Goal: Task Accomplishment & Management: Manage account settings

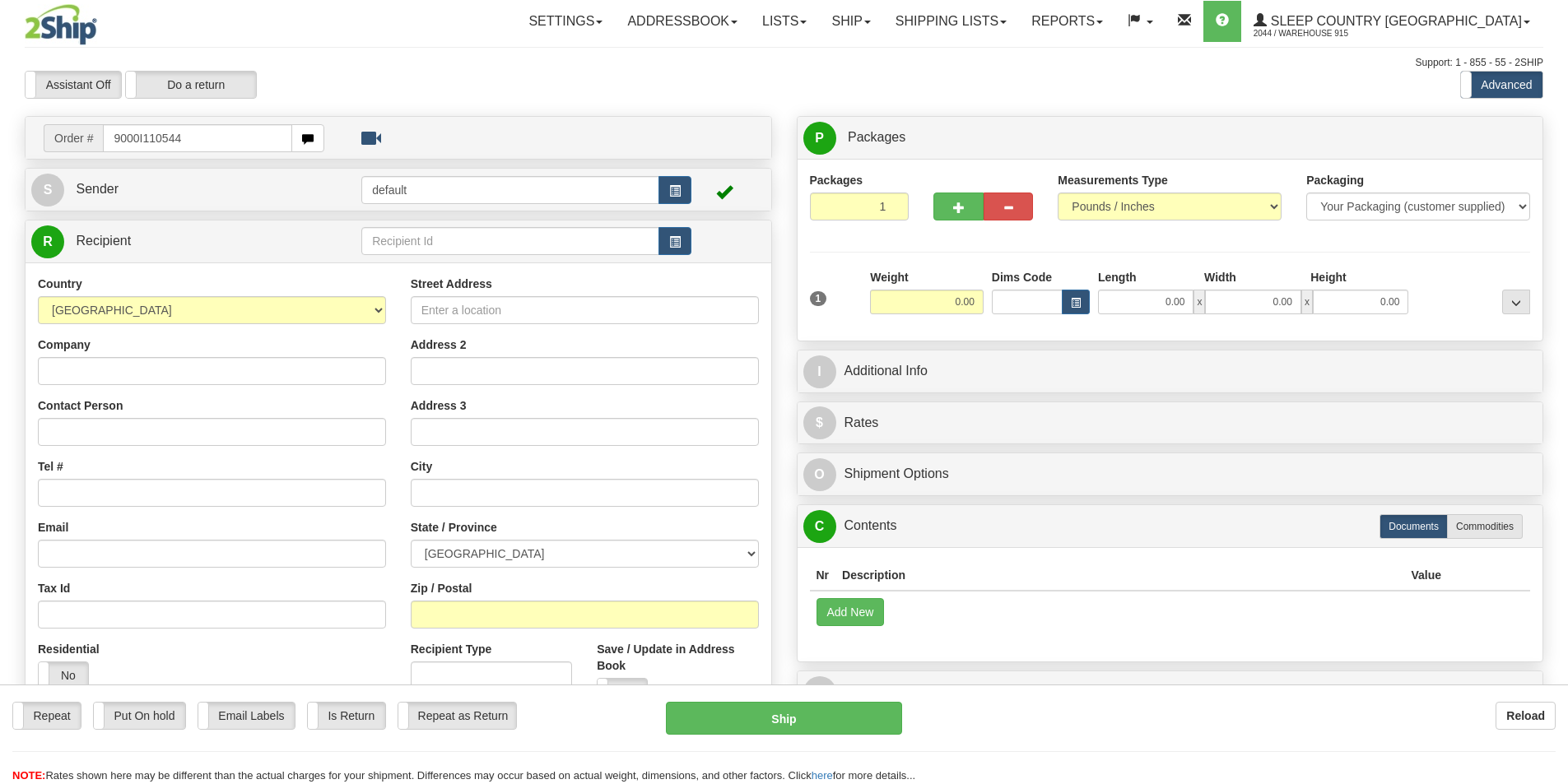
type input "9000I110544"
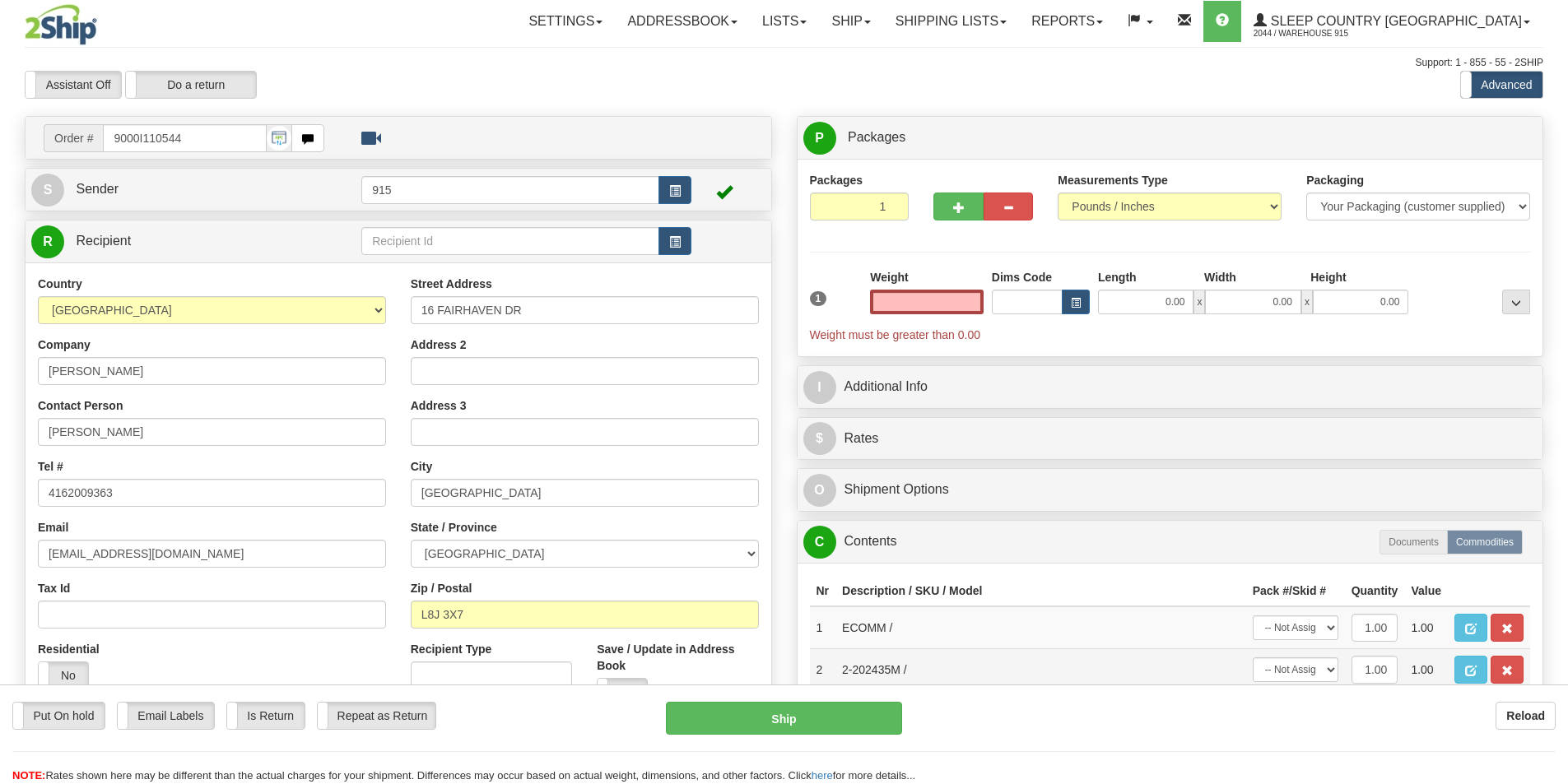
type input "0.00"
click at [968, 669] on td "2-202435M /" at bounding box center [1040, 669] width 411 height 42
click at [964, 305] on input "0.00" at bounding box center [927, 302] width 114 height 25
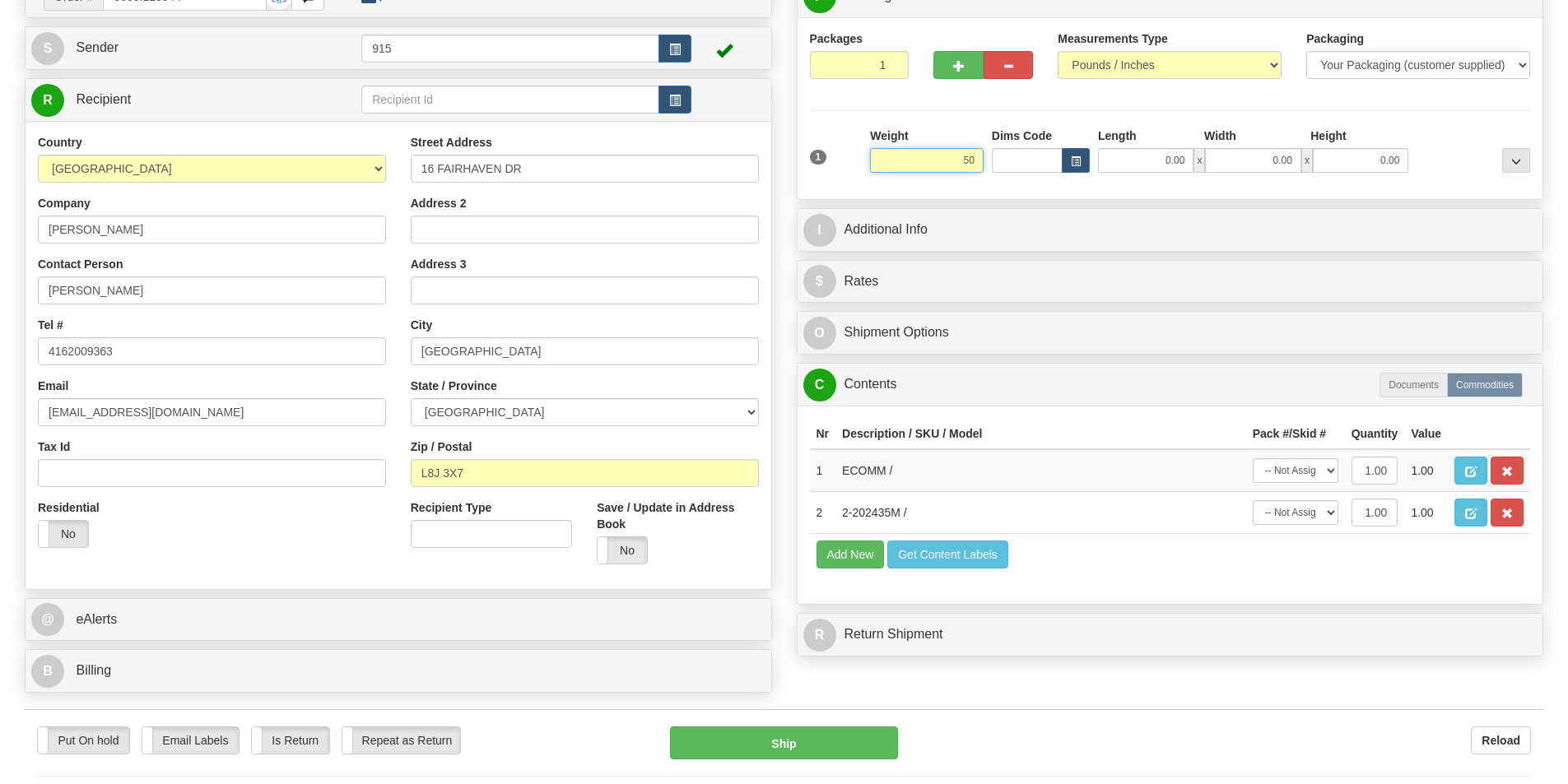
scroll to position [247, 0]
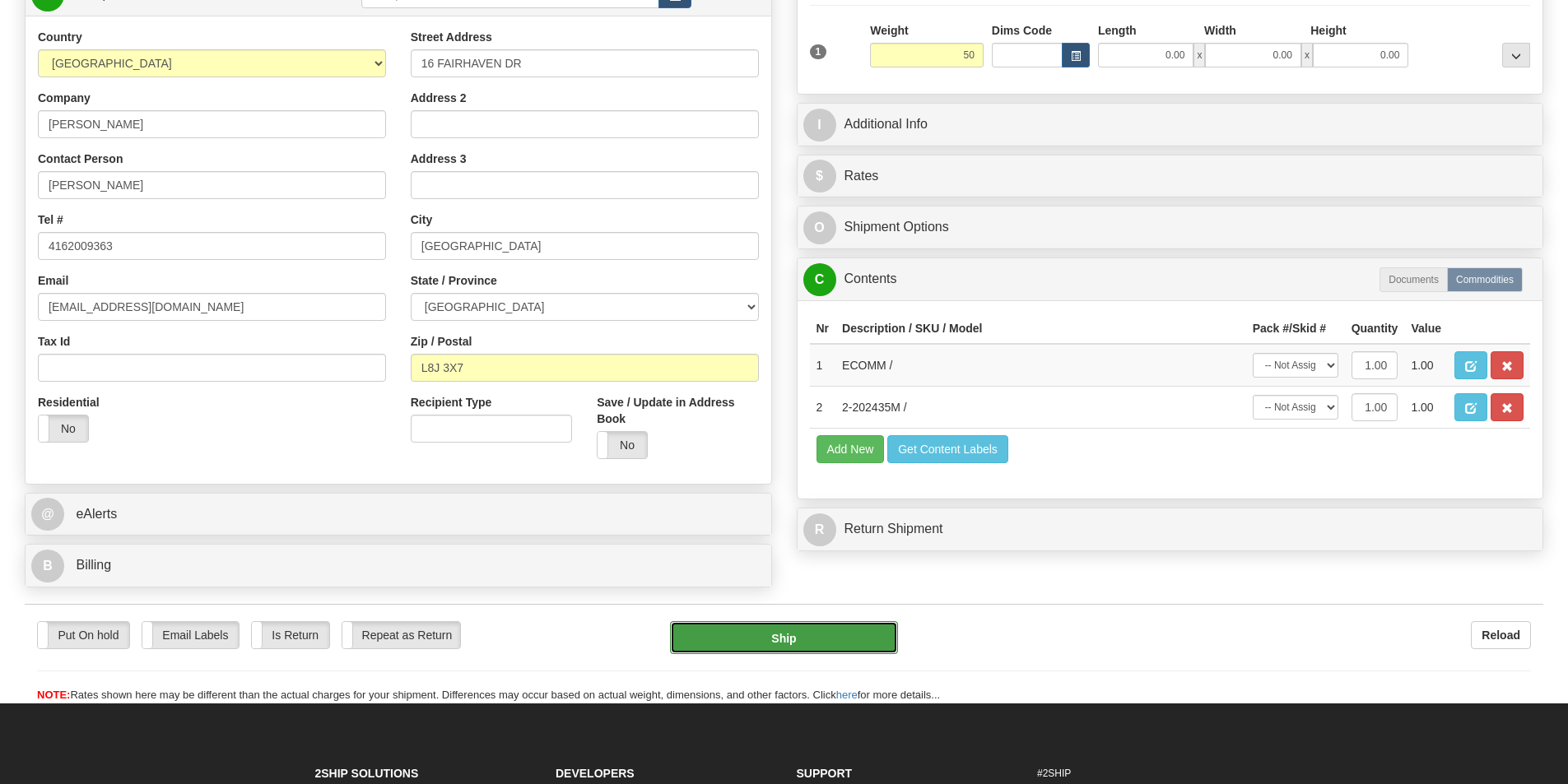
type input "50.00"
click at [844, 644] on button "Ship" at bounding box center [784, 637] width 228 height 33
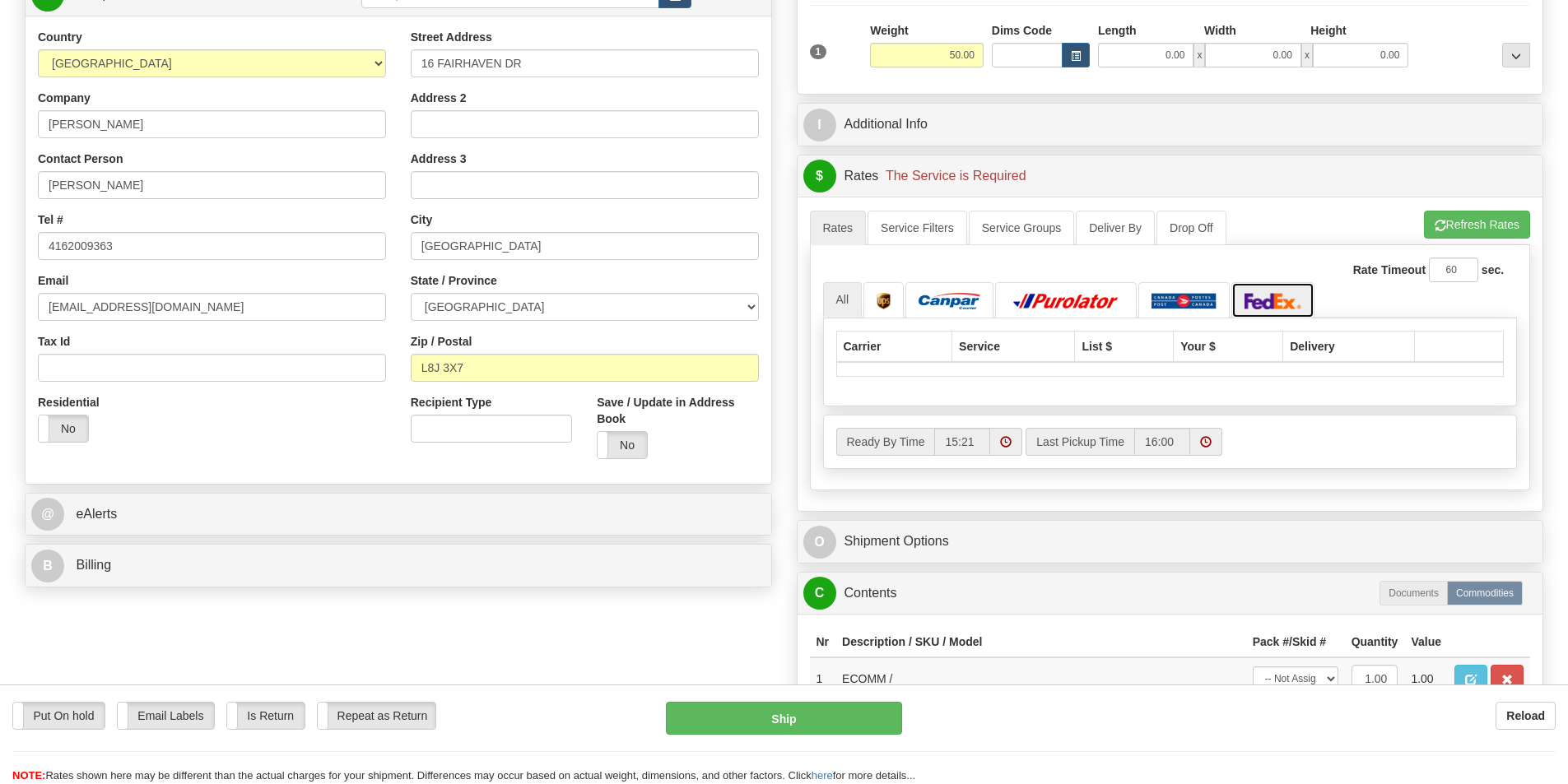
click at [1262, 299] on img at bounding box center [1274, 302] width 57 height 17
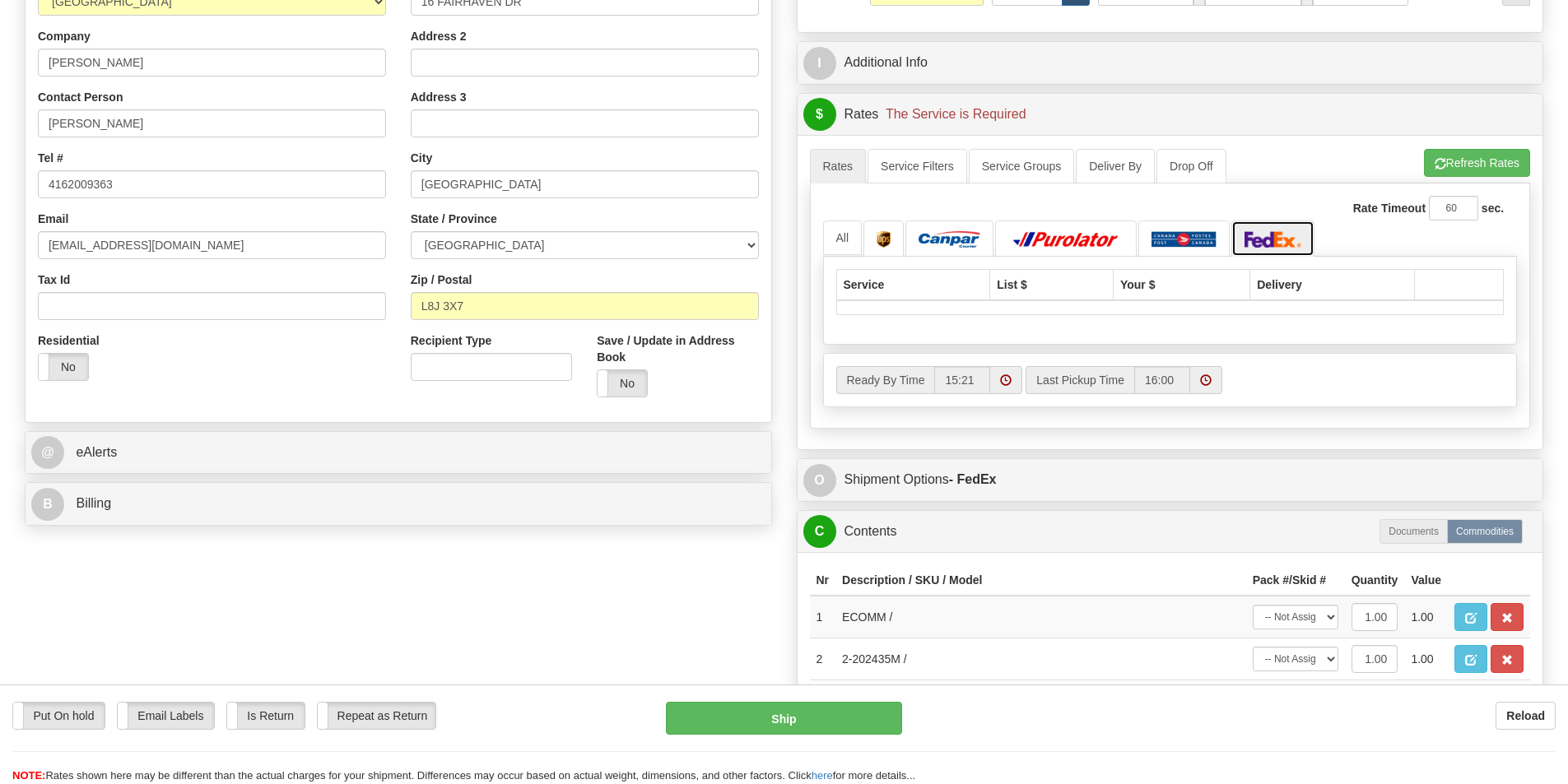
scroll to position [411, 0]
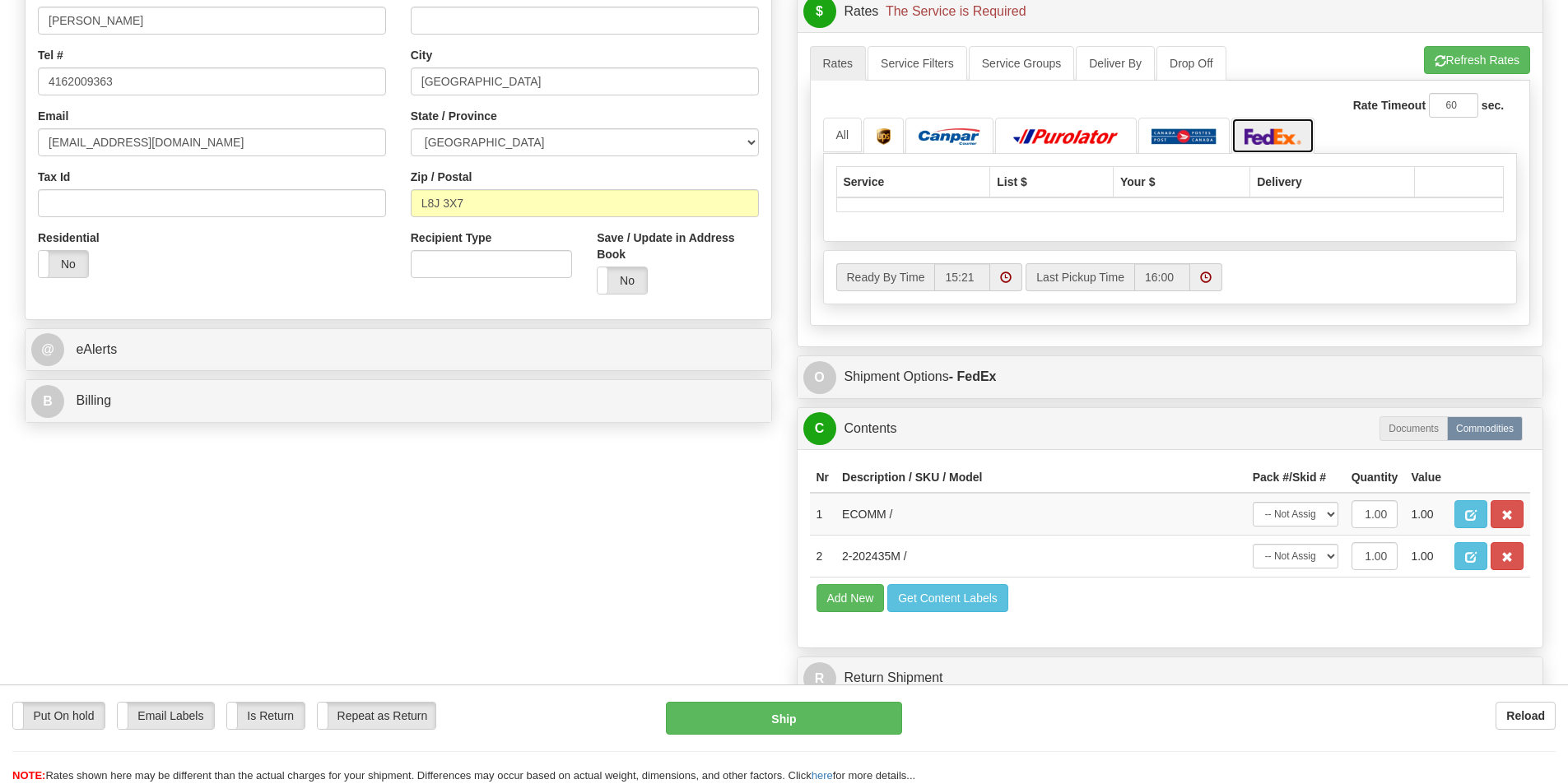
click at [1291, 130] on img at bounding box center [1274, 137] width 57 height 17
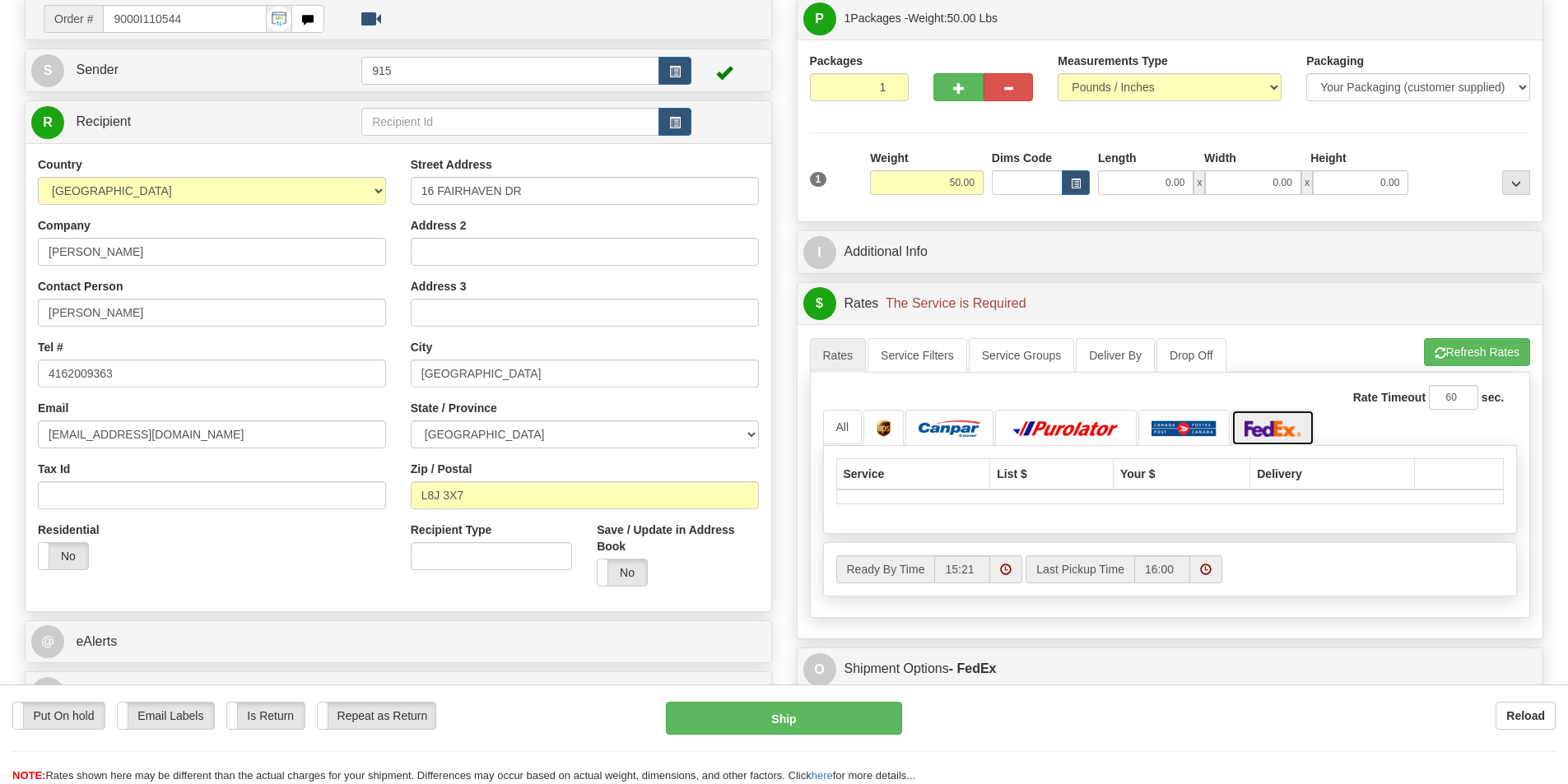
scroll to position [164, 0]
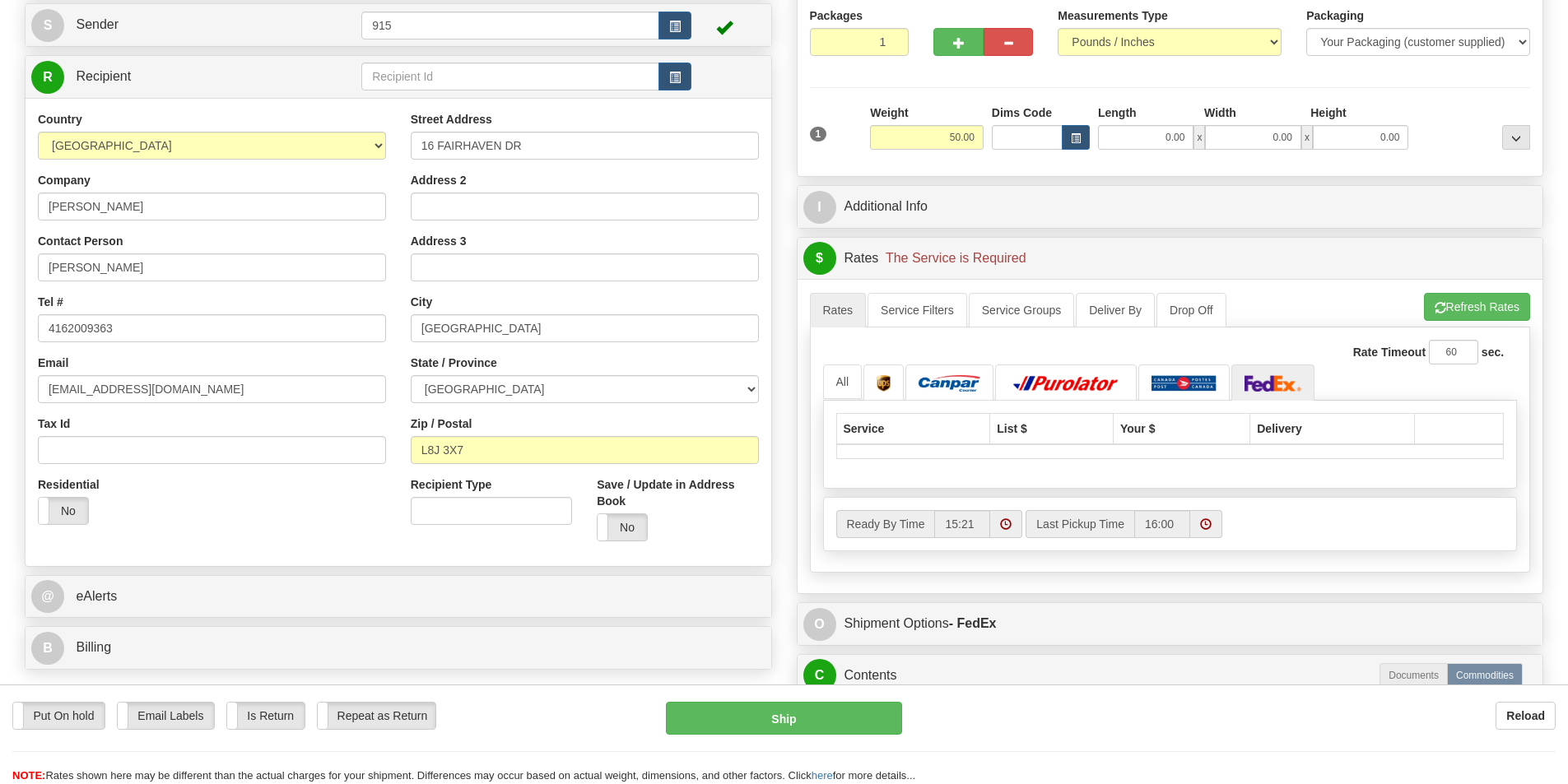
click at [1277, 516] on div "Ready By Time 15:21 Last Pickup Time 16:00" at bounding box center [1170, 524] width 693 height 28
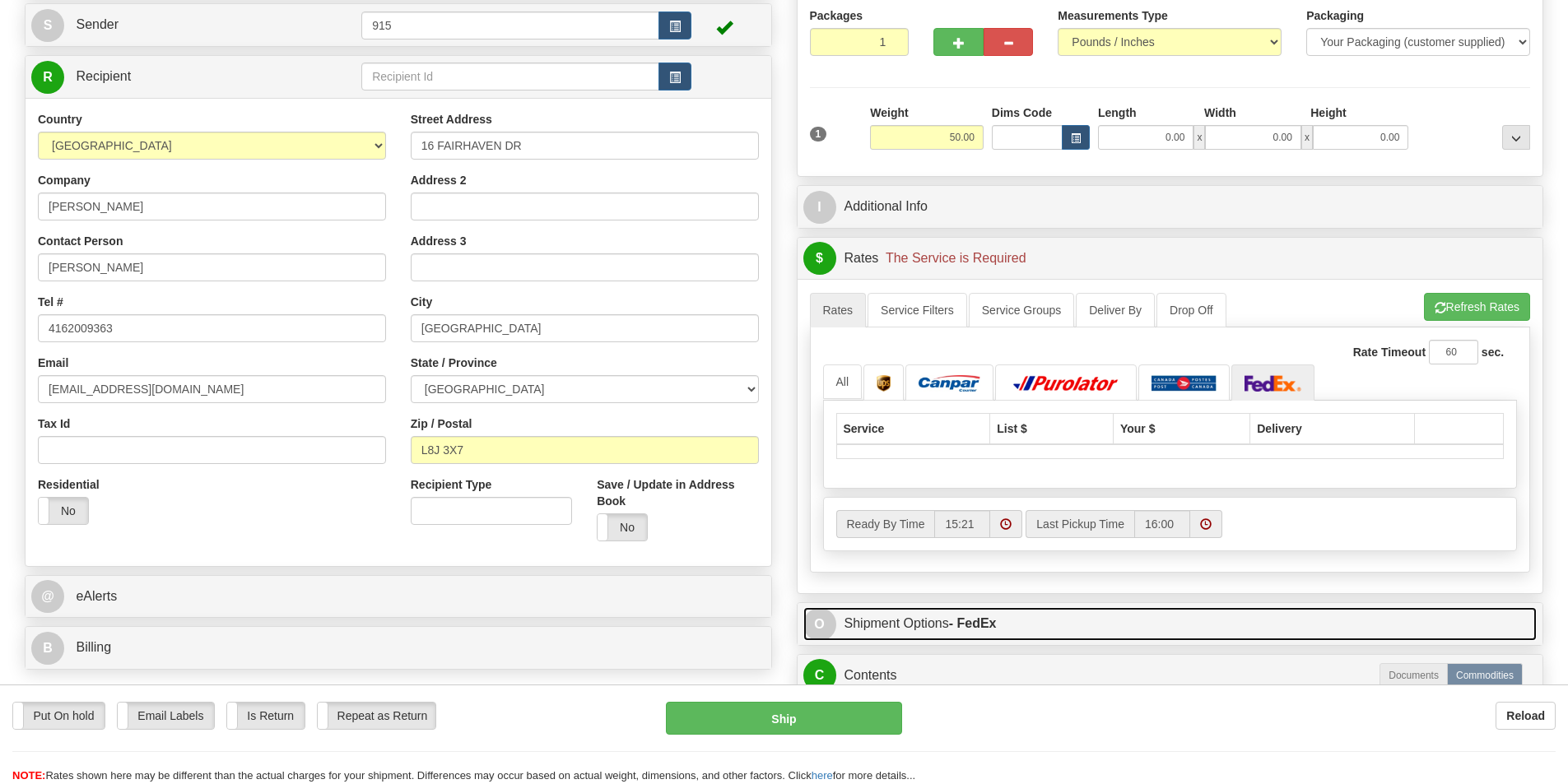
click at [872, 624] on link "O Shipment Options - FedEx" at bounding box center [1171, 624] width 735 height 34
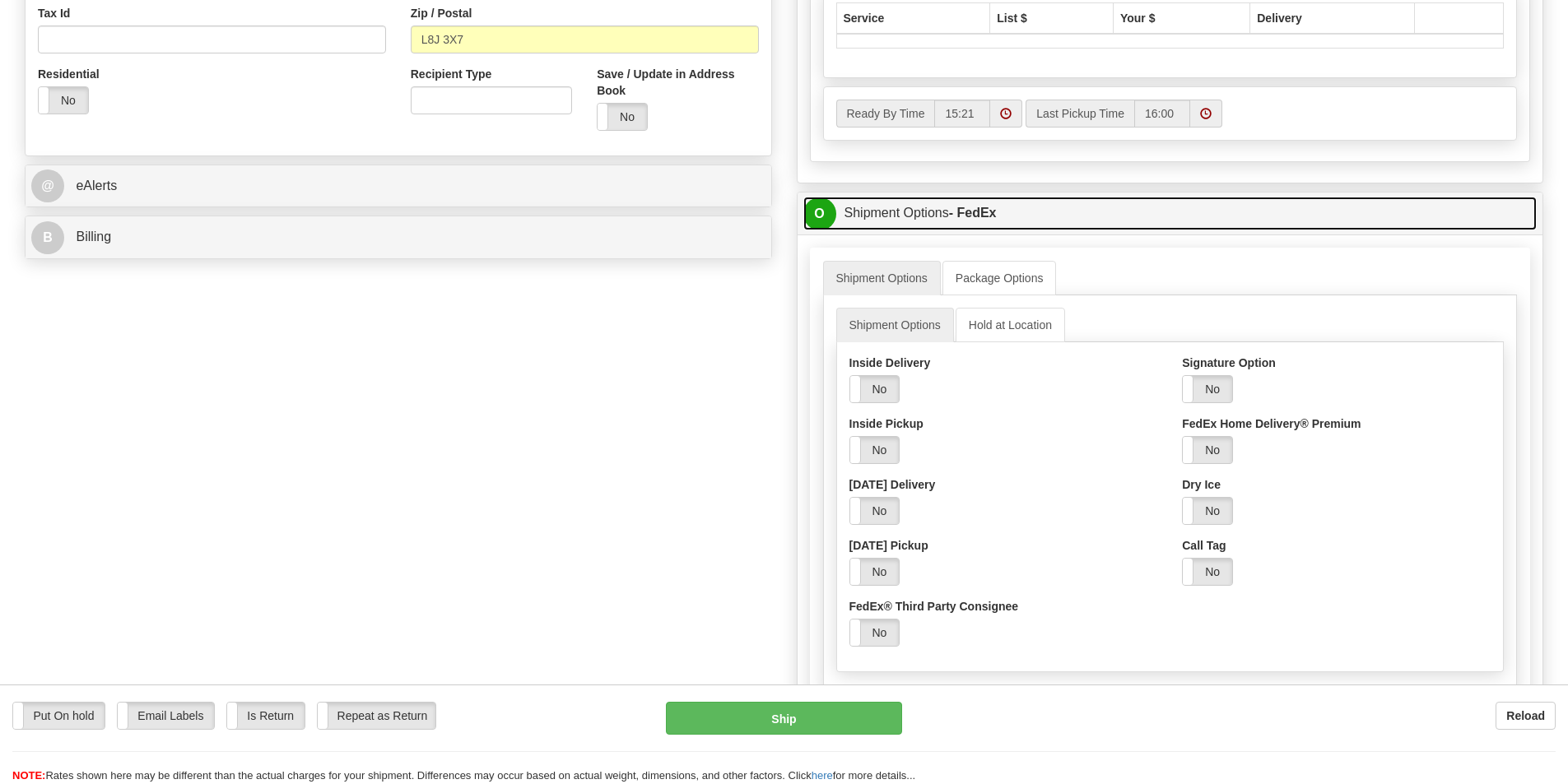
scroll to position [576, 0]
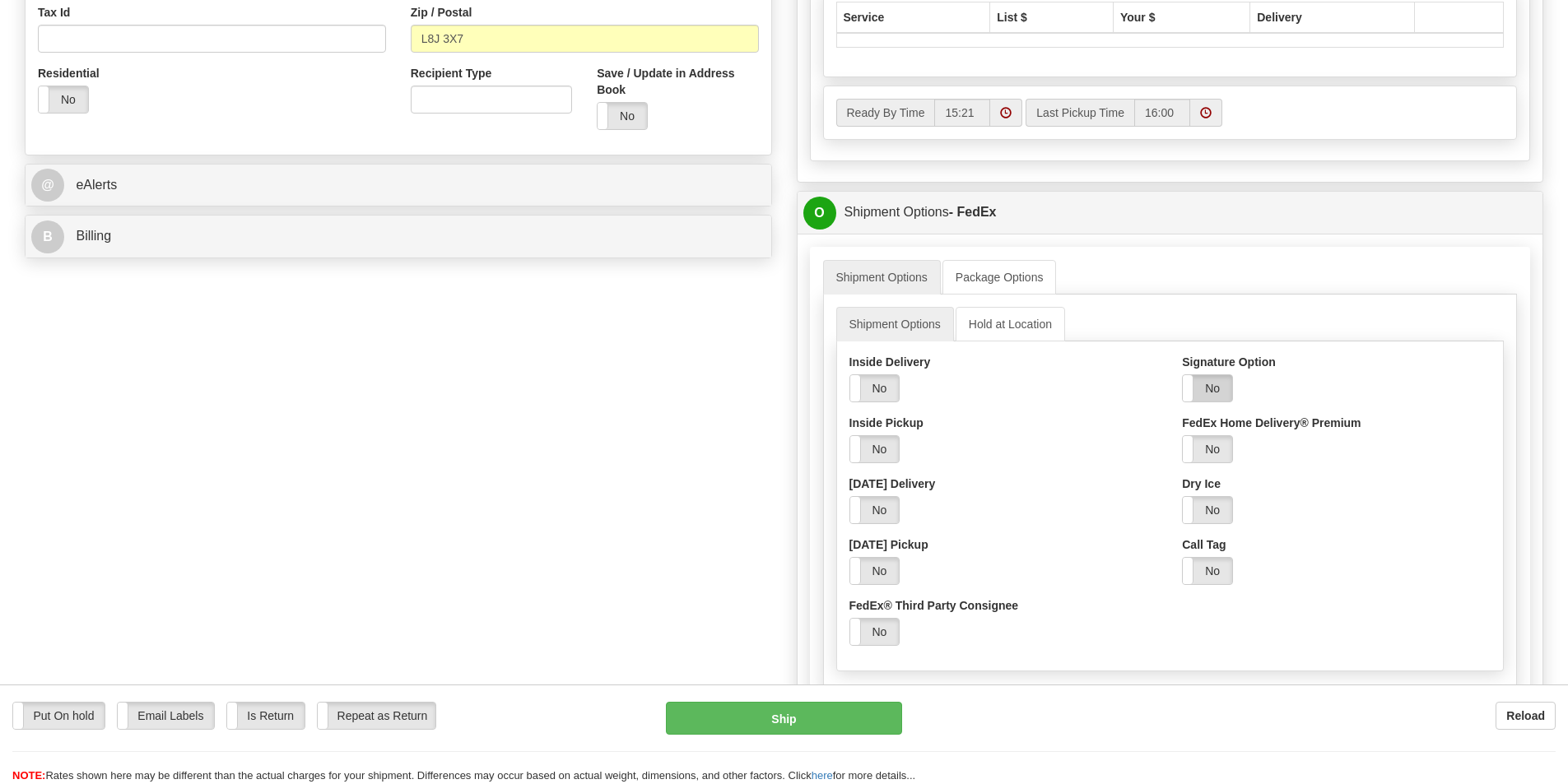
click at [1196, 386] on label "No" at bounding box center [1208, 388] width 50 height 27
click at [1311, 454] on select "Adult Direct Indirect No Signature Required Service Default" at bounding box center [1252, 449] width 141 height 28
select select "2"
click at [1182, 435] on select "Adult Direct Indirect No Signature Required Service Default" at bounding box center [1252, 449] width 141 height 28
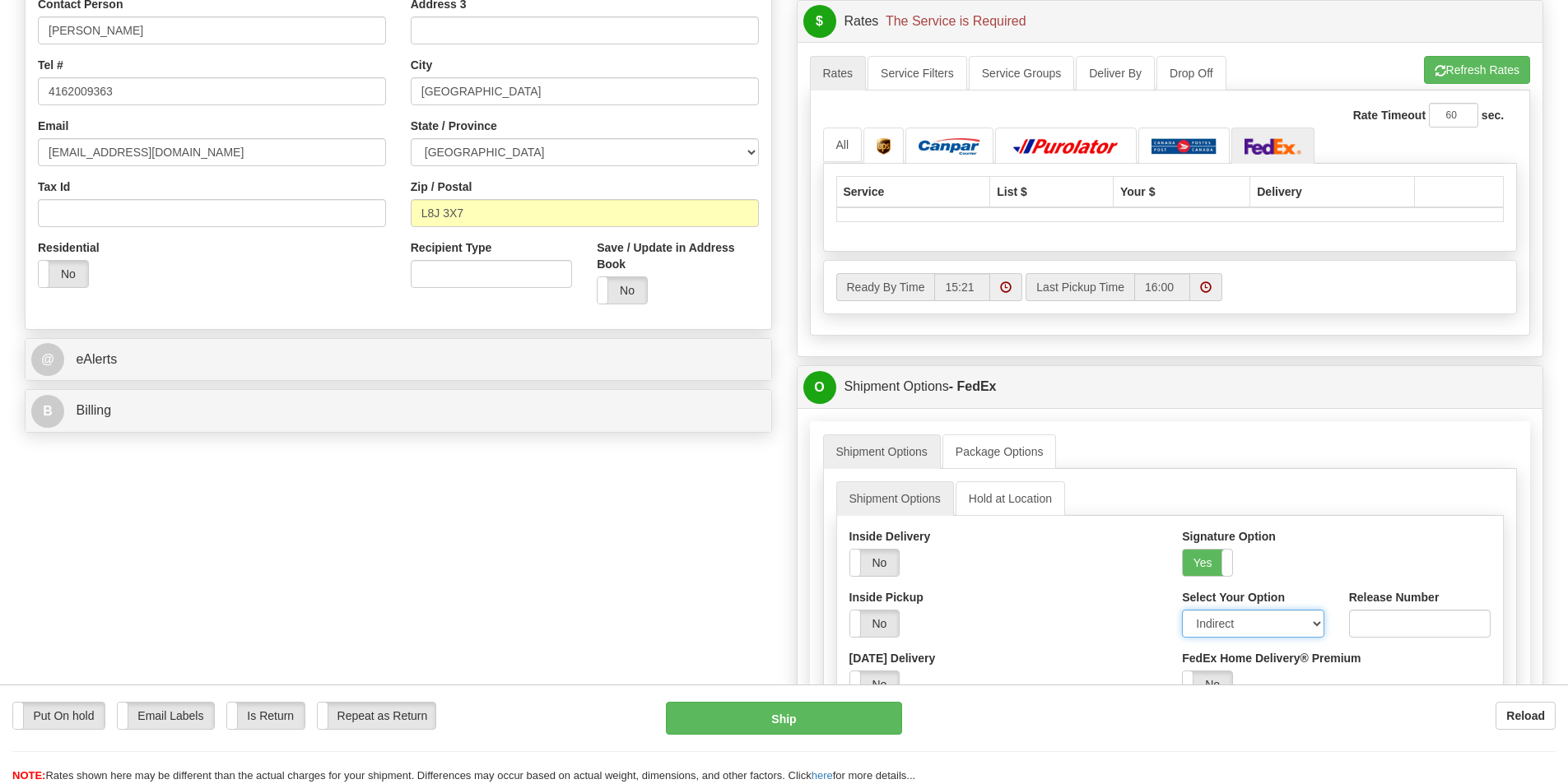
scroll to position [82, 0]
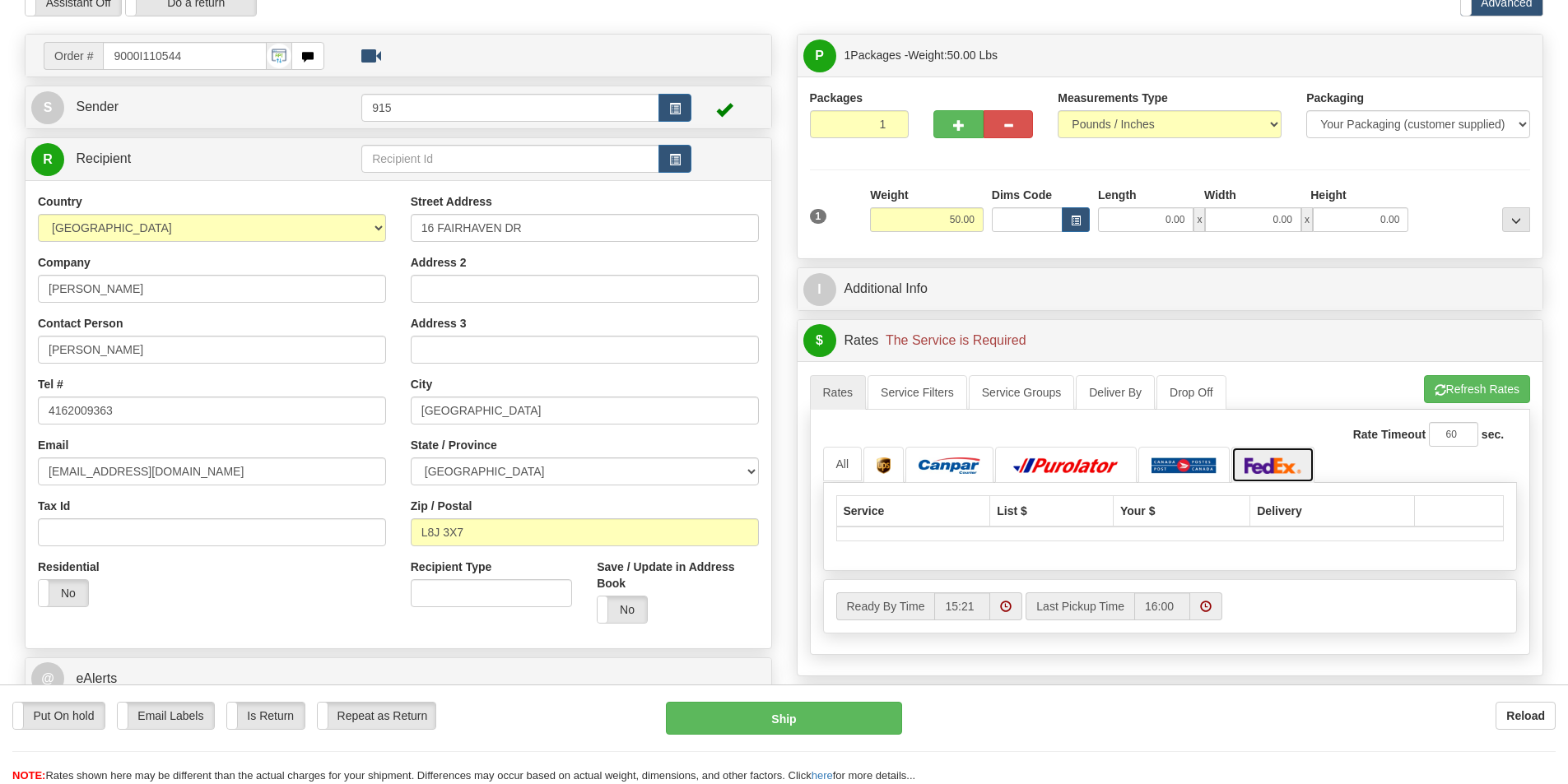
click at [1279, 456] on link at bounding box center [1273, 464] width 84 height 35
click at [1282, 465] on img at bounding box center [1274, 466] width 57 height 17
click at [1458, 386] on button "Refresh Rates" at bounding box center [1477, 389] width 106 height 28
click at [1294, 467] on img at bounding box center [1282, 466] width 57 height 17
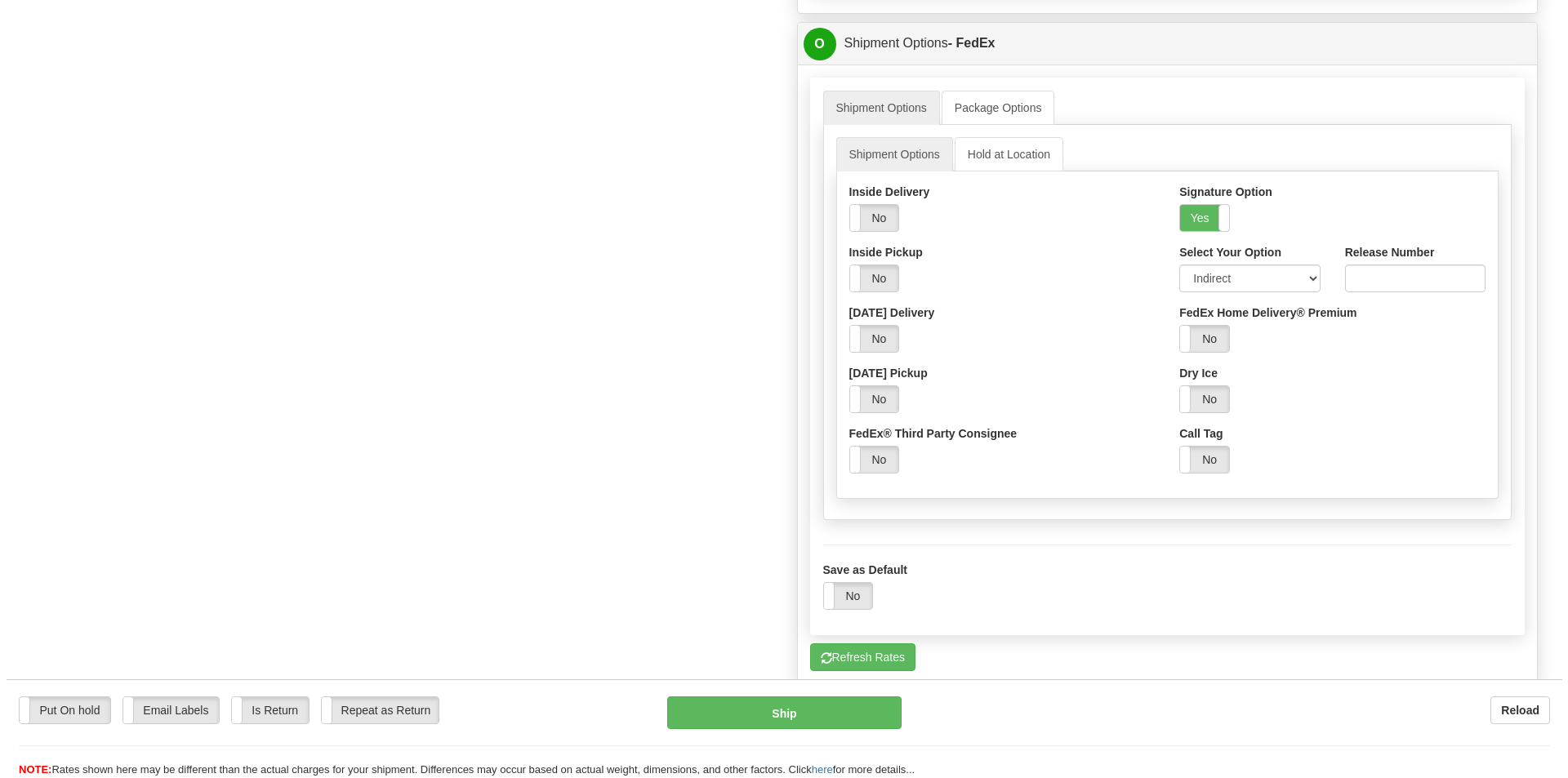
scroll to position [1225, 0]
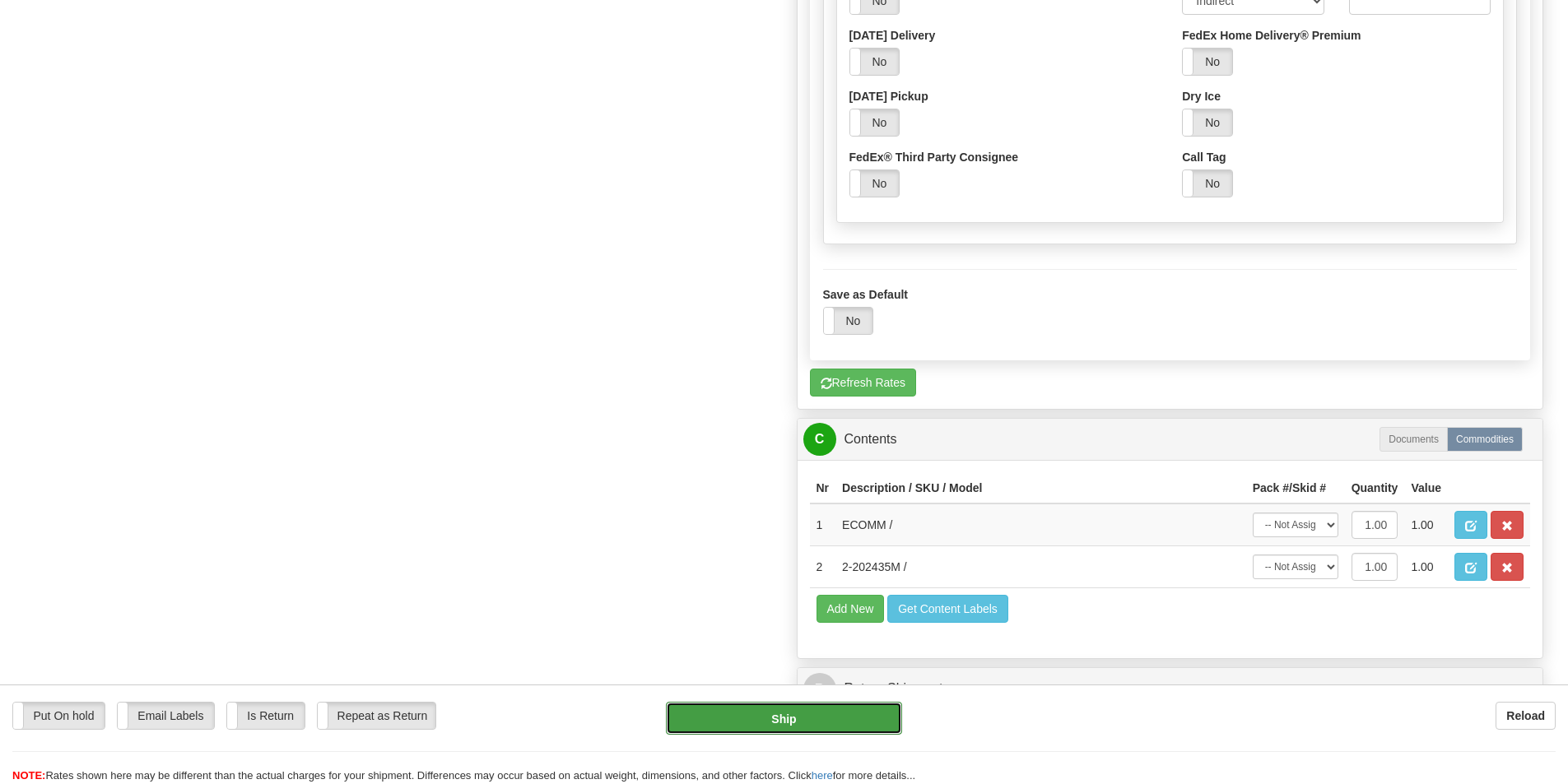
click at [788, 714] on button "Ship" at bounding box center [784, 719] width 236 height 33
type input "92"
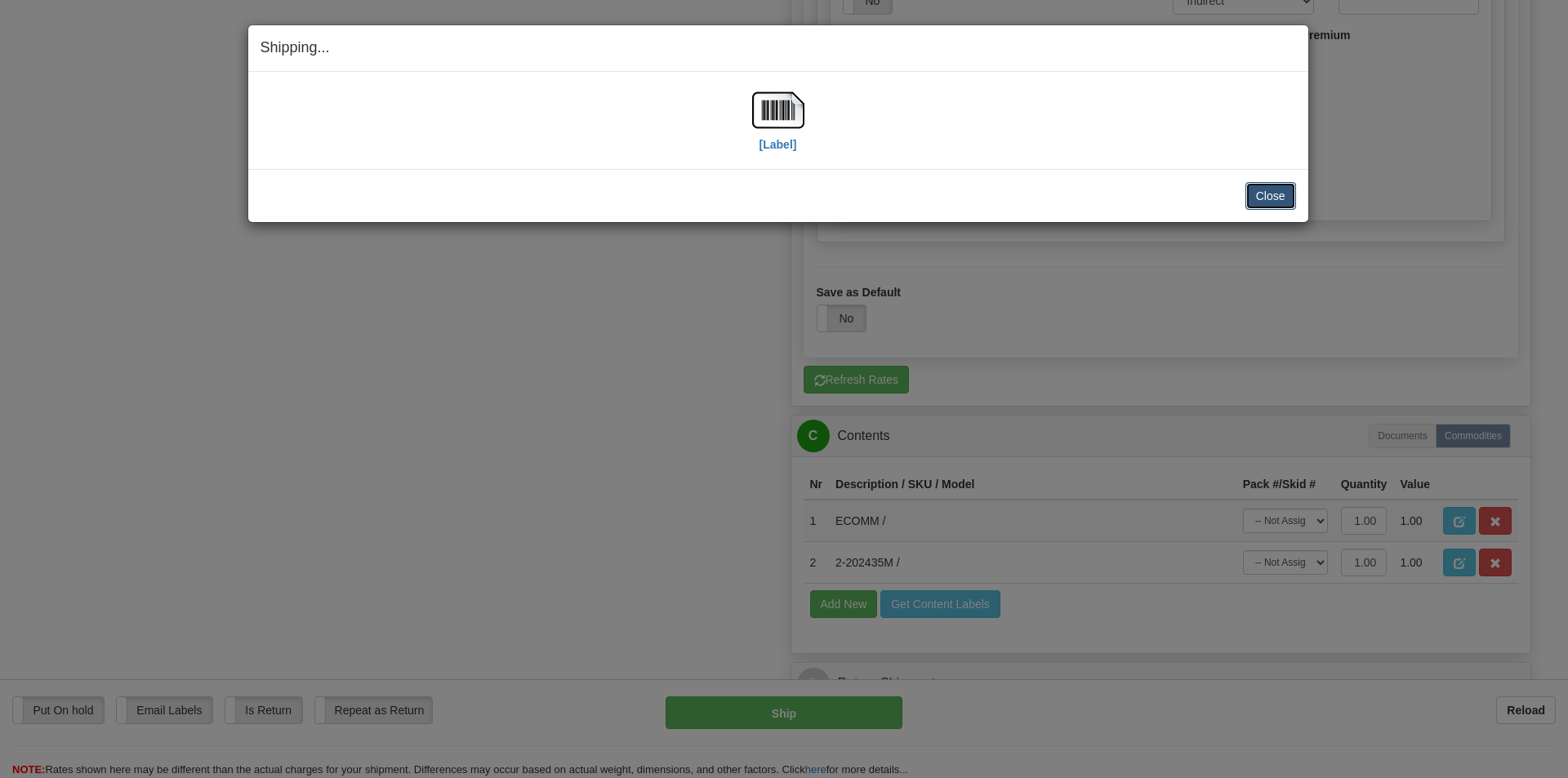
click at [1288, 198] on button "Close" at bounding box center [1270, 196] width 50 height 27
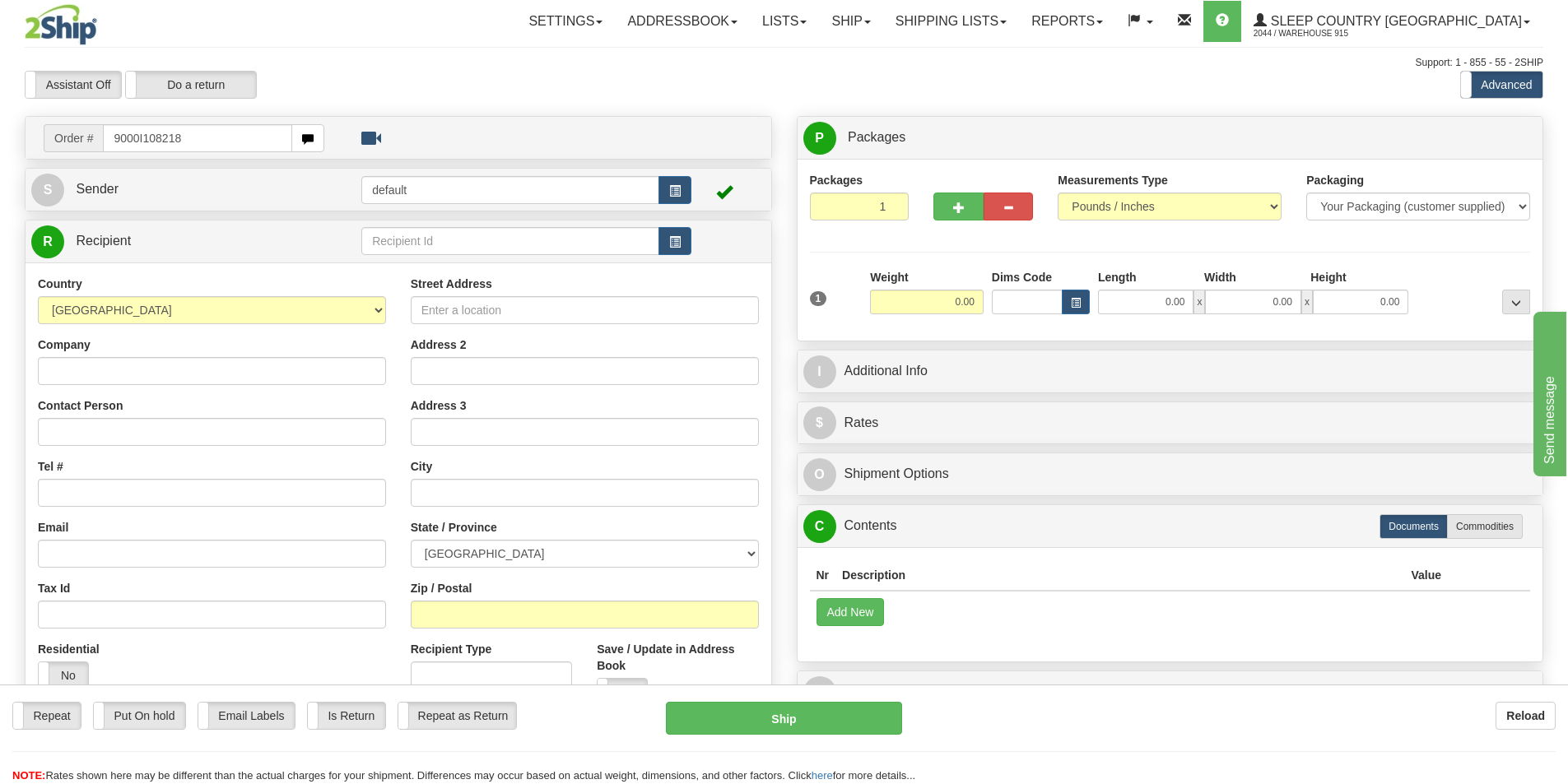
type input "9000I108218"
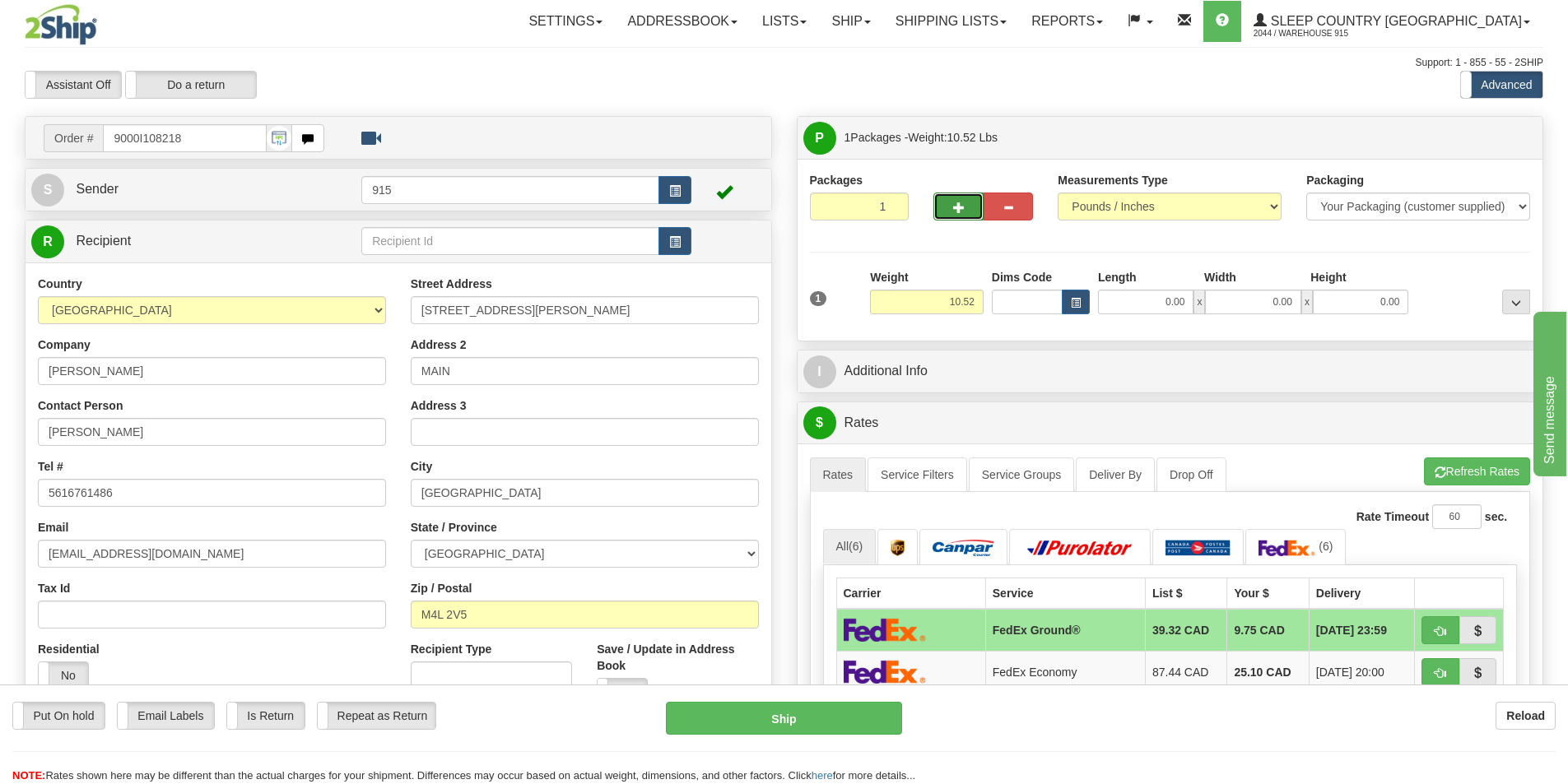
click at [963, 209] on span "button" at bounding box center [959, 208] width 11 height 11
type input "2"
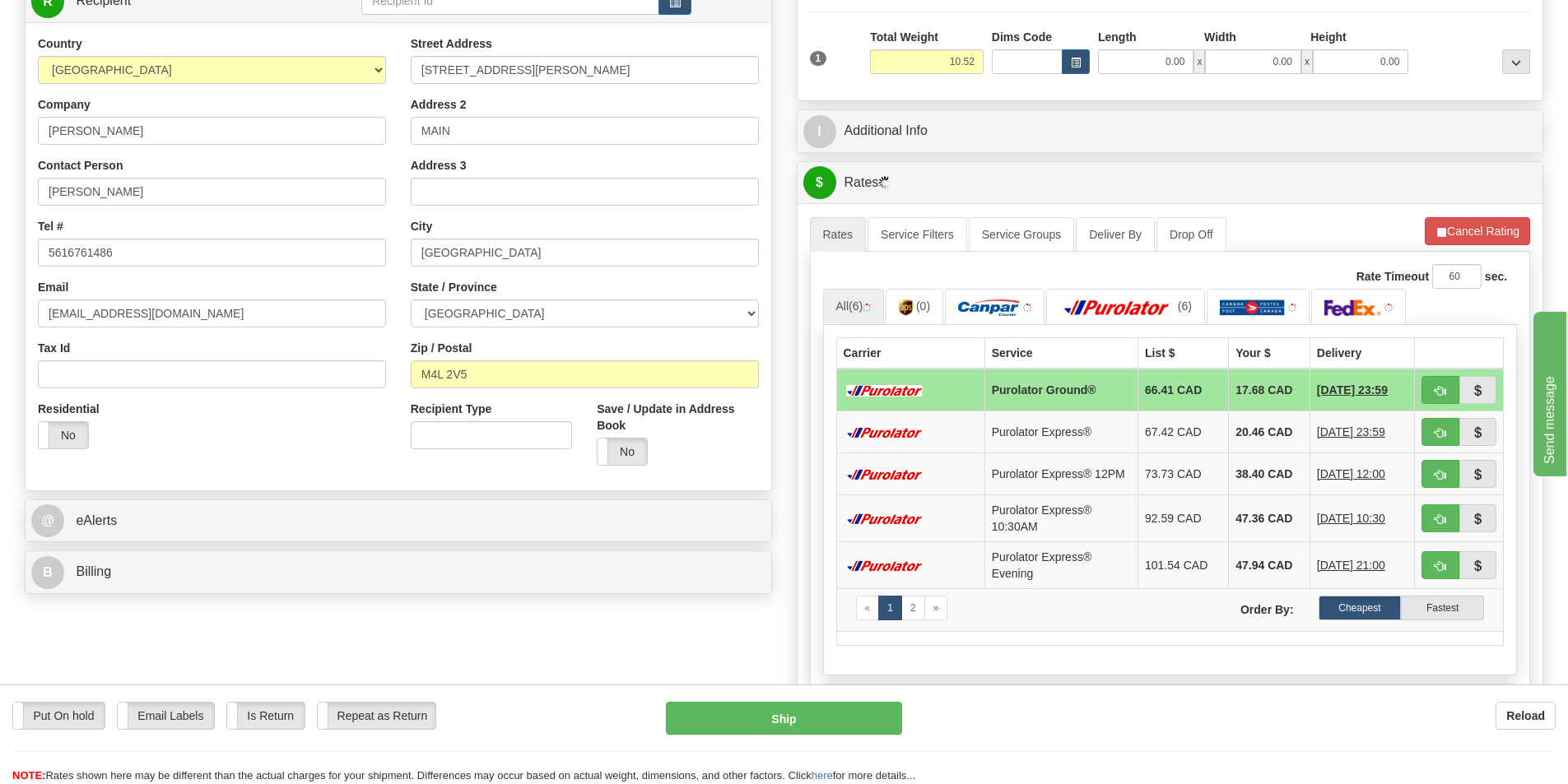
scroll to position [247, 0]
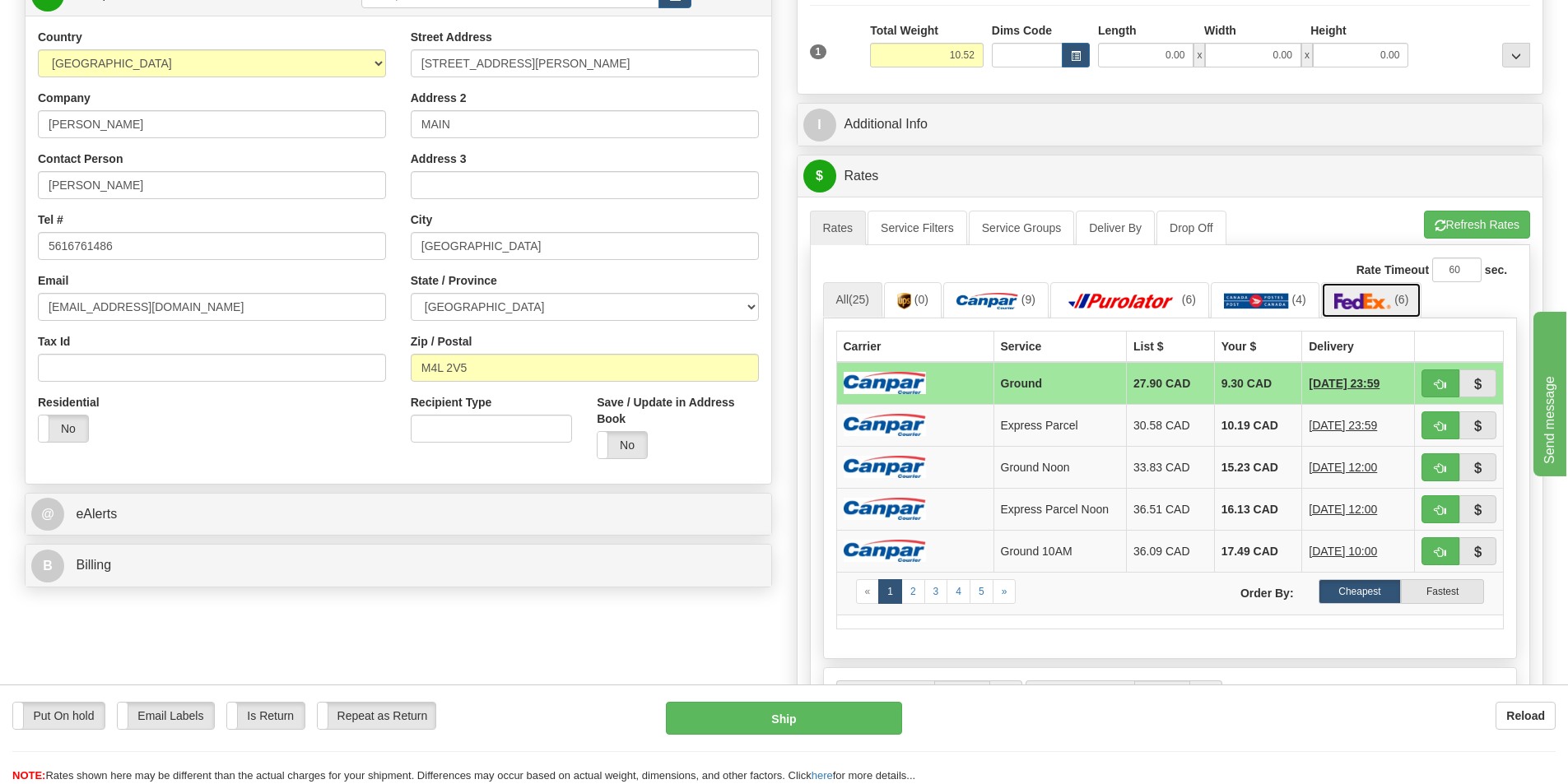
click at [1345, 306] on img at bounding box center [1363, 302] width 57 height 17
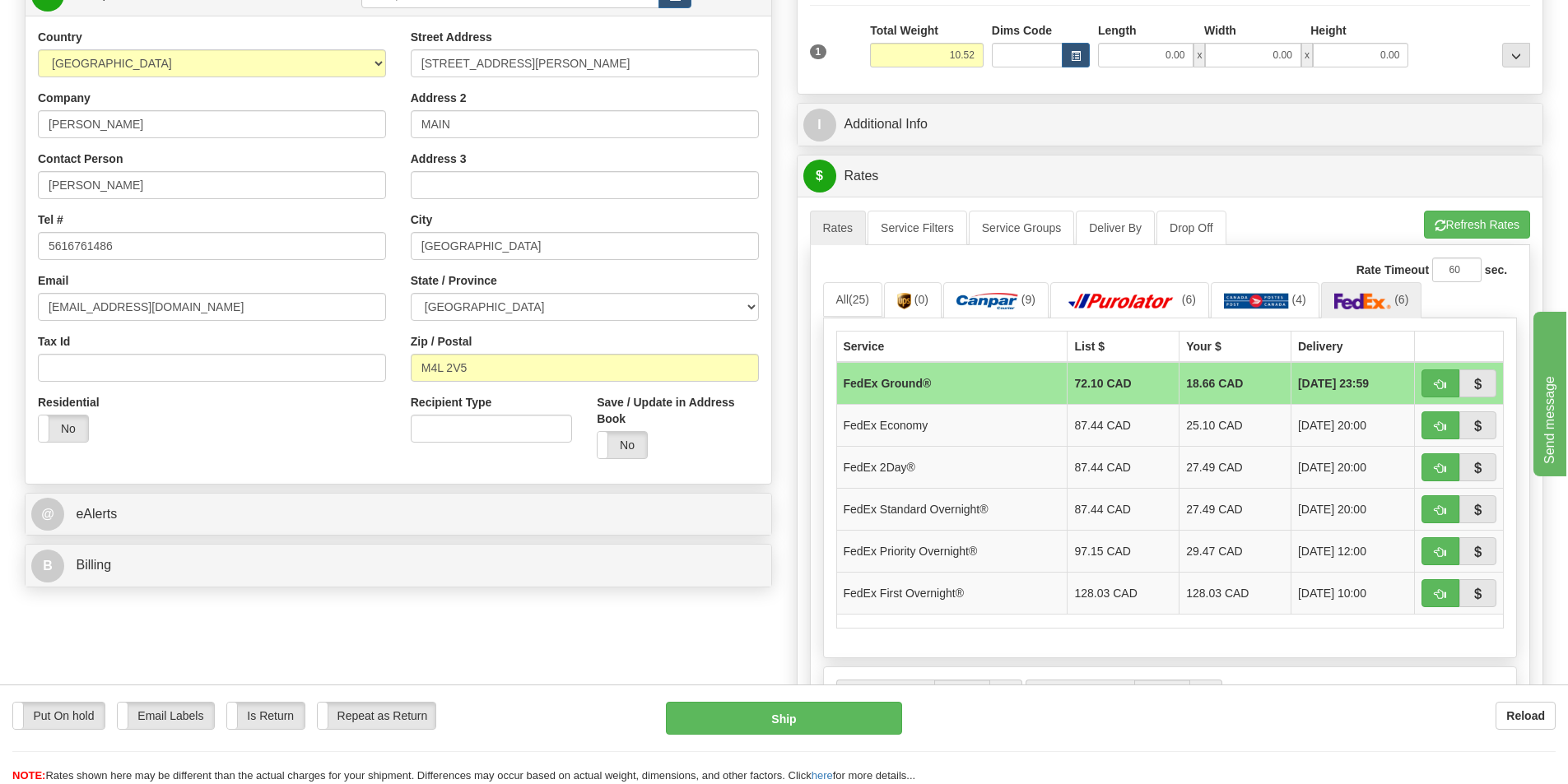
click at [997, 380] on td "FedEx Ground®" at bounding box center [952, 383] width 232 height 42
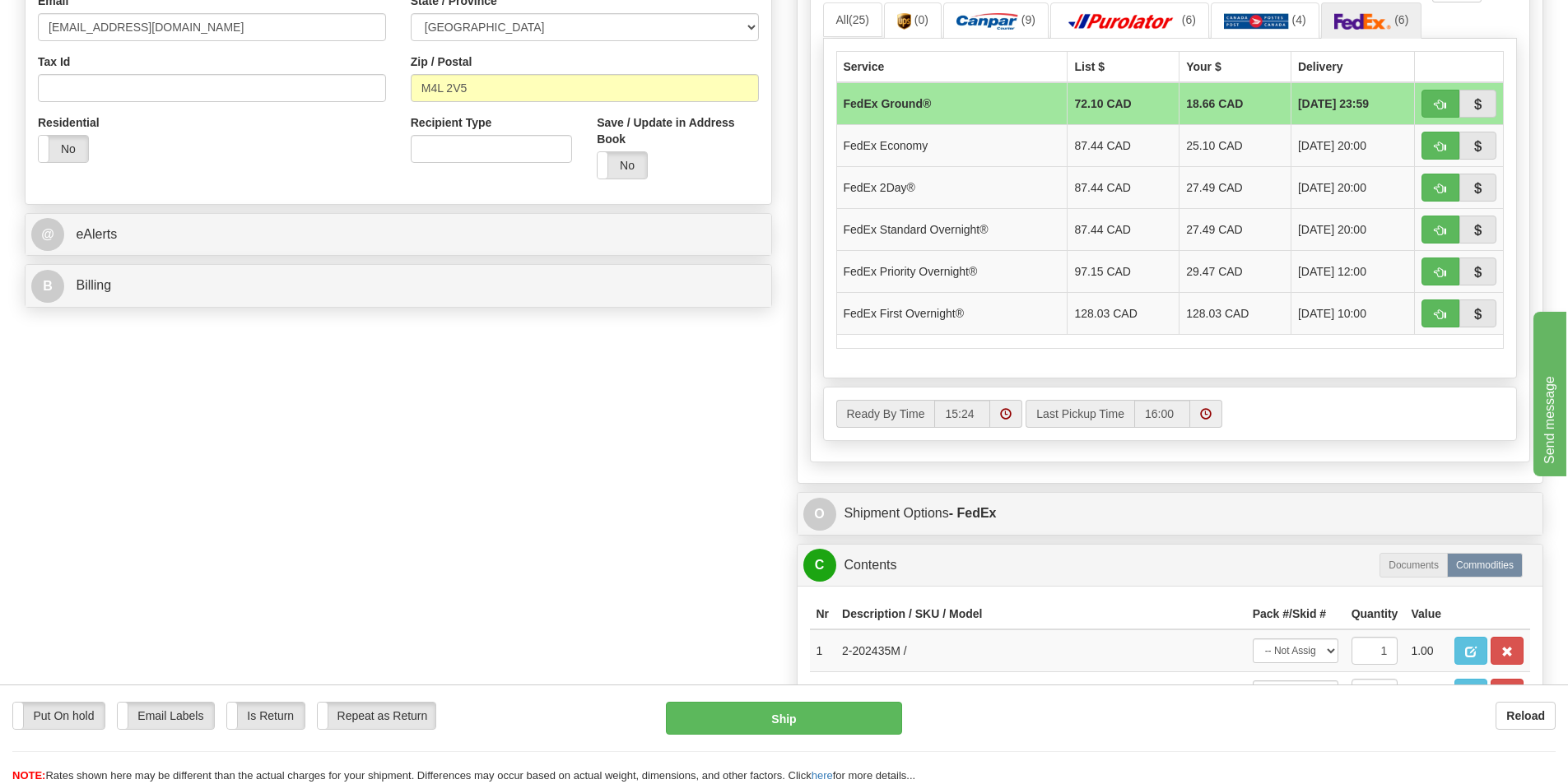
scroll to position [741, 0]
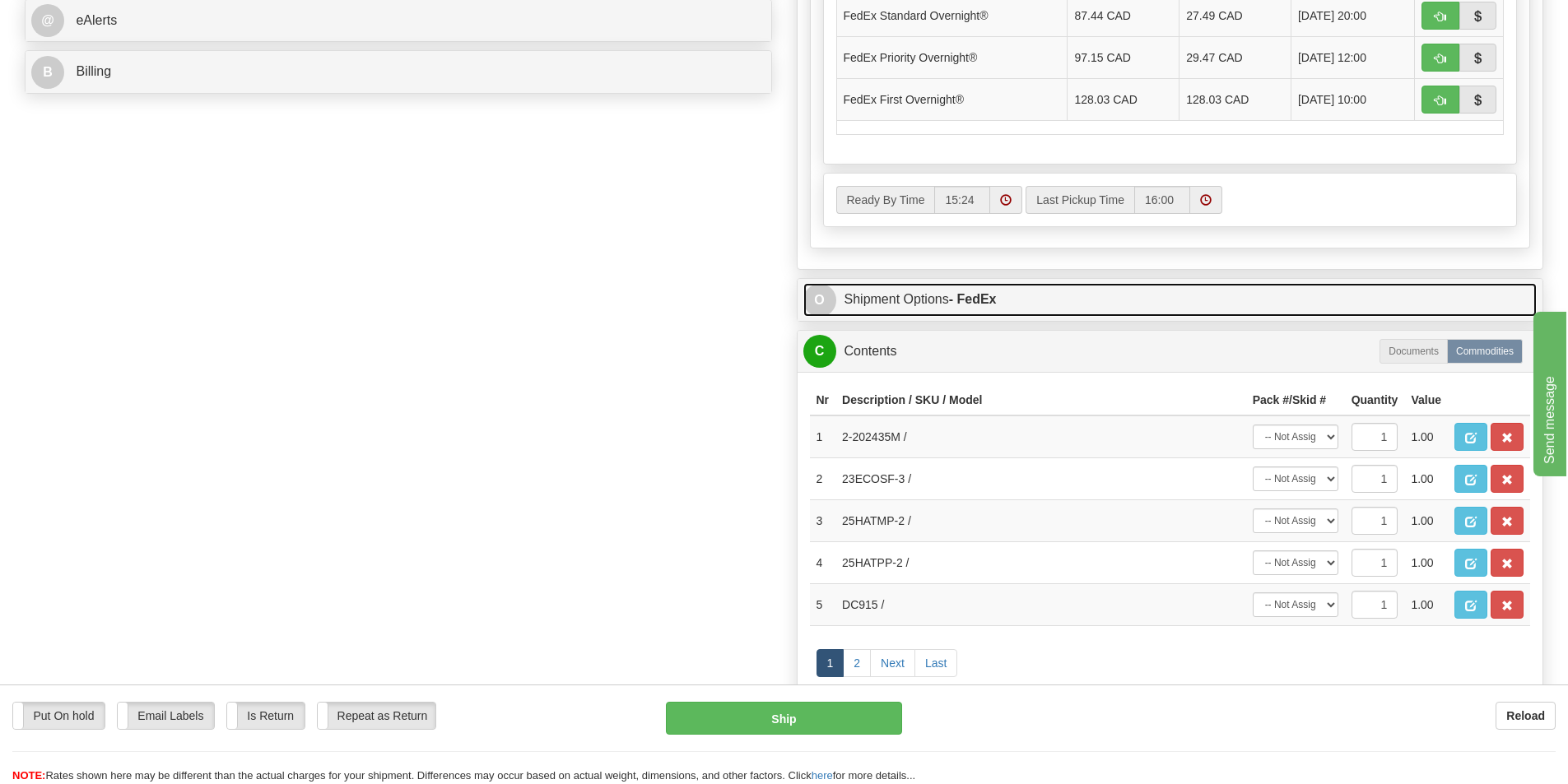
click at [1348, 299] on link "O Shipment Options - FedEx" at bounding box center [1171, 300] width 735 height 34
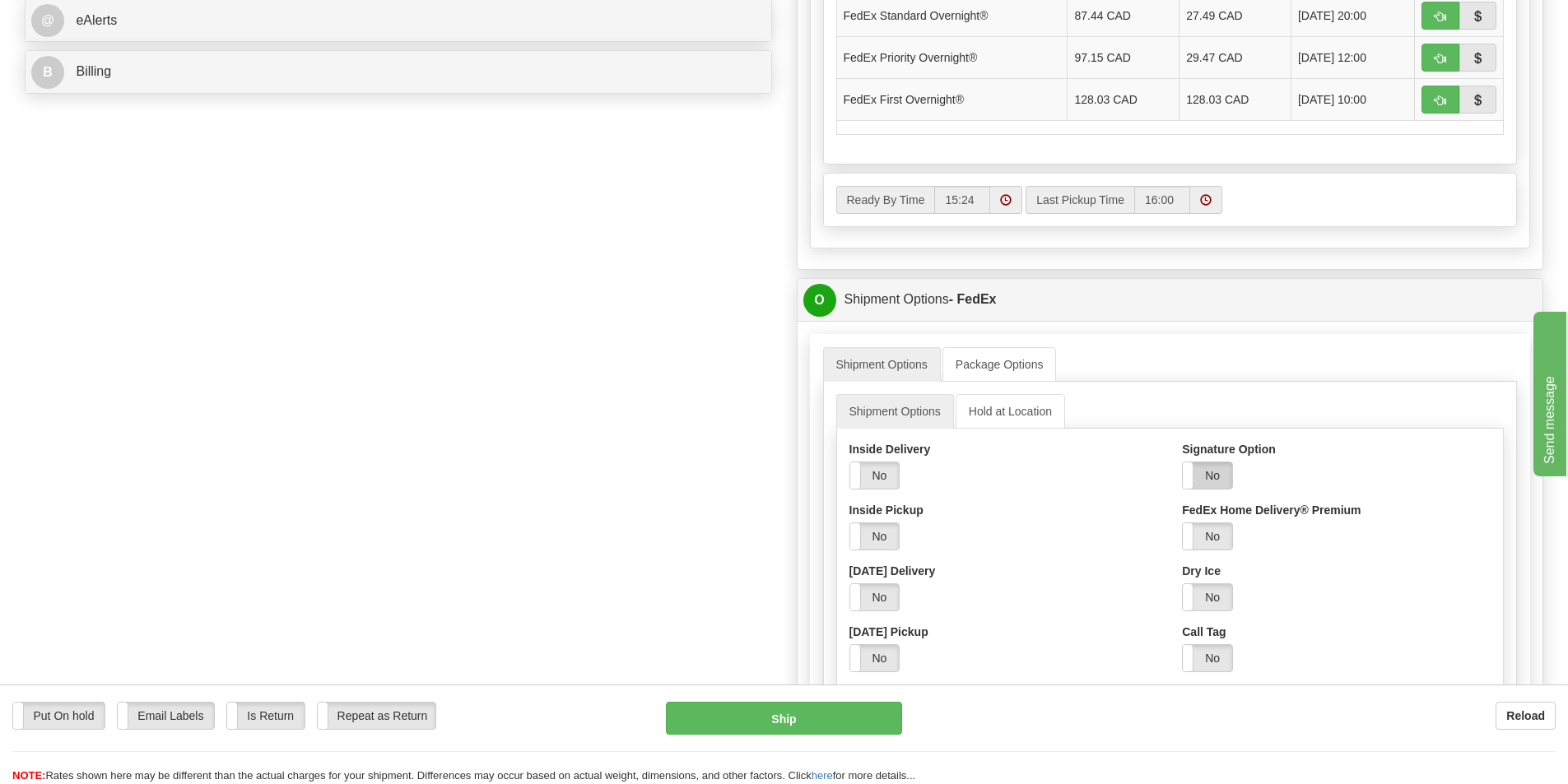
click at [1219, 467] on label "No" at bounding box center [1208, 475] width 50 height 27
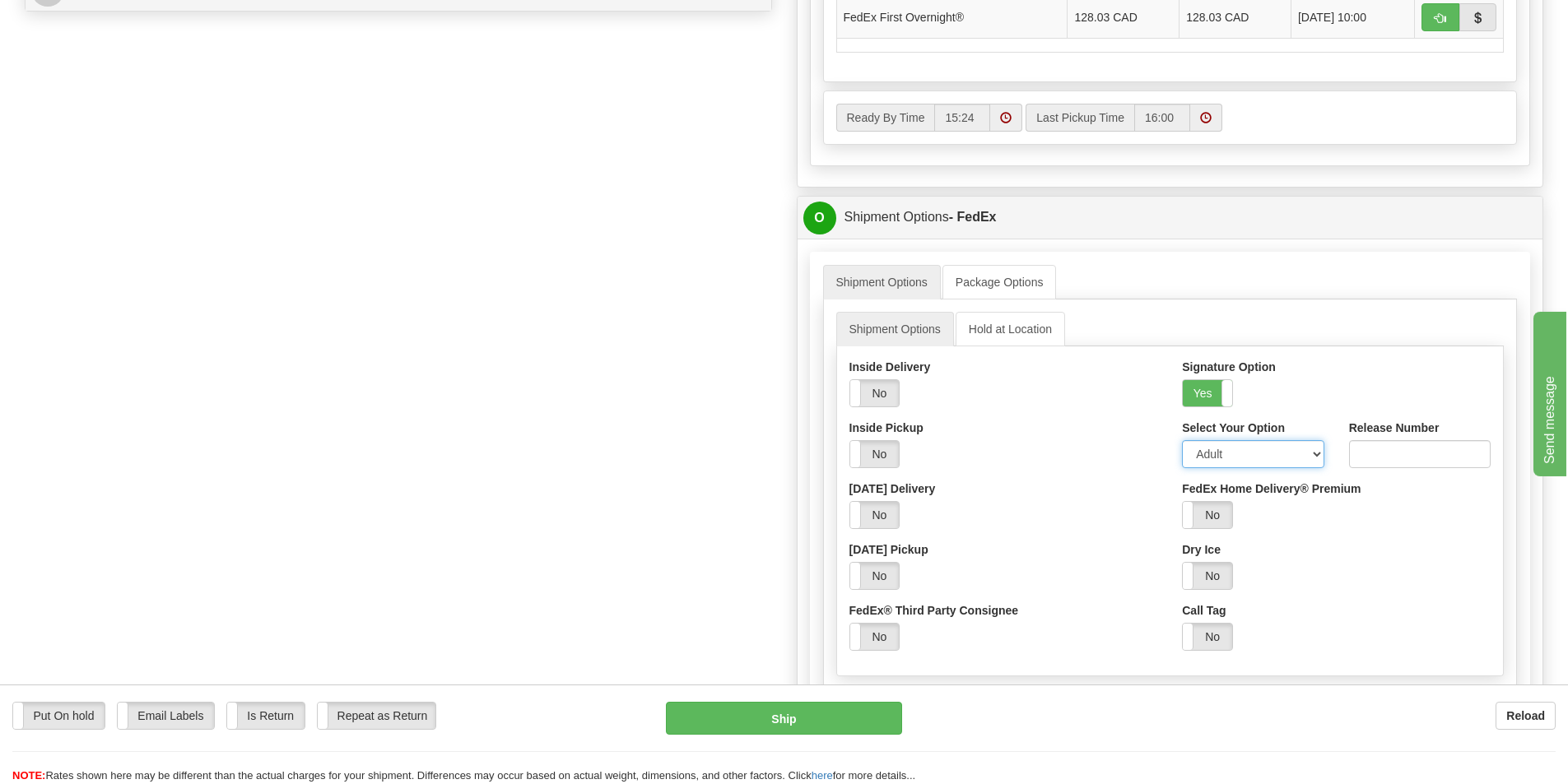
click at [1315, 460] on select "Adult Direct Indirect No Signature Required Service Default" at bounding box center [1252, 454] width 141 height 28
select select "2"
click at [1182, 440] on select "Adult Direct Indirect No Signature Required Service Default" at bounding box center [1252, 454] width 141 height 28
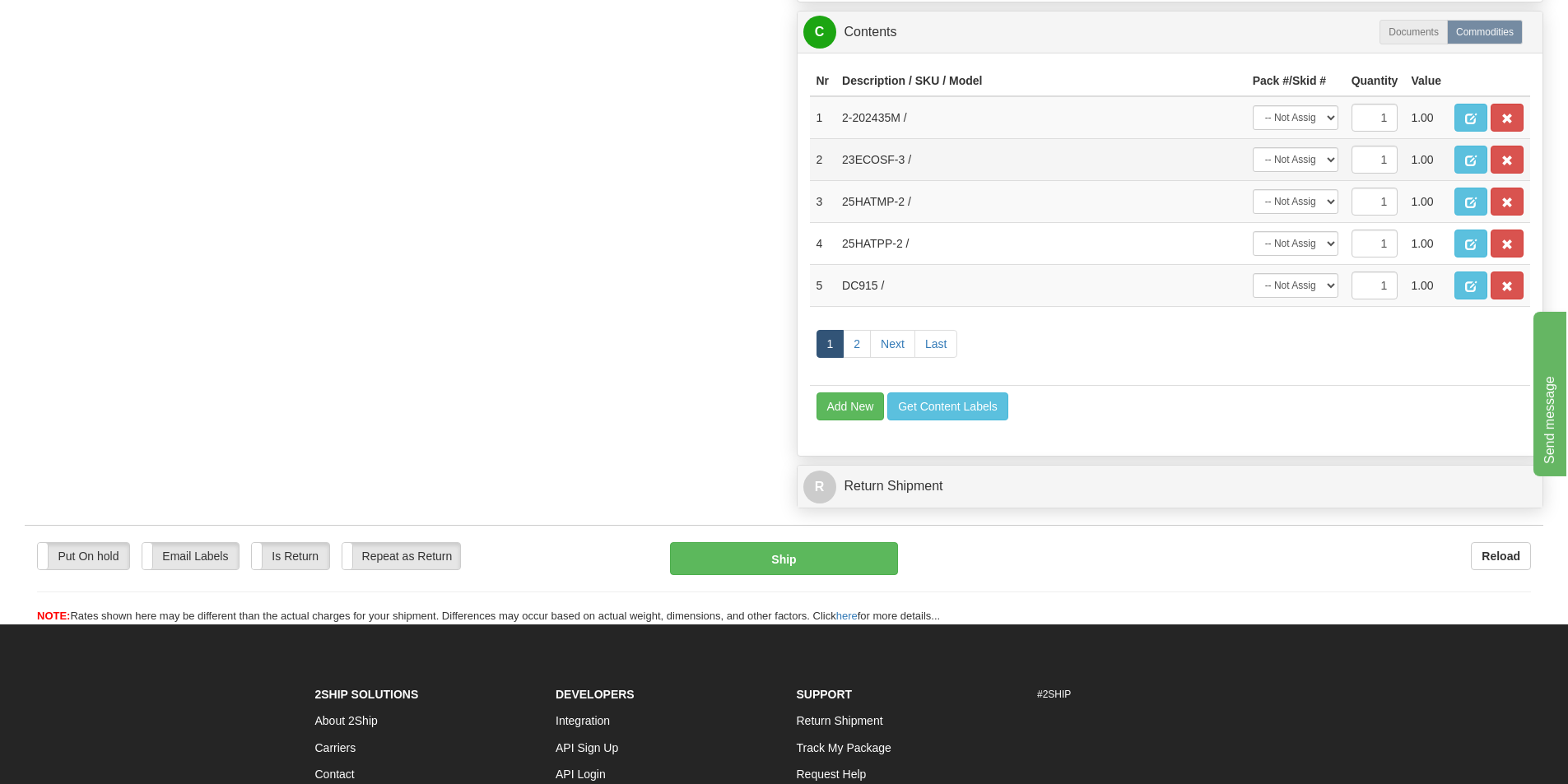
scroll to position [1645, 0]
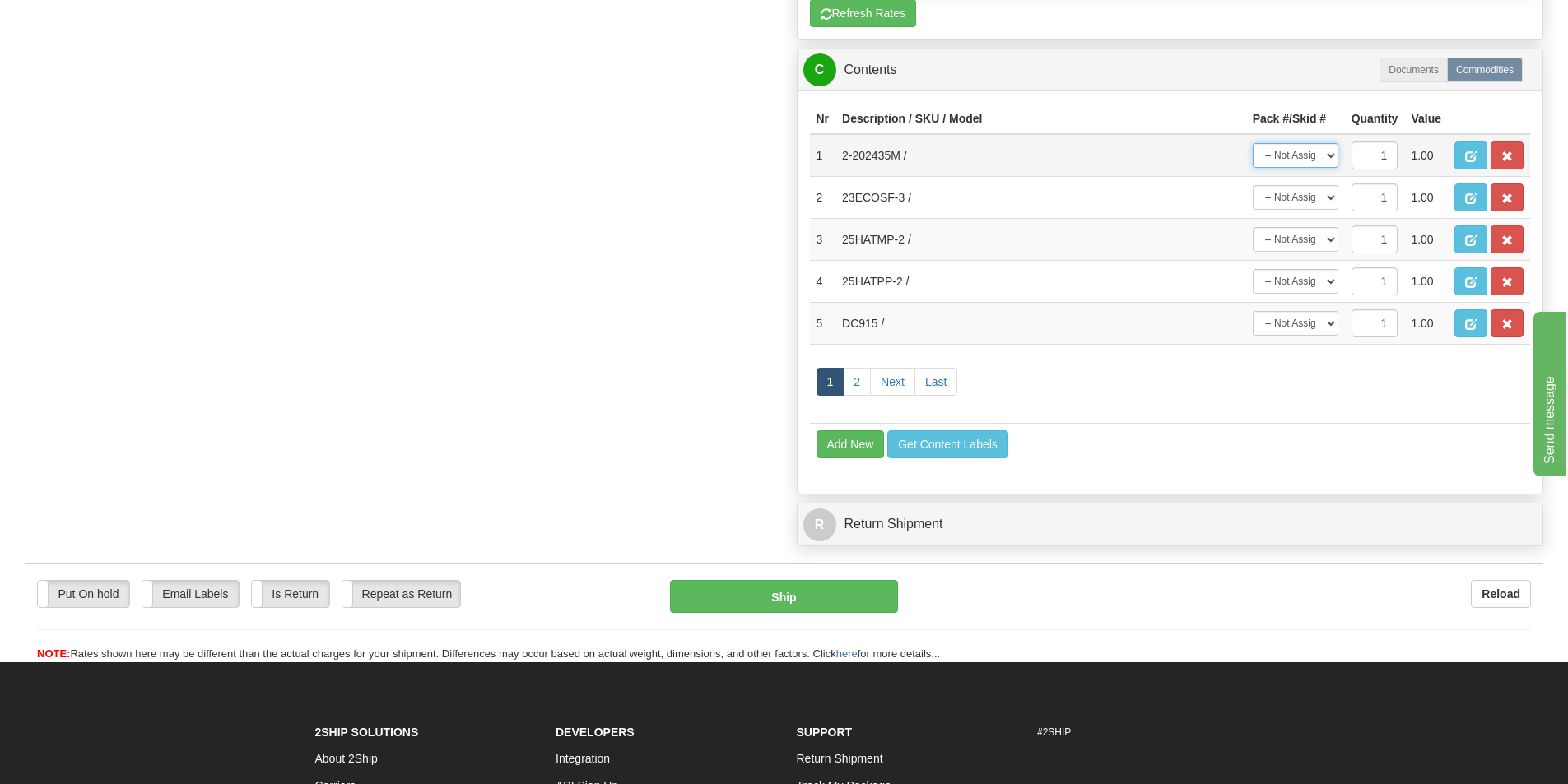
click at [1330, 155] on select "-- Not Assigned -- Package 1 Package 2" at bounding box center [1296, 155] width 86 height 25
select select "0"
click at [1253, 143] on select "-- Not Assigned -- Package 1 Package 2" at bounding box center [1296, 155] width 86 height 25
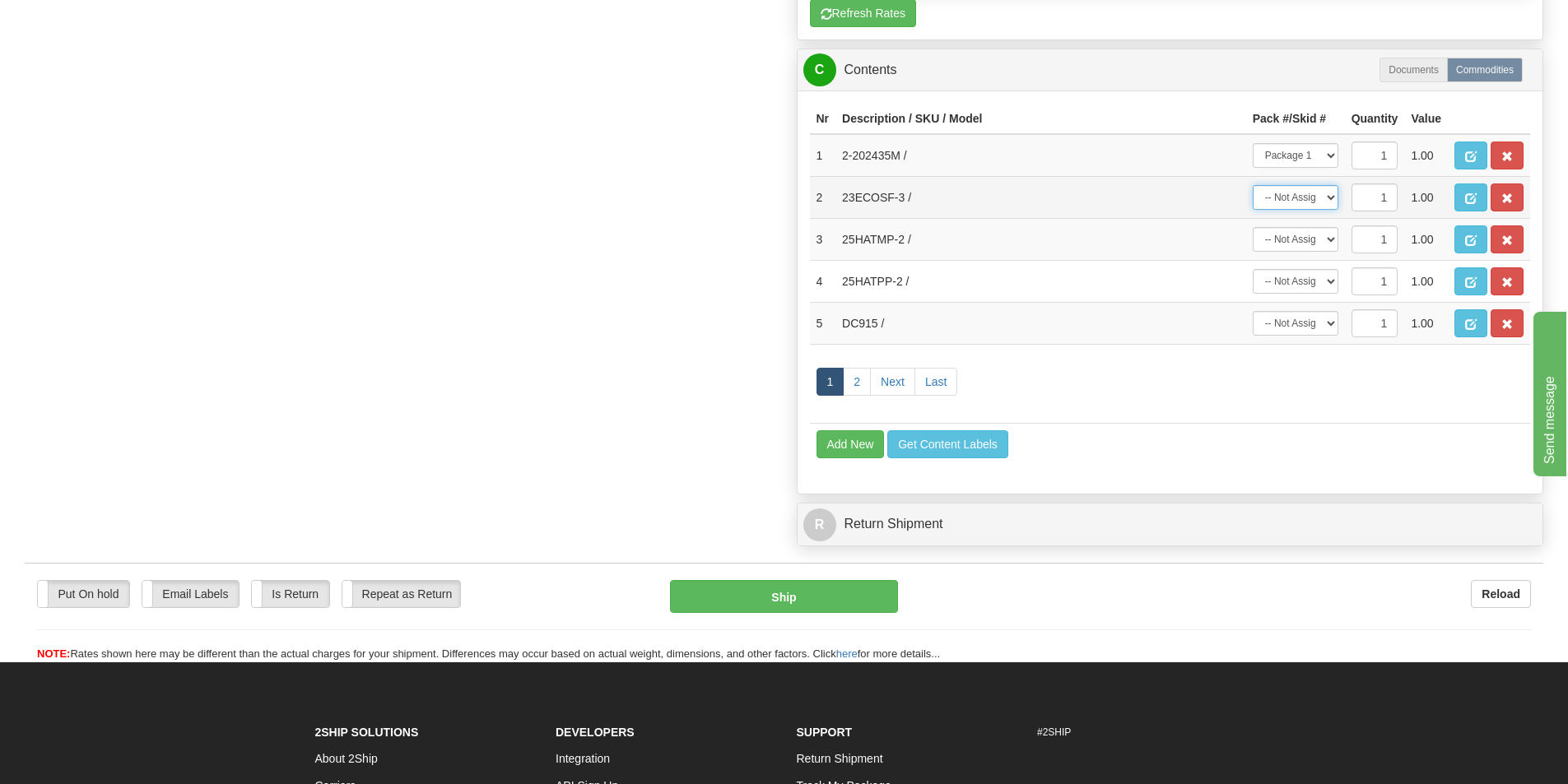
click at [1332, 196] on select "-- Not Assigned -- Package 1 Package 2" at bounding box center [1296, 197] width 86 height 25
select select "1"
click at [1253, 185] on select "-- Not Assigned -- Package 1 Package 2" at bounding box center [1296, 197] width 86 height 25
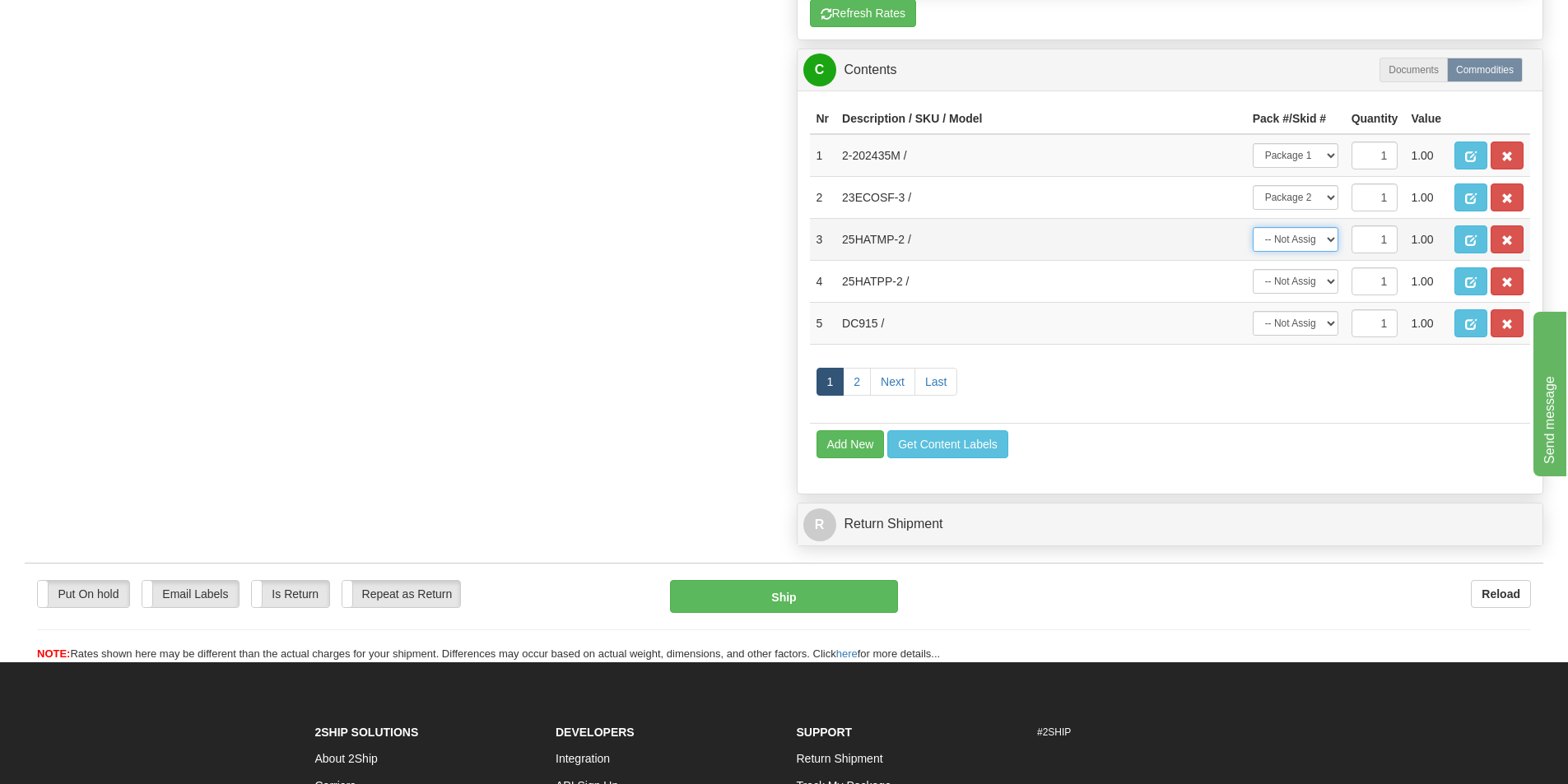
click at [1330, 242] on select "-- Not Assigned -- Package 1 Package 2" at bounding box center [1296, 239] width 86 height 25
select select "1"
click at [1253, 227] on select "-- Not Assigned -- Package 1 Package 2" at bounding box center [1296, 239] width 86 height 25
click at [1330, 287] on select "-- Not Assigned -- Package 1 Package 2" at bounding box center [1296, 281] width 86 height 25
select select "1"
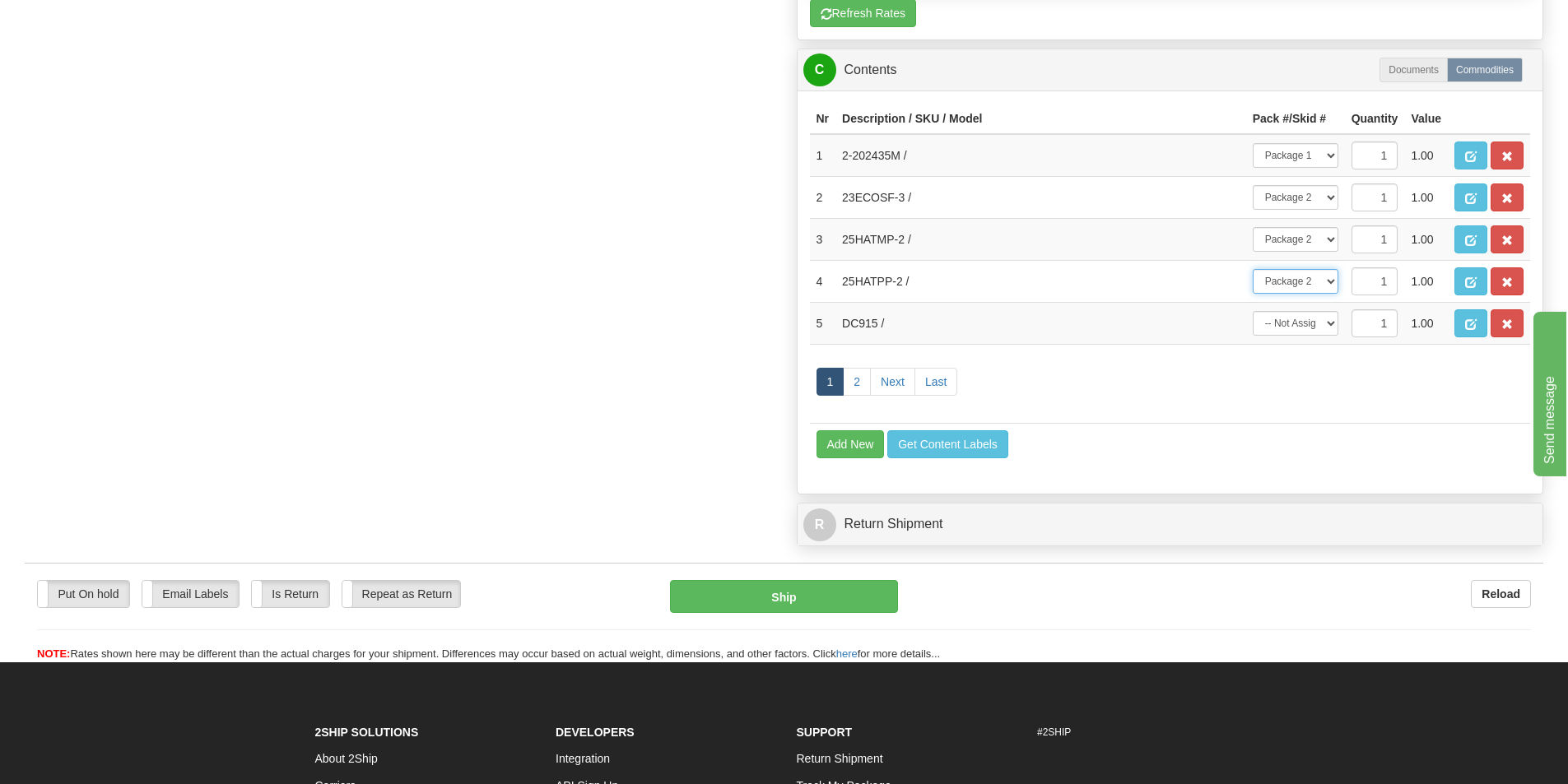
click at [1253, 269] on select "-- Not Assigned -- Package 1 Package 2" at bounding box center [1296, 281] width 86 height 25
click at [1326, 325] on select "-- Not Assigned -- Package 1 Package 2" at bounding box center [1296, 323] width 86 height 25
select select "1"
click at [1253, 311] on select "-- Not Assigned -- Package 1 Package 2" at bounding box center [1296, 323] width 86 height 25
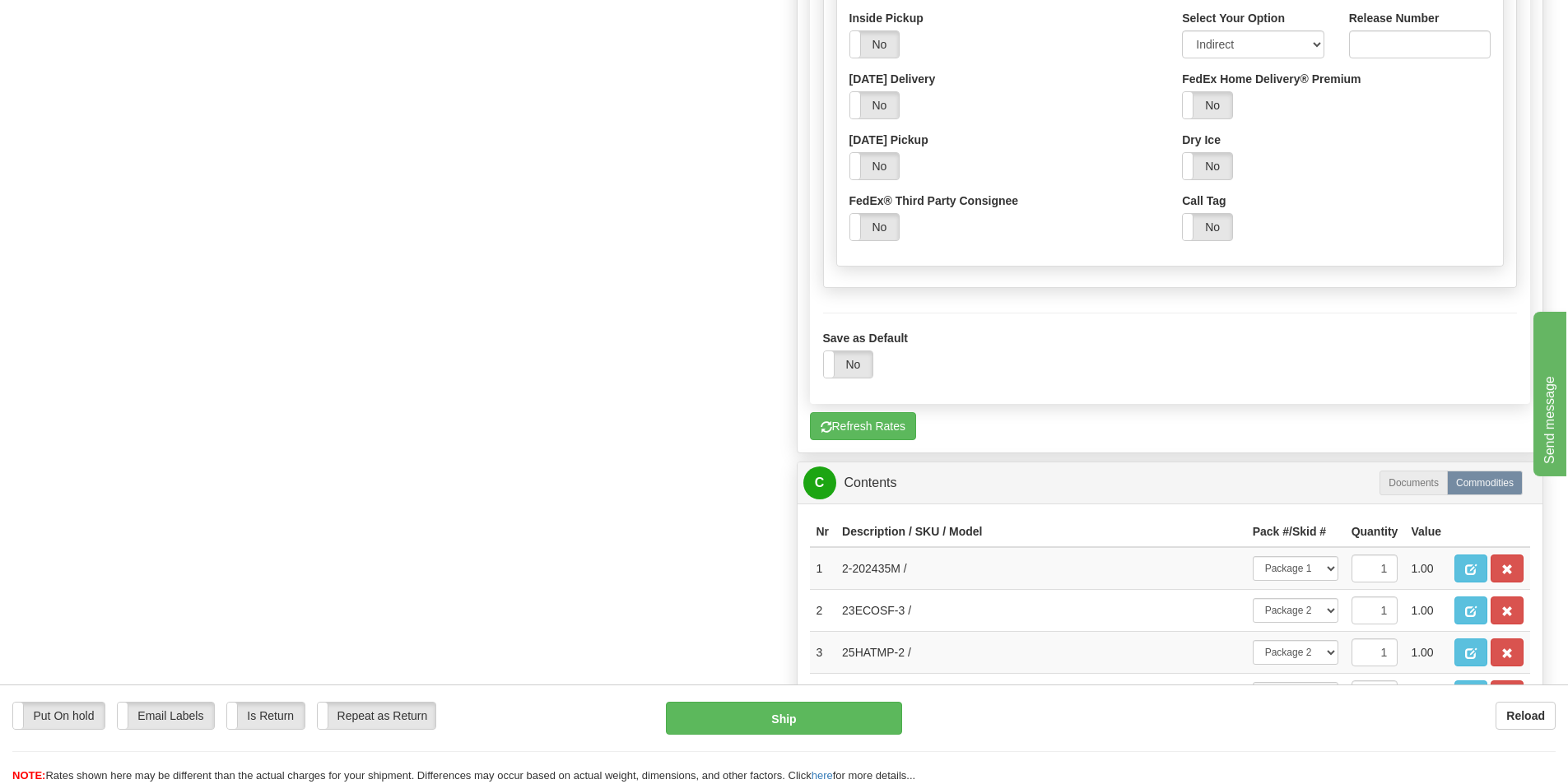
scroll to position [1372, 0]
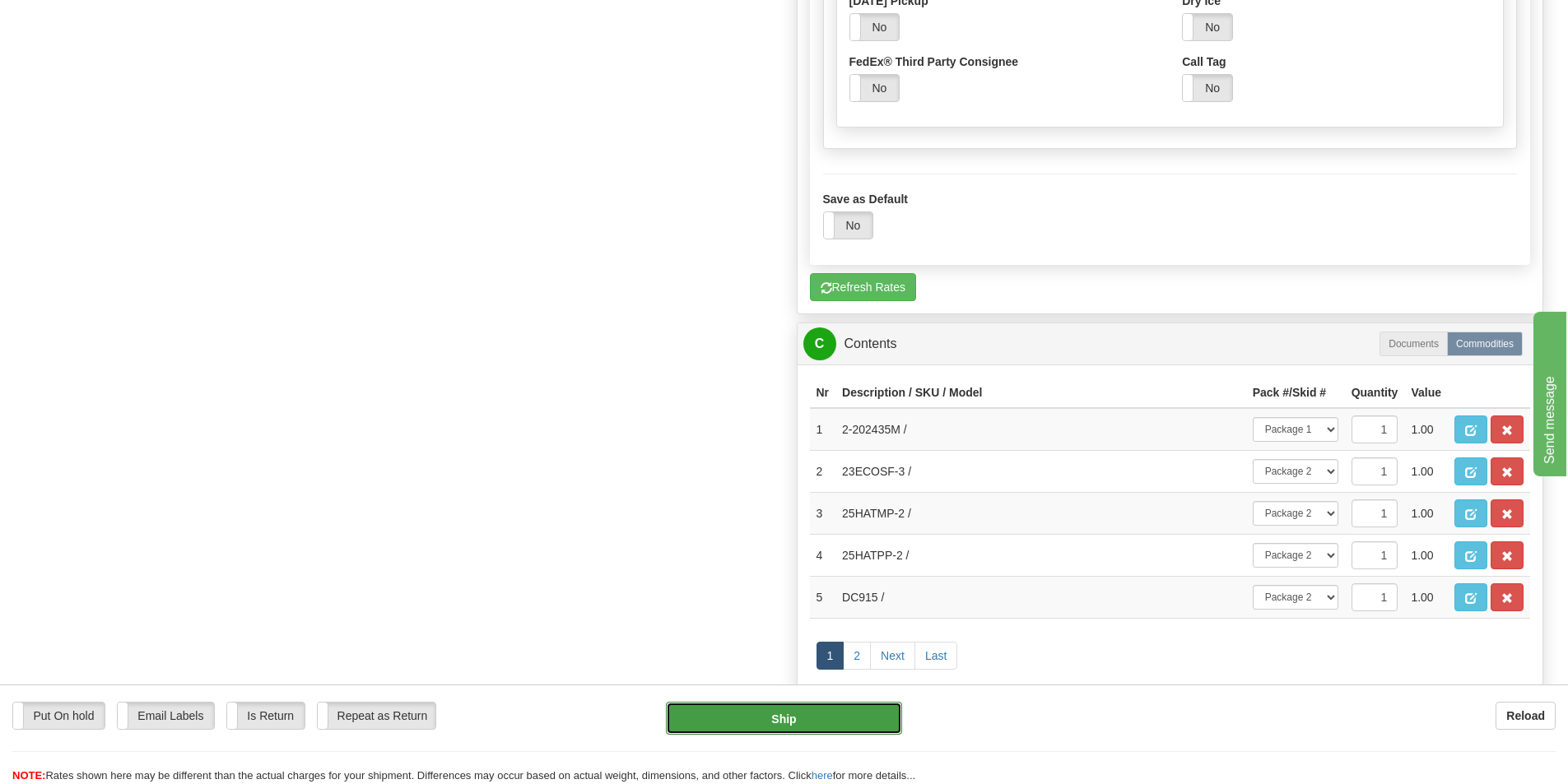
click at [811, 712] on button "Ship" at bounding box center [784, 719] width 236 height 33
type input "92"
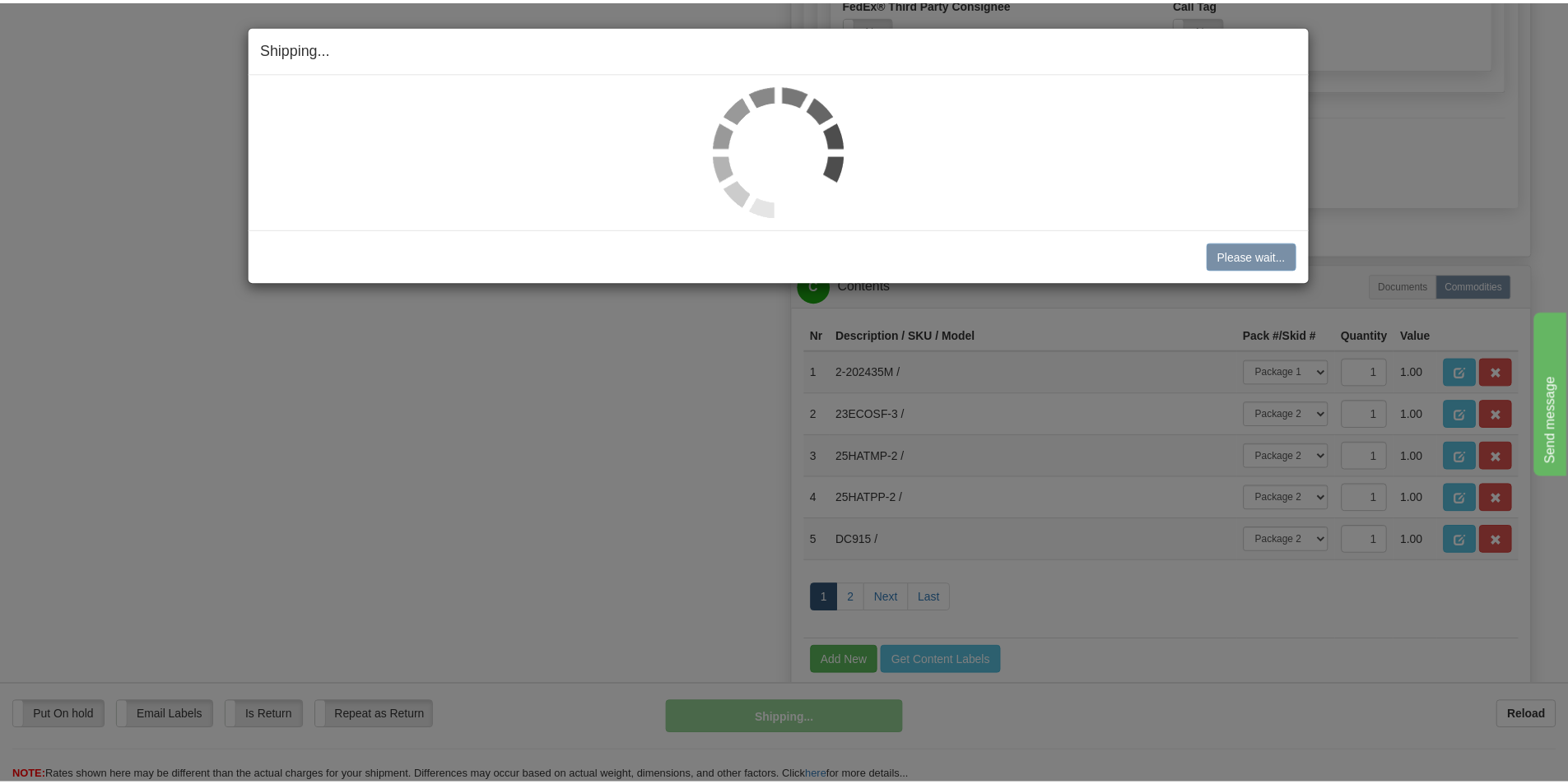
scroll to position [806, 0]
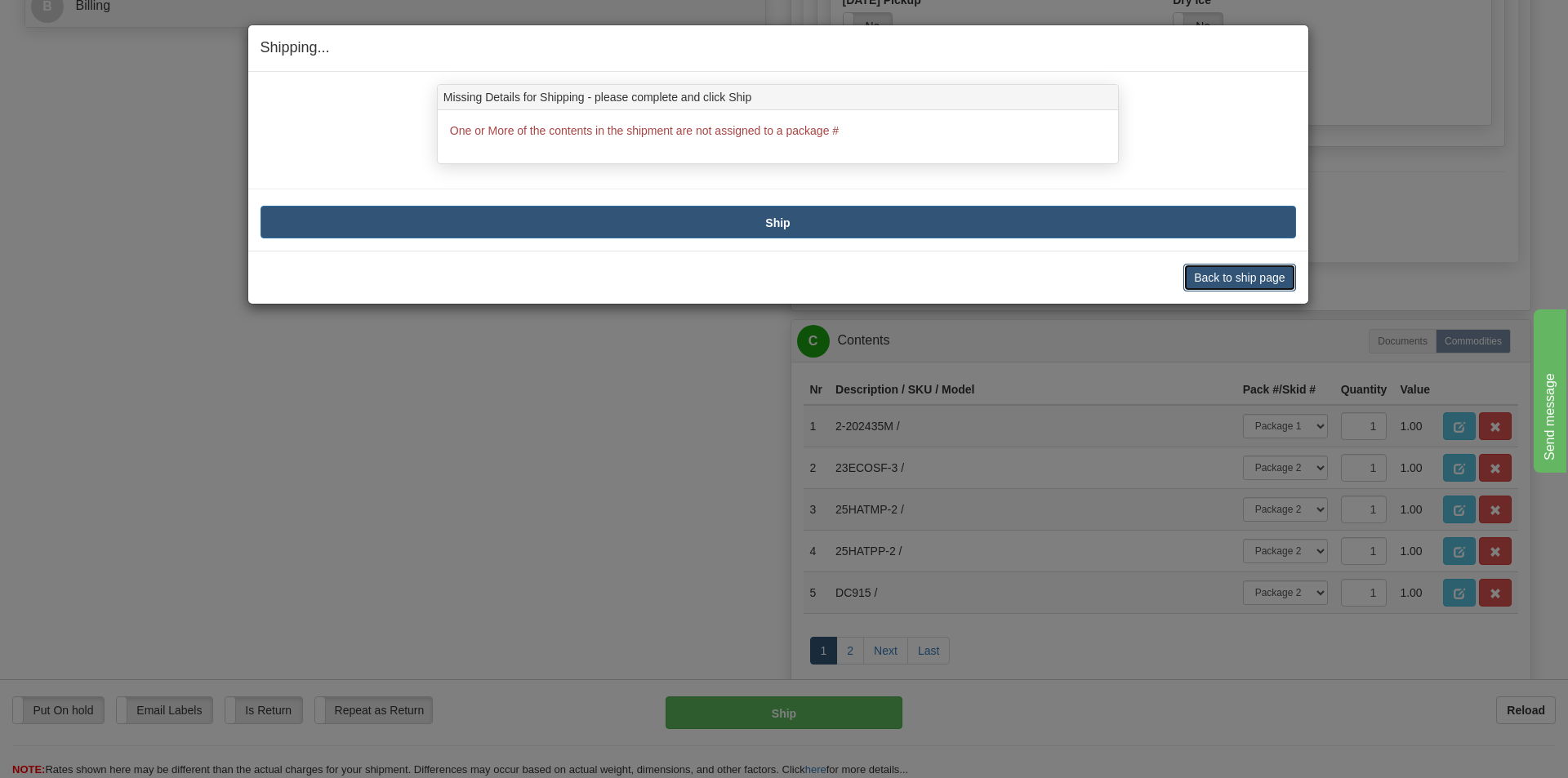
click at [1198, 276] on button "Back to ship page" at bounding box center [1238, 277] width 112 height 27
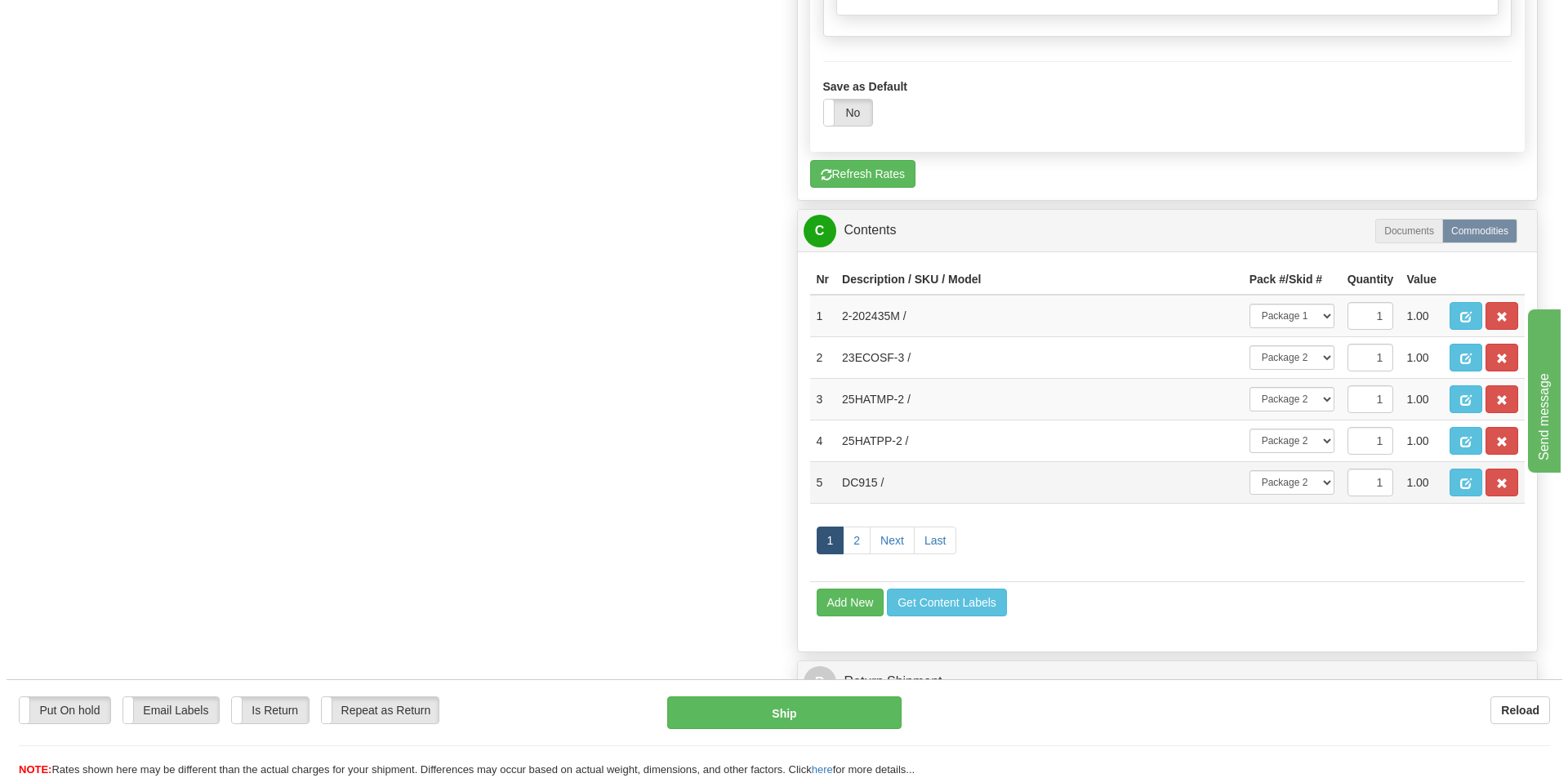
scroll to position [881, 0]
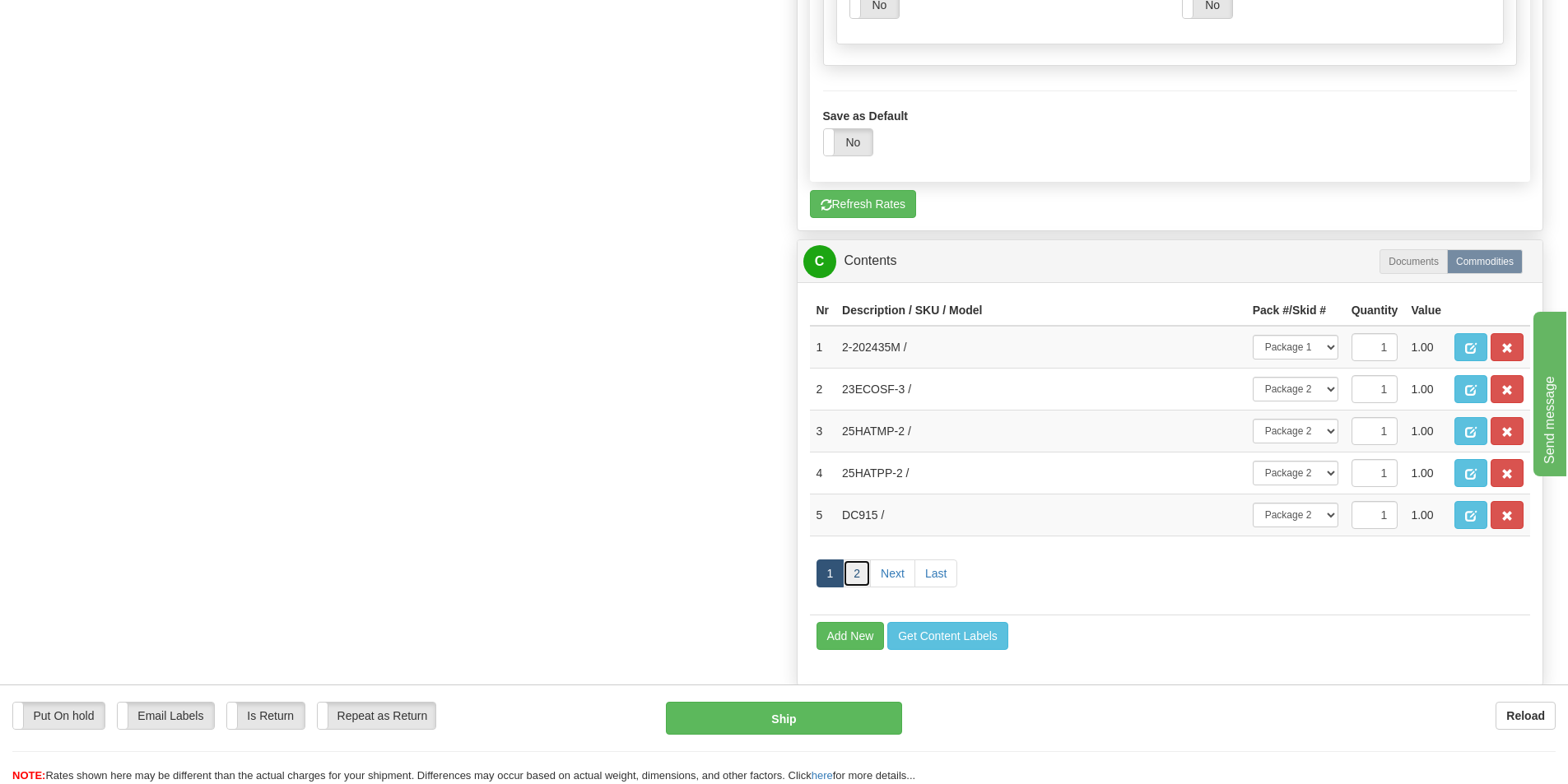
click at [858, 577] on link "2" at bounding box center [856, 574] width 28 height 28
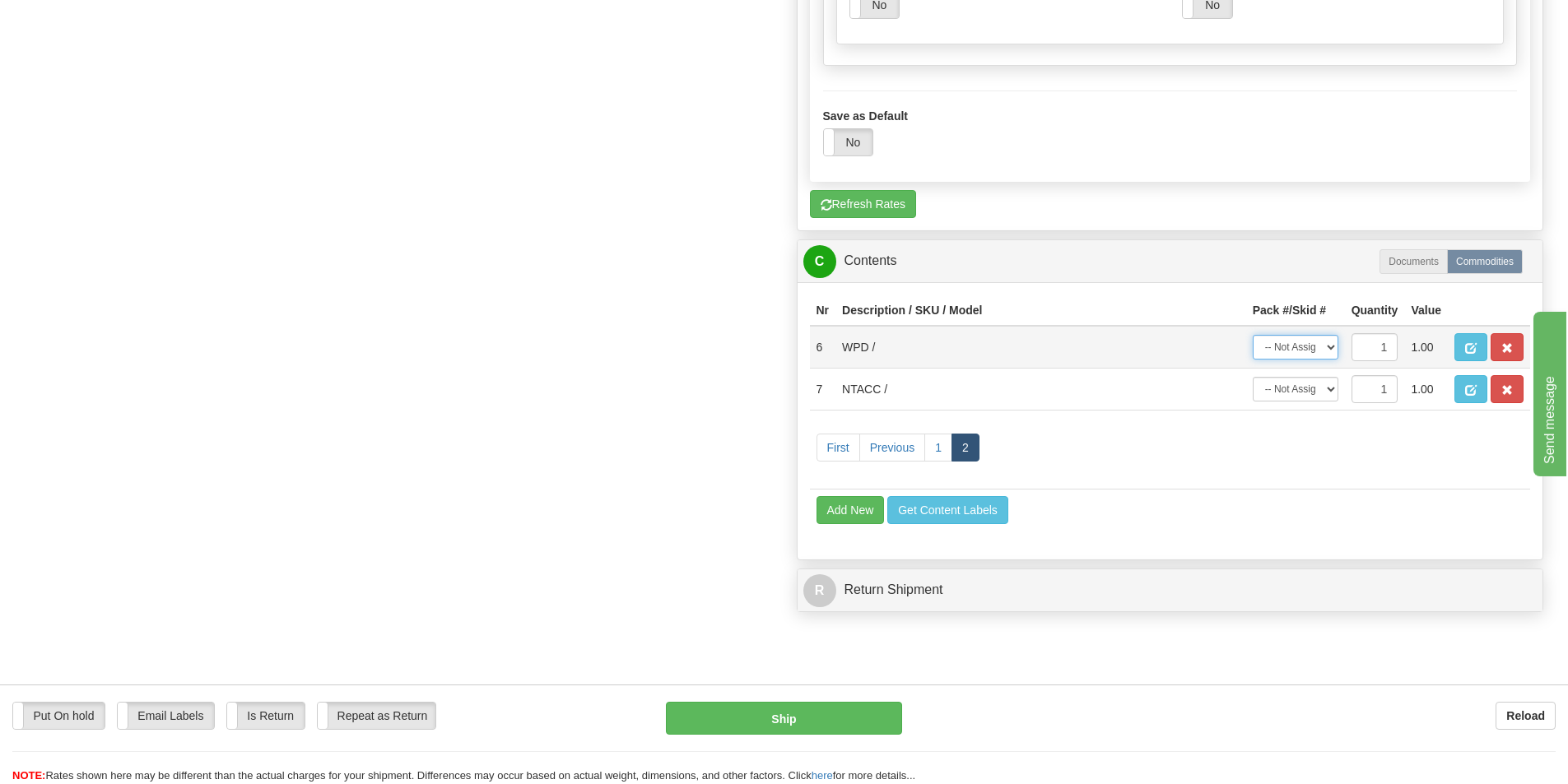
click at [1331, 347] on select "-- Not Assigned -- Package 1 Package 2" at bounding box center [1296, 347] width 86 height 25
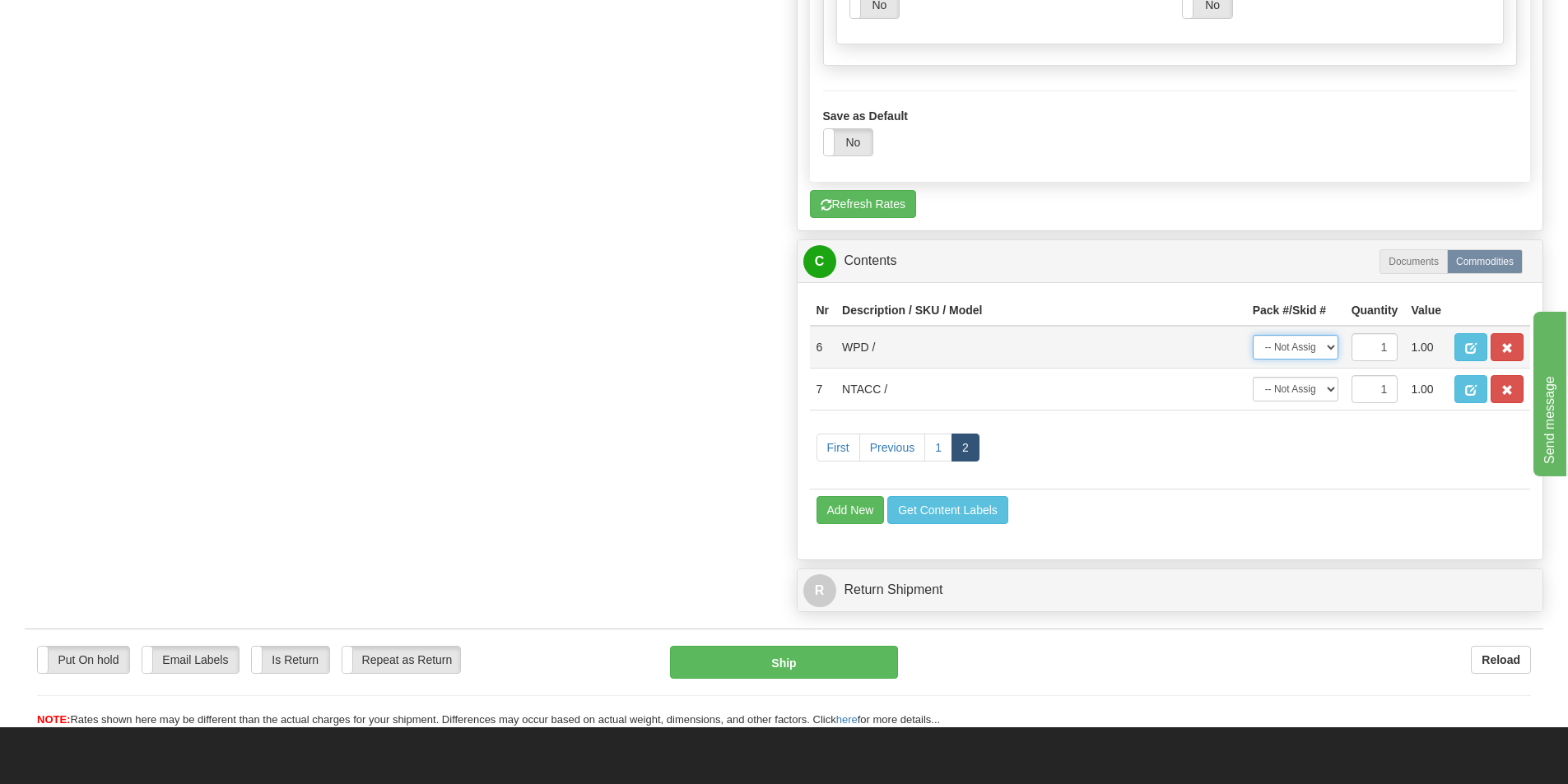
select select "0"
click at [1253, 335] on select "-- Not Assigned -- Package 1 Package 2" at bounding box center [1296, 347] width 86 height 25
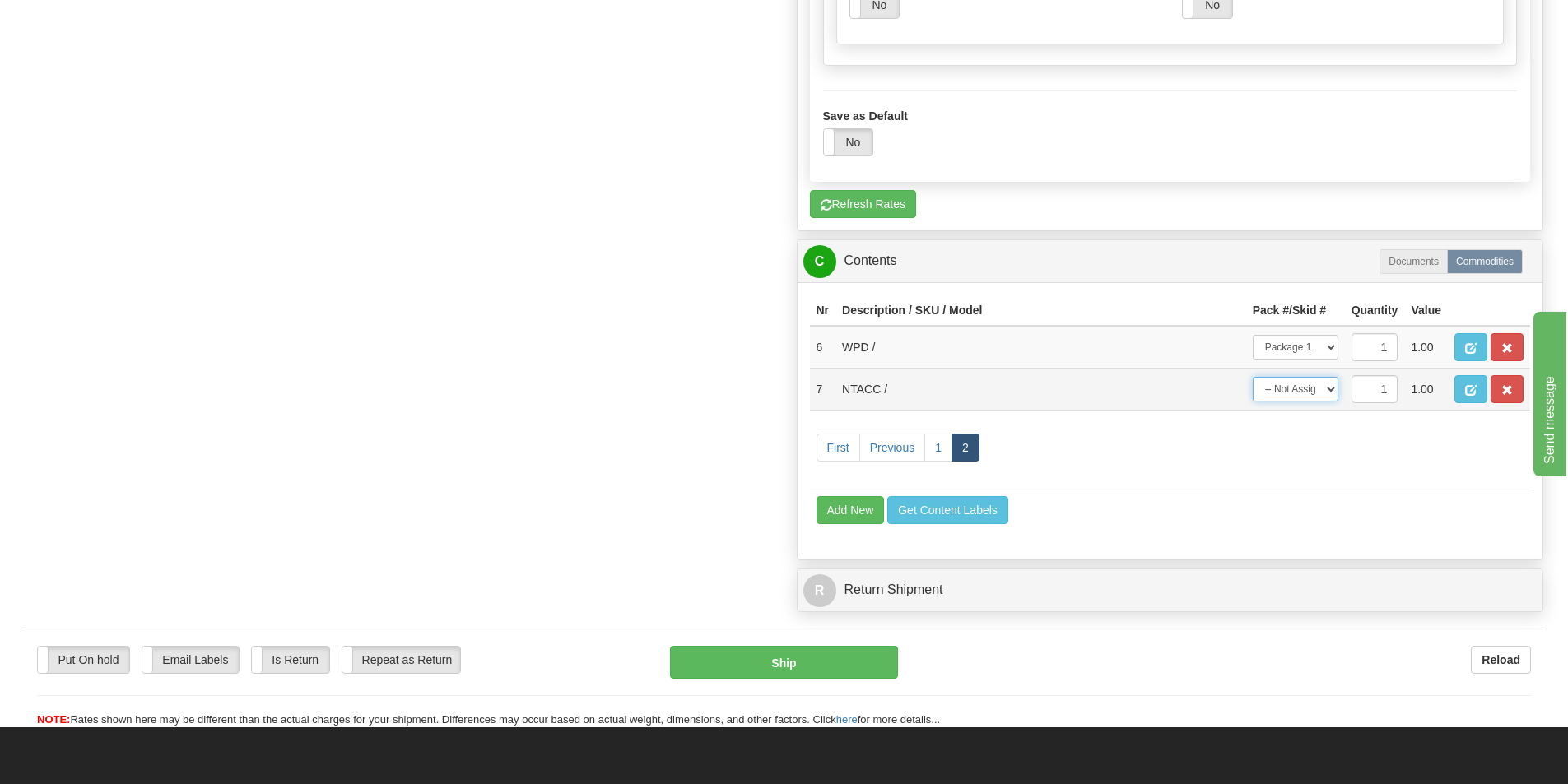
click at [1330, 387] on select "-- Not Assigned -- Package 1 Package 2" at bounding box center [1296, 389] width 86 height 25
select select "0"
click at [1253, 377] on select "-- Not Assigned -- Package 1 Package 2" at bounding box center [1296, 389] width 86 height 25
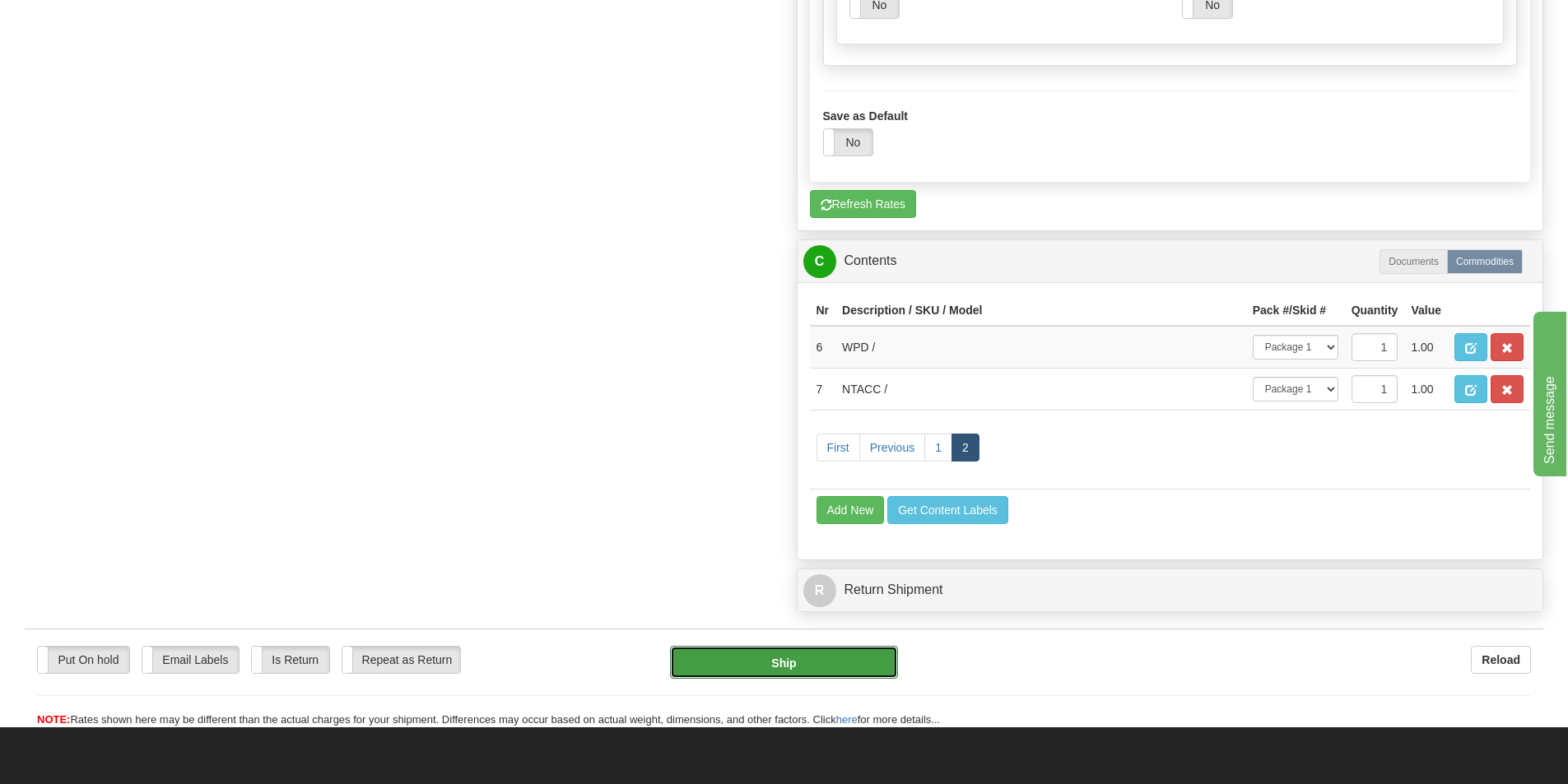
click at [850, 666] on button "Ship" at bounding box center [784, 662] width 228 height 33
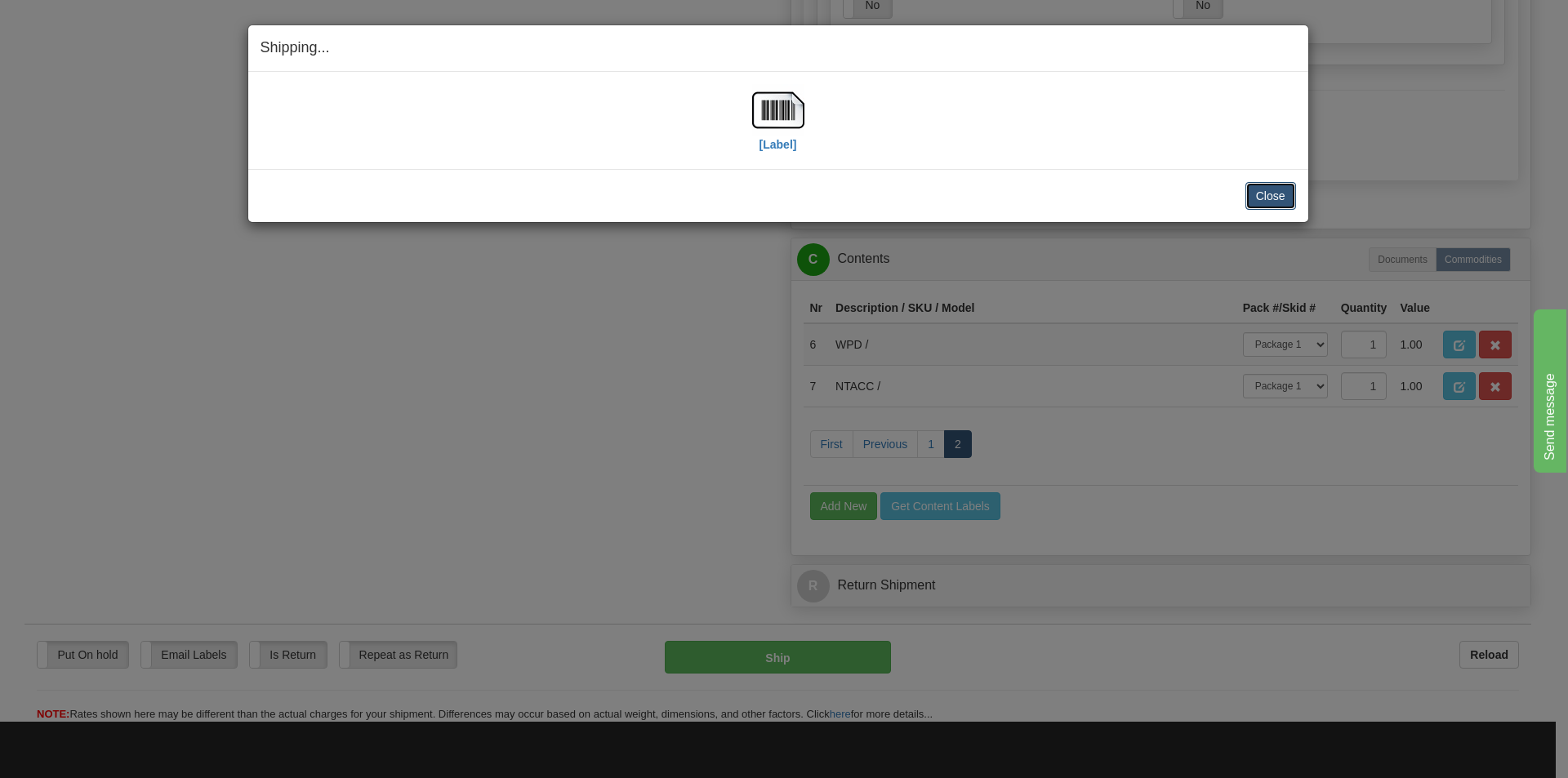
click at [1273, 198] on button "Close" at bounding box center [1270, 196] width 50 height 27
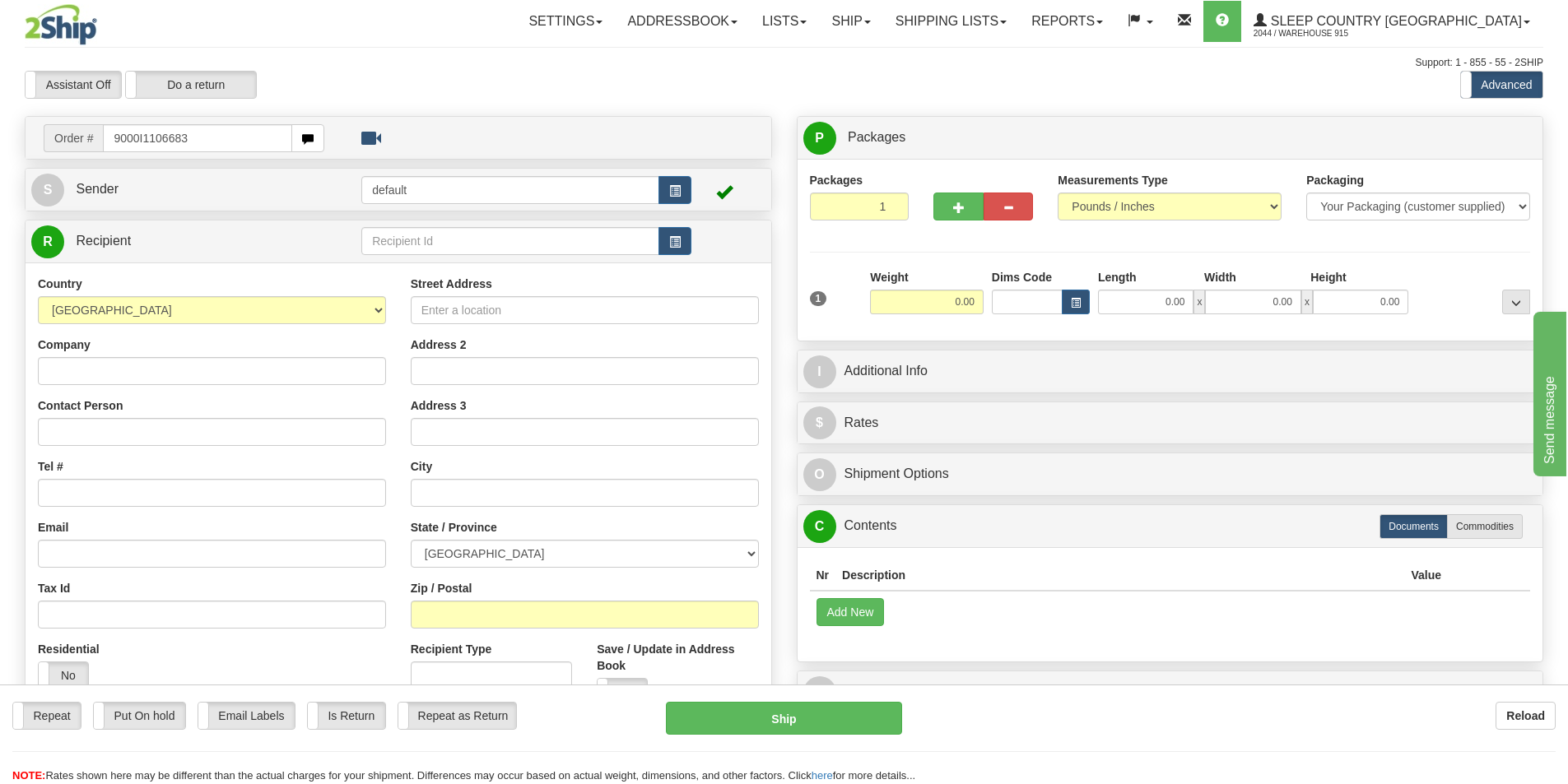
type input "9000I1106683"
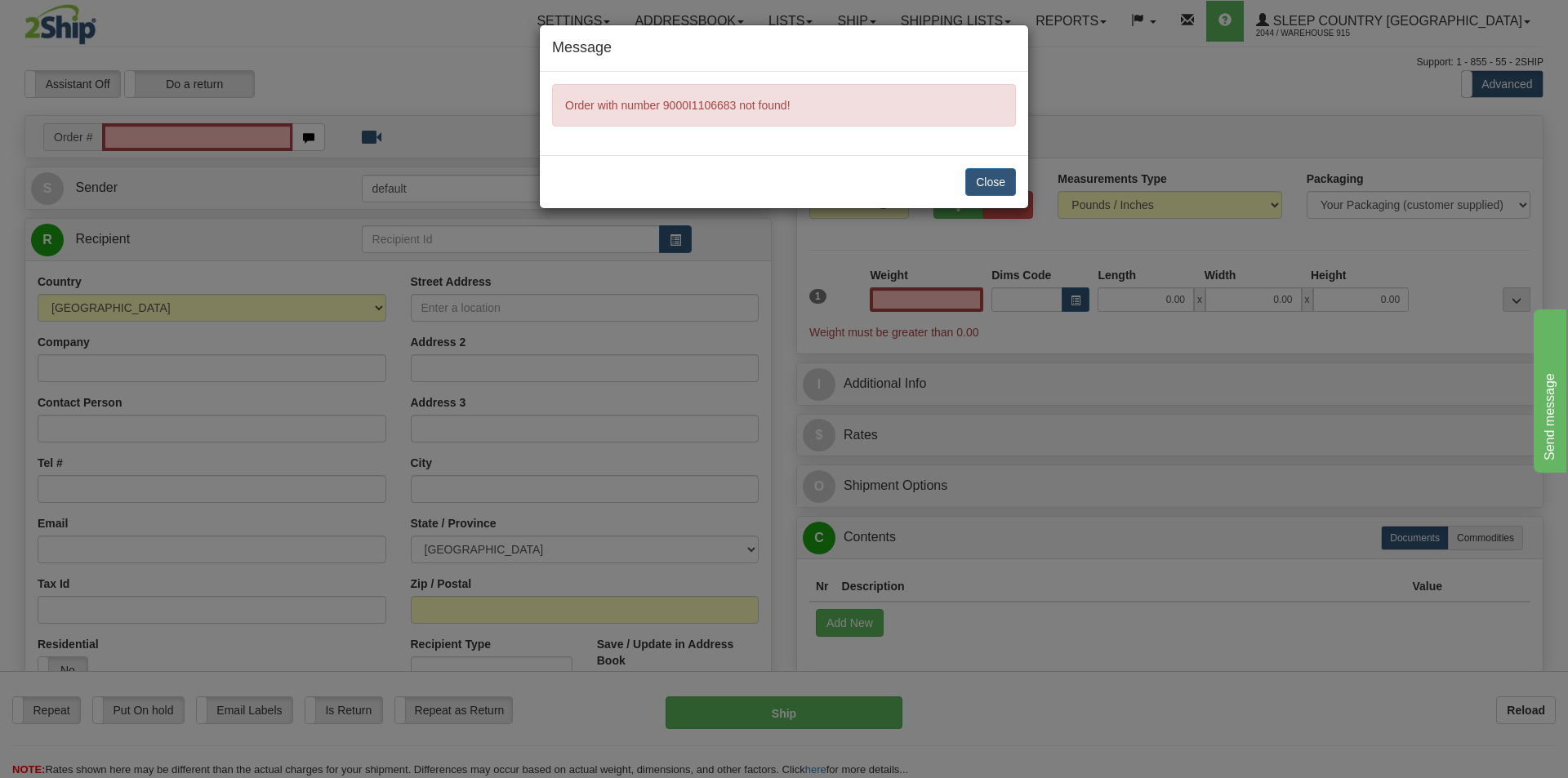
type input "0.00"
click at [991, 188] on button "Close" at bounding box center [989, 182] width 50 height 27
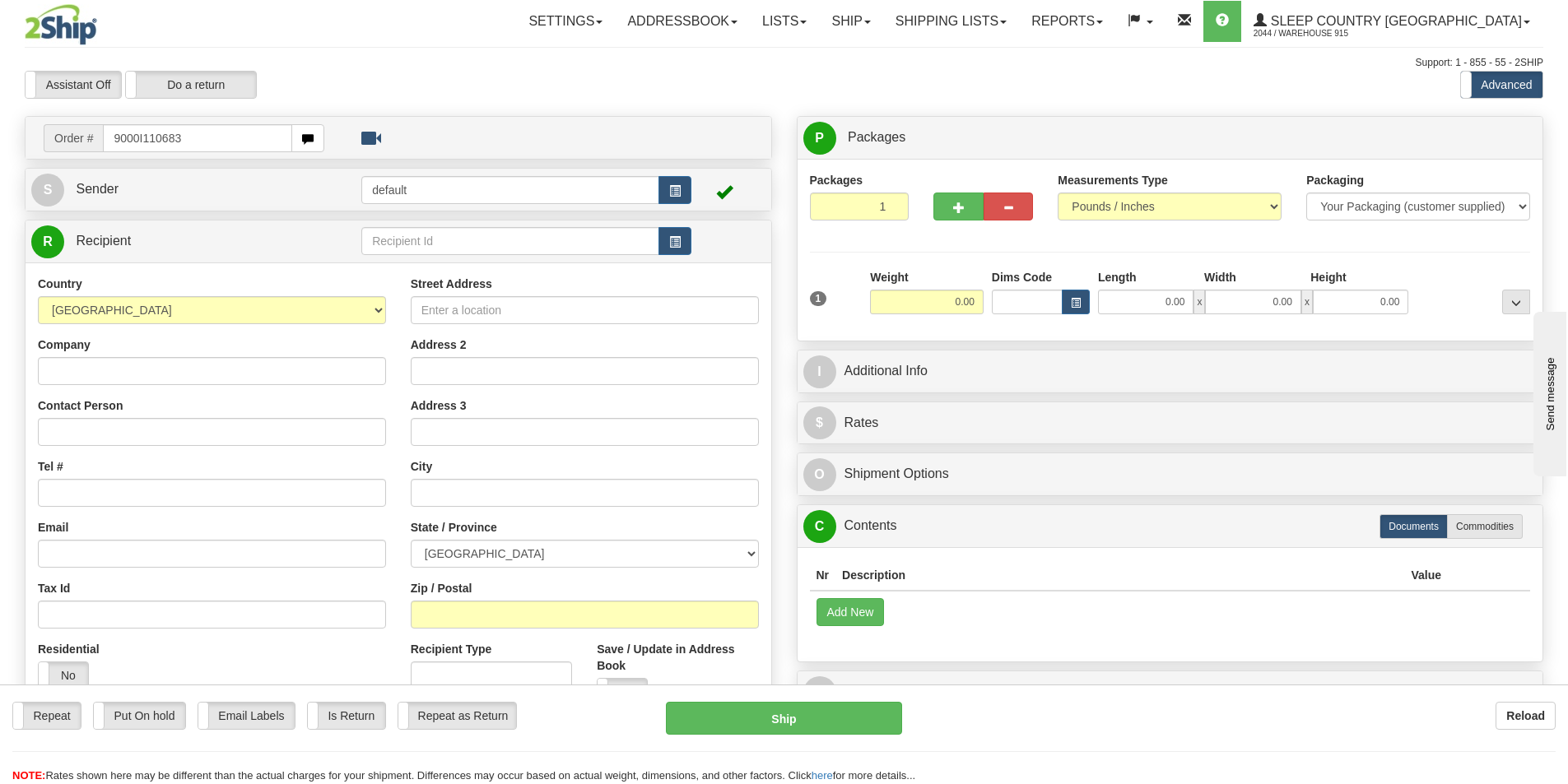
type input "9000I110683"
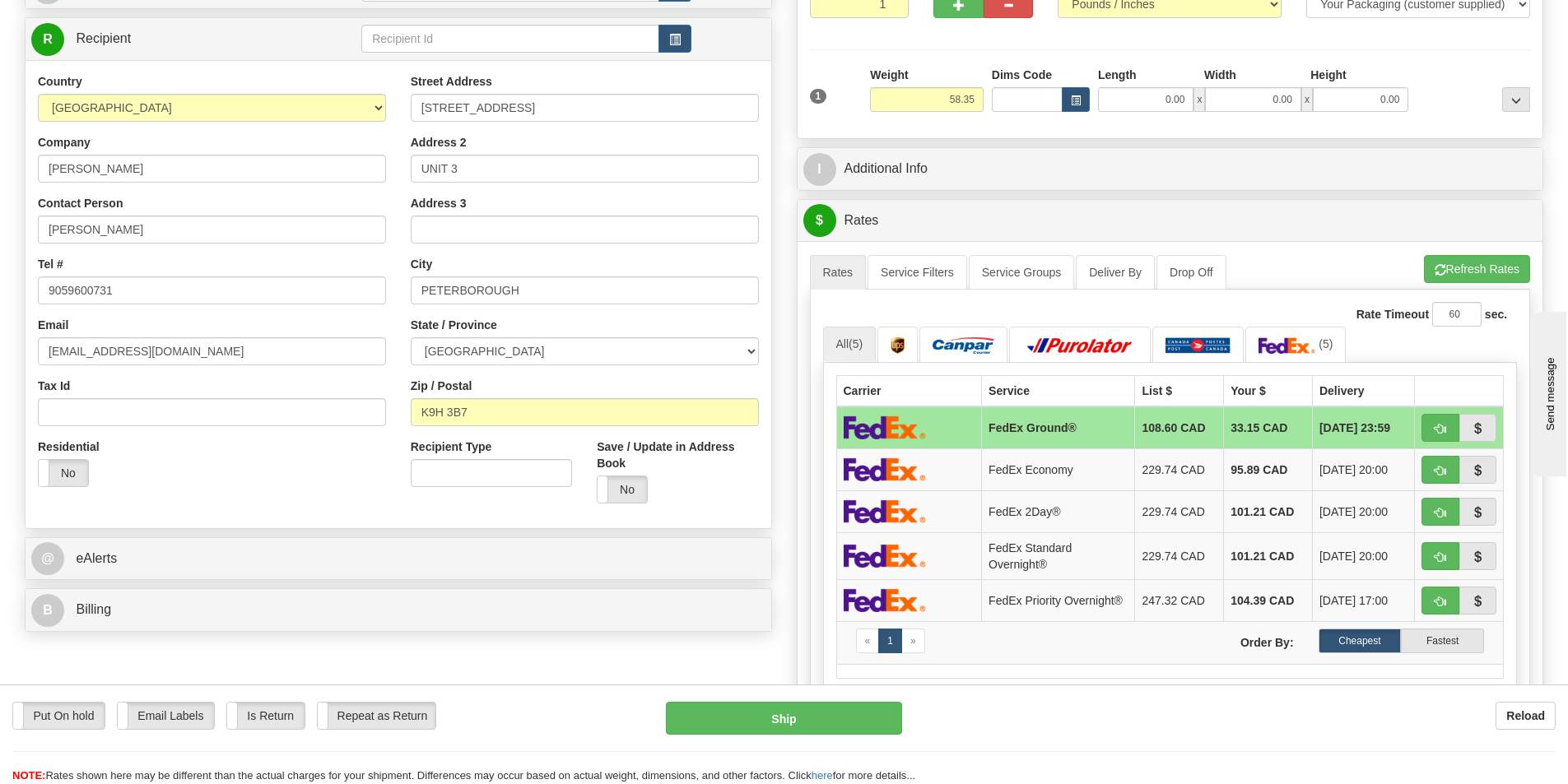
scroll to position [164, 0]
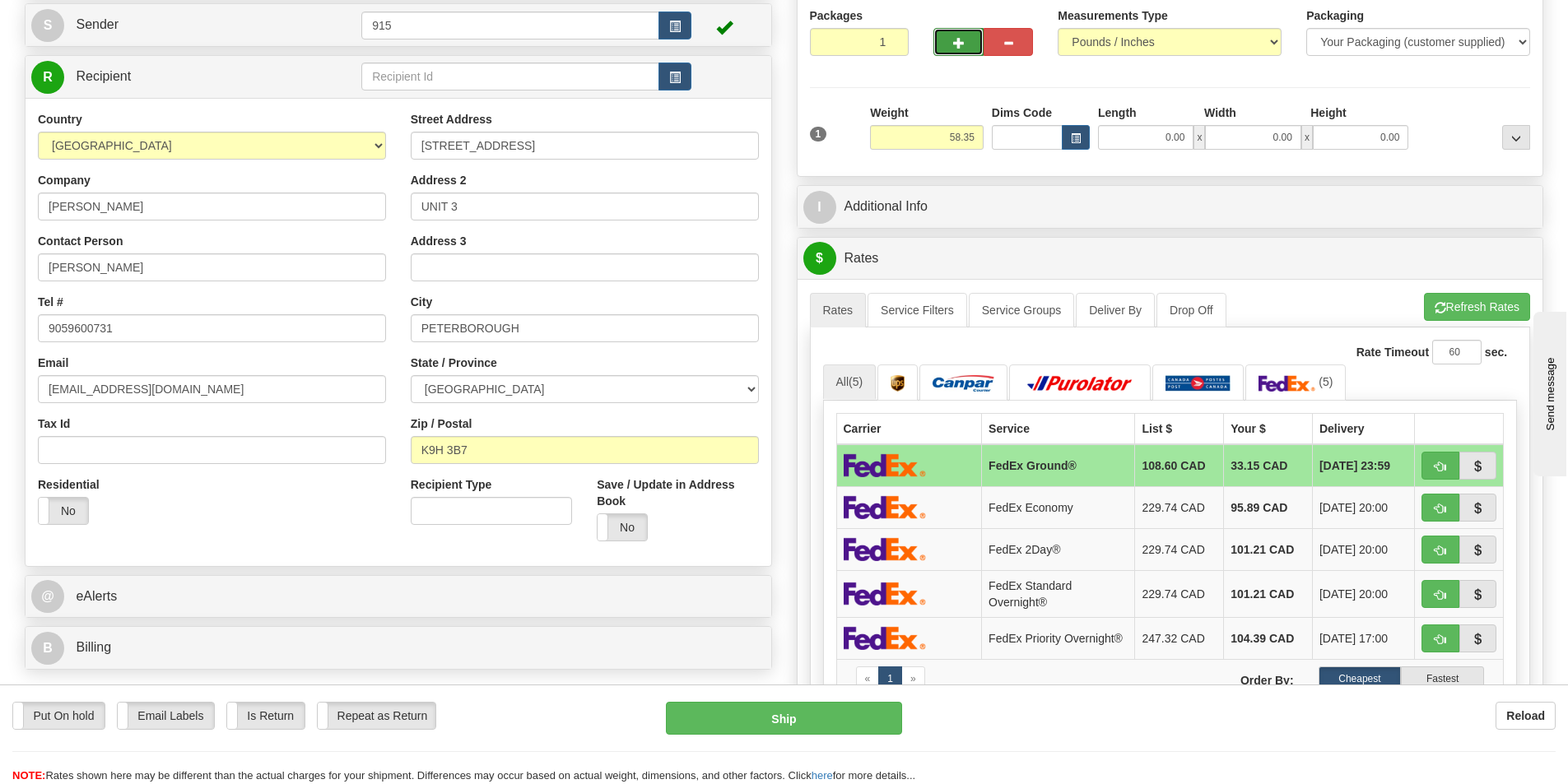
click at [941, 41] on button "button" at bounding box center [958, 42] width 50 height 28
type input "2"
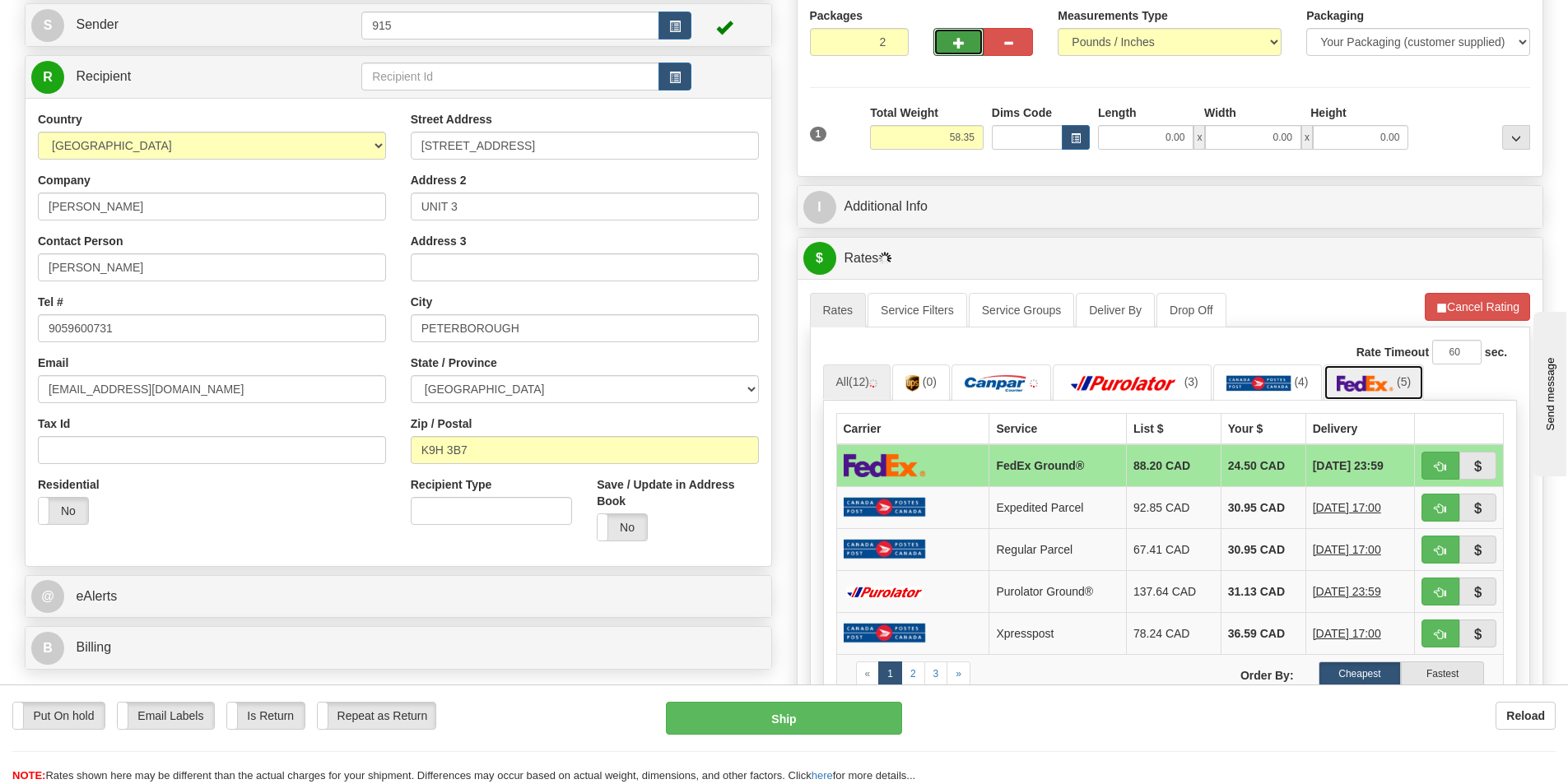
click at [1360, 381] on img at bounding box center [1366, 384] width 57 height 17
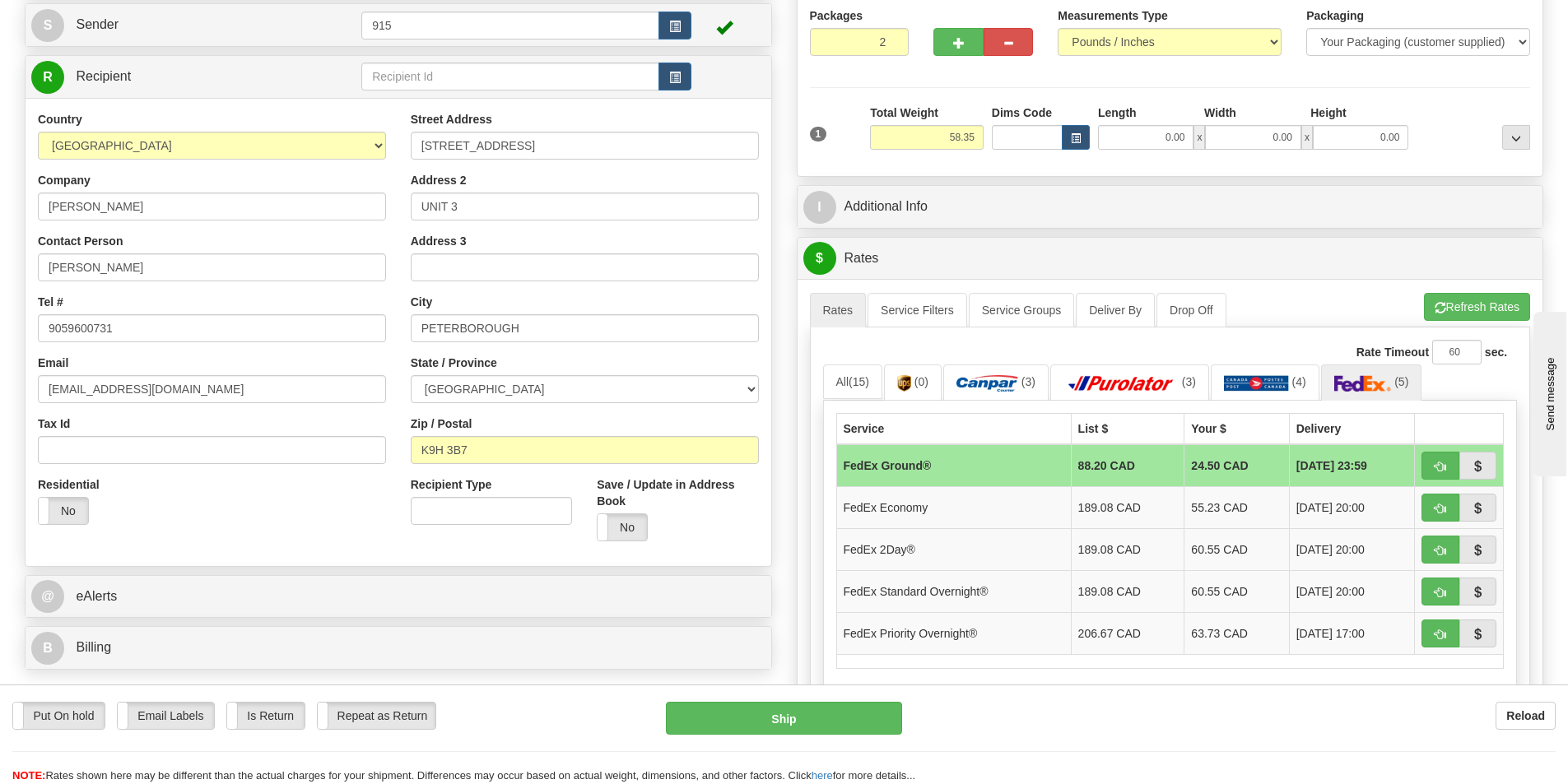
click at [970, 467] on td "FedEx Ground®" at bounding box center [953, 466] width 234 height 42
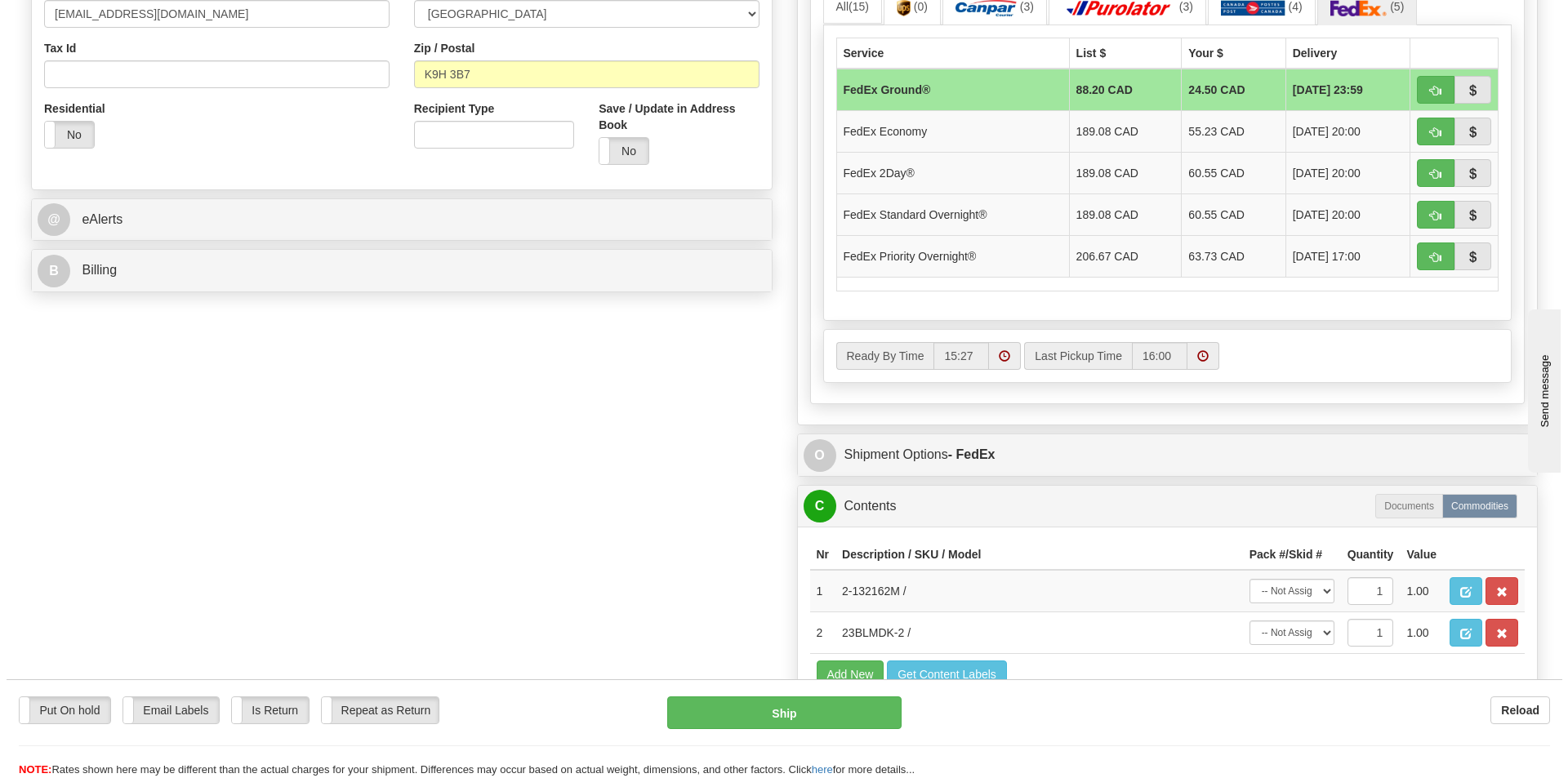
scroll to position [654, 0]
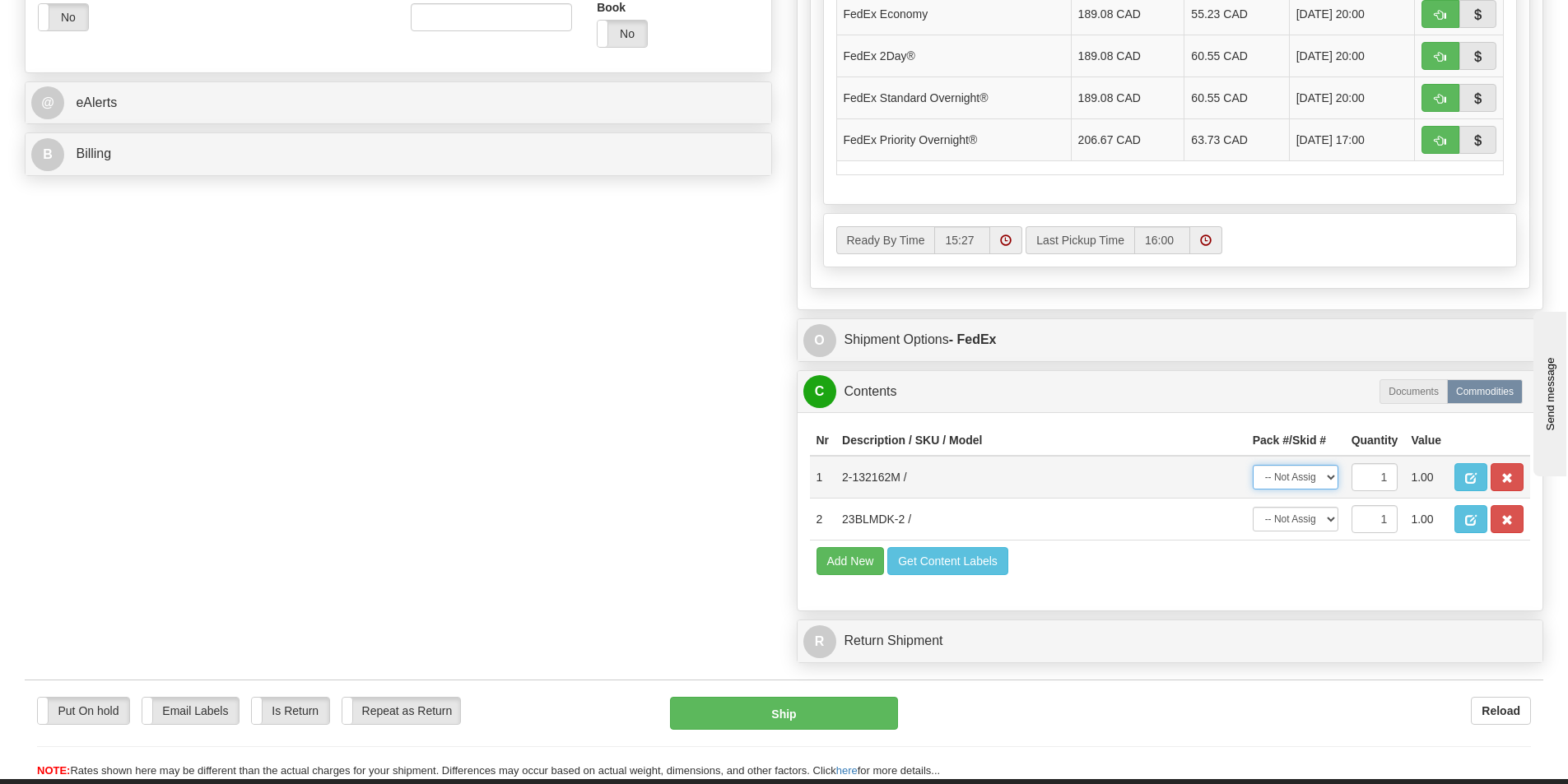
click at [1323, 478] on select "-- Not Assigned -- Package 1 Package 2" at bounding box center [1296, 477] width 86 height 25
select select "0"
click at [1253, 465] on select "-- Not Assigned -- Package 1 Package 2" at bounding box center [1296, 477] width 86 height 25
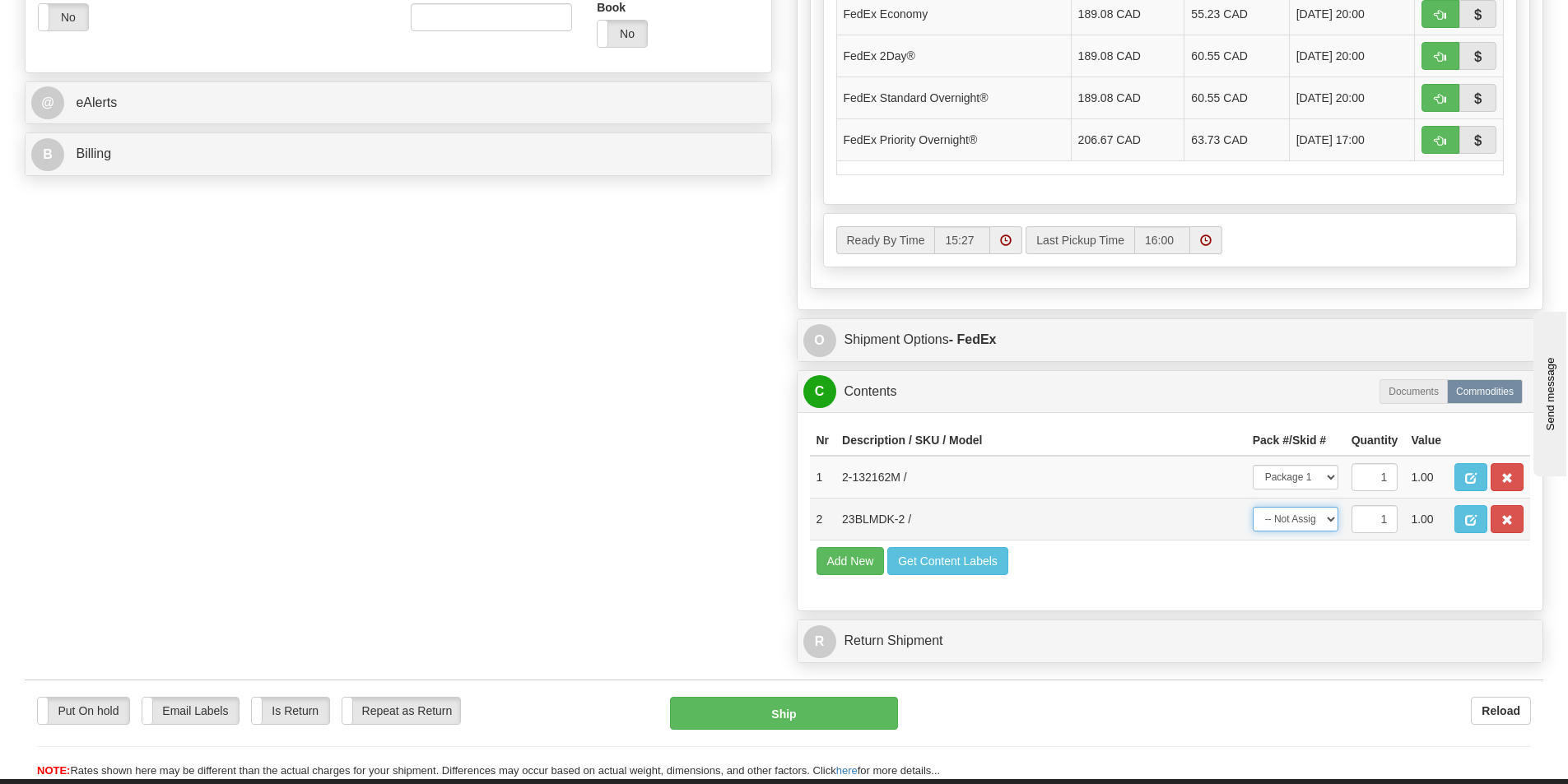
click at [1329, 517] on select "-- Not Assigned -- Package 1 Package 2" at bounding box center [1296, 518] width 86 height 25
select select "1"
click at [1253, 506] on select "-- Not Assigned -- Package 1 Package 2" at bounding box center [1296, 518] width 86 height 25
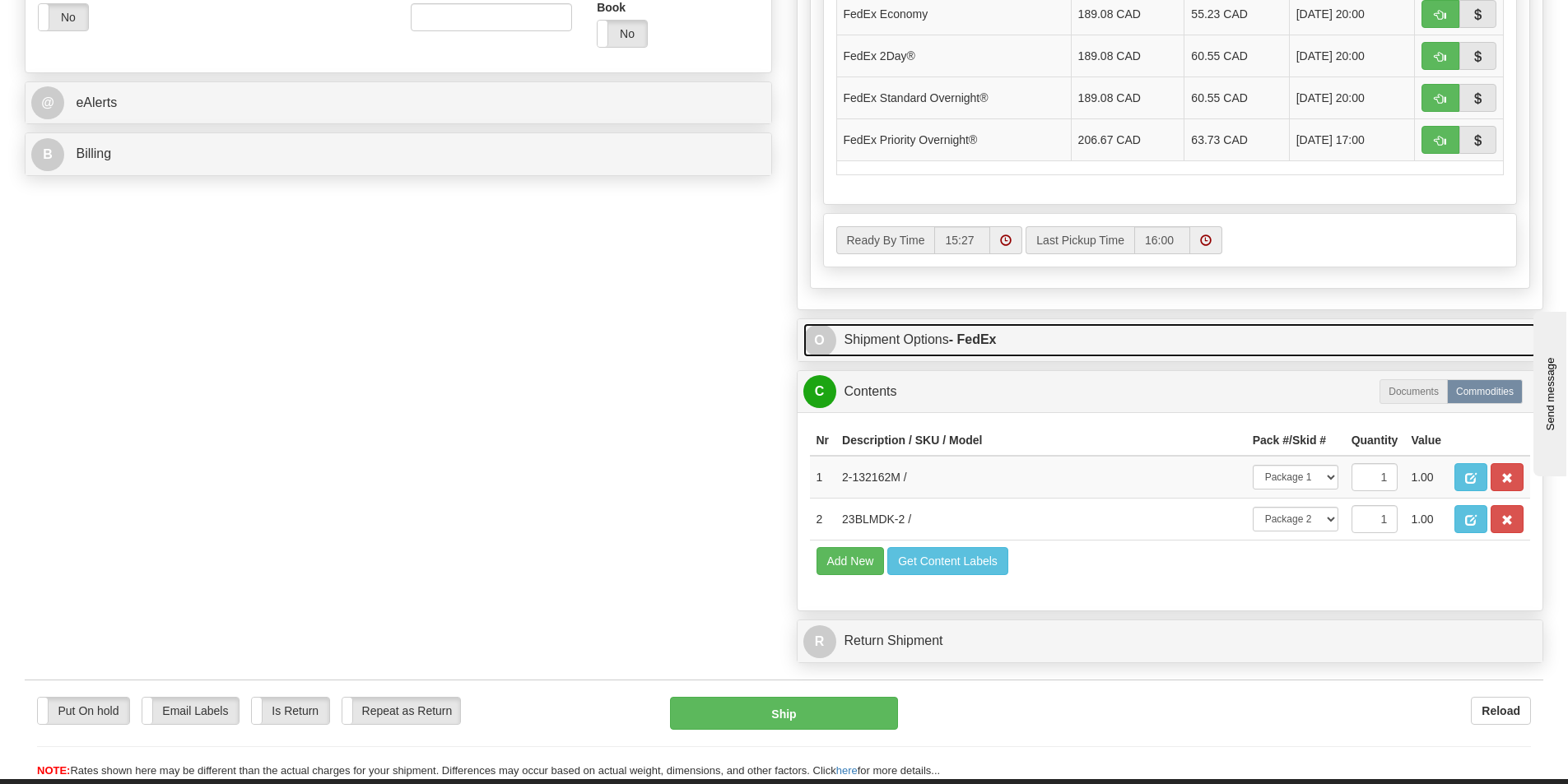
click at [1024, 339] on link "O Shipment Options - FedEx" at bounding box center [1171, 340] width 735 height 34
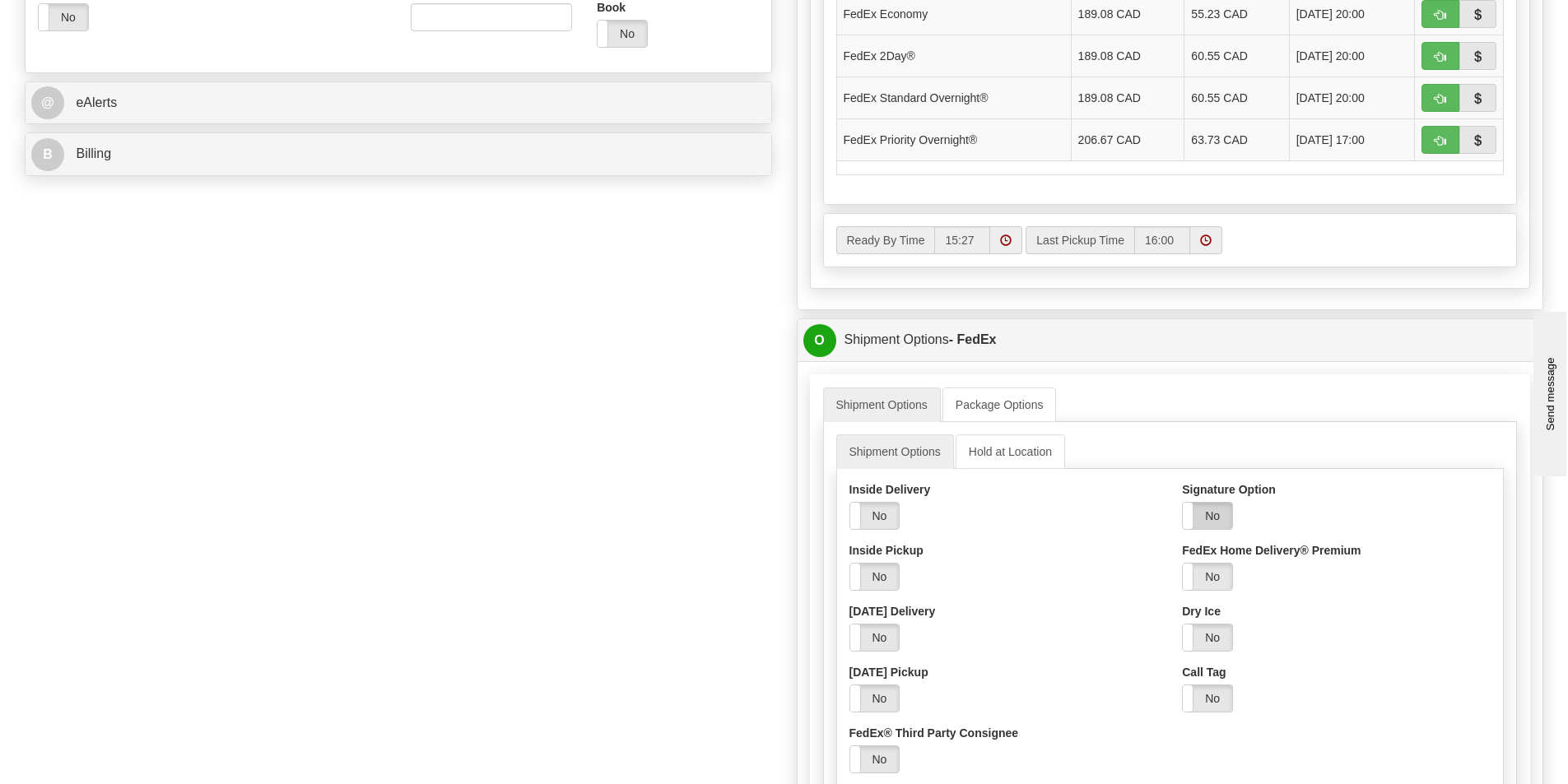
click at [1215, 521] on label "No" at bounding box center [1208, 516] width 50 height 27
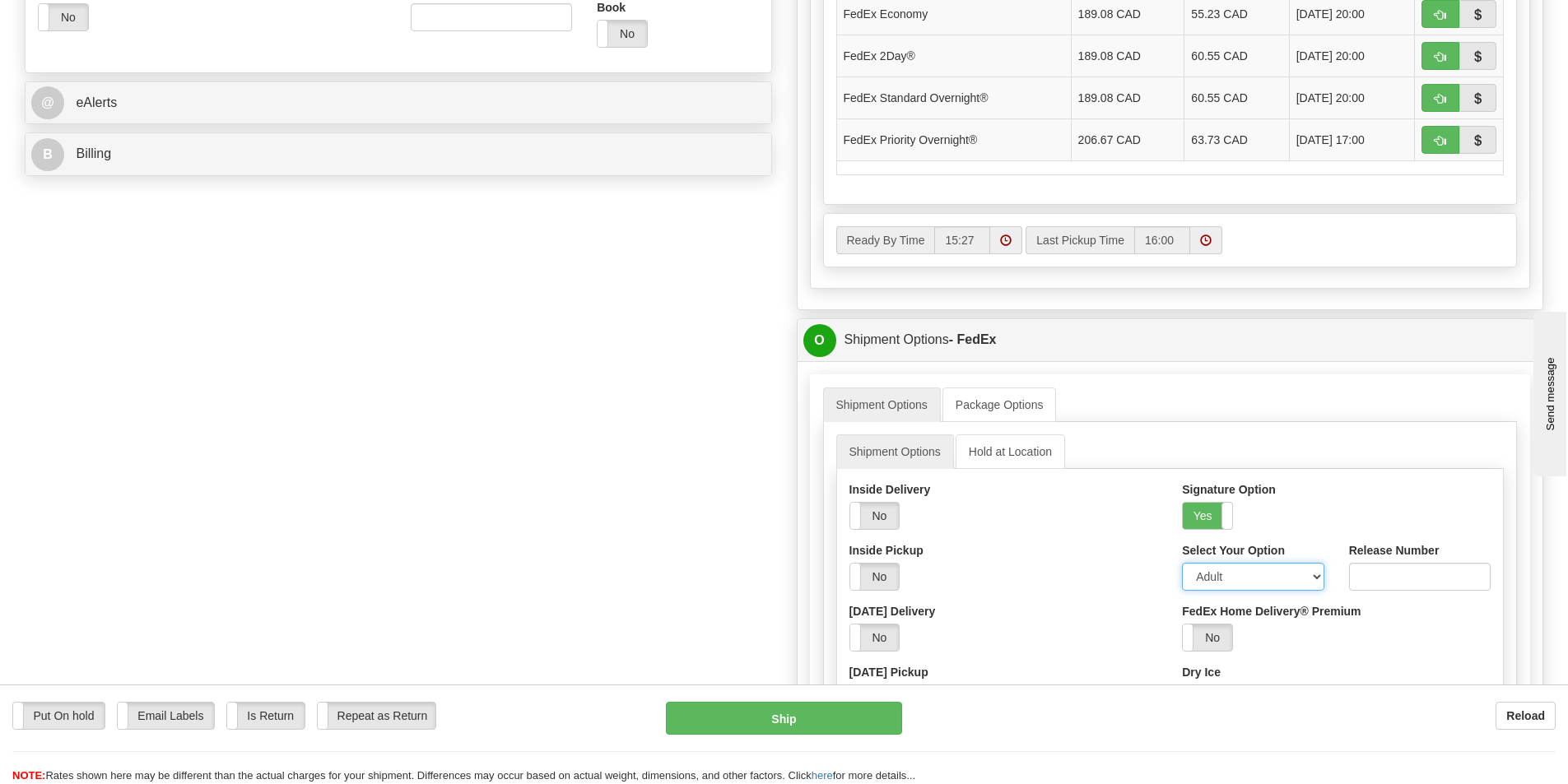
click at [1321, 580] on select "Adult Direct Indirect No Signature Required Service Default" at bounding box center [1252, 576] width 141 height 28
select select "2"
click at [1182, 563] on select "Adult Direct Indirect No Signature Required Service Default" at bounding box center [1252, 576] width 141 height 28
click at [801, 717] on button "Ship" at bounding box center [784, 719] width 236 height 33
type input "92"
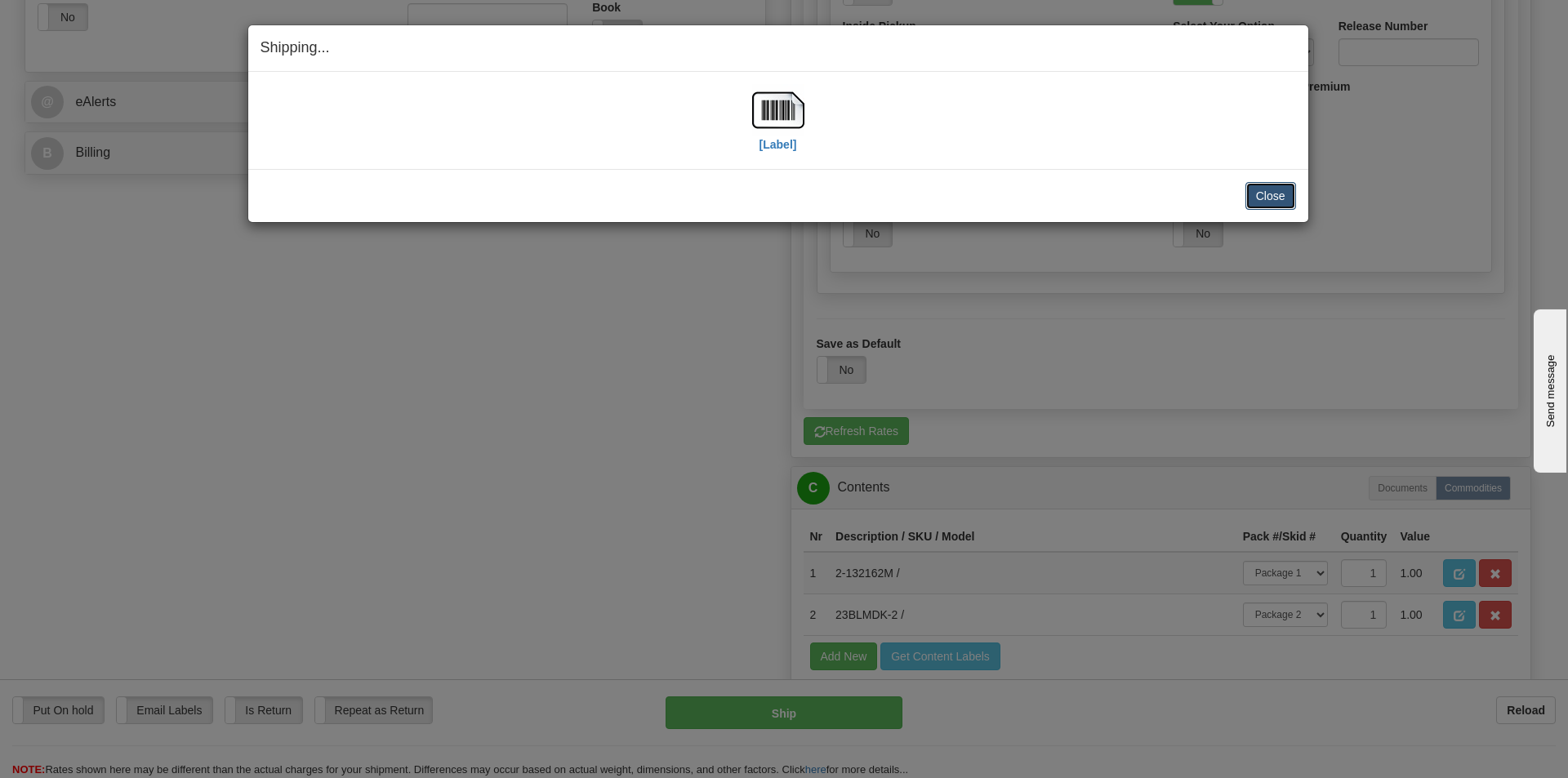
click at [1288, 202] on button "Close" at bounding box center [1270, 196] width 50 height 27
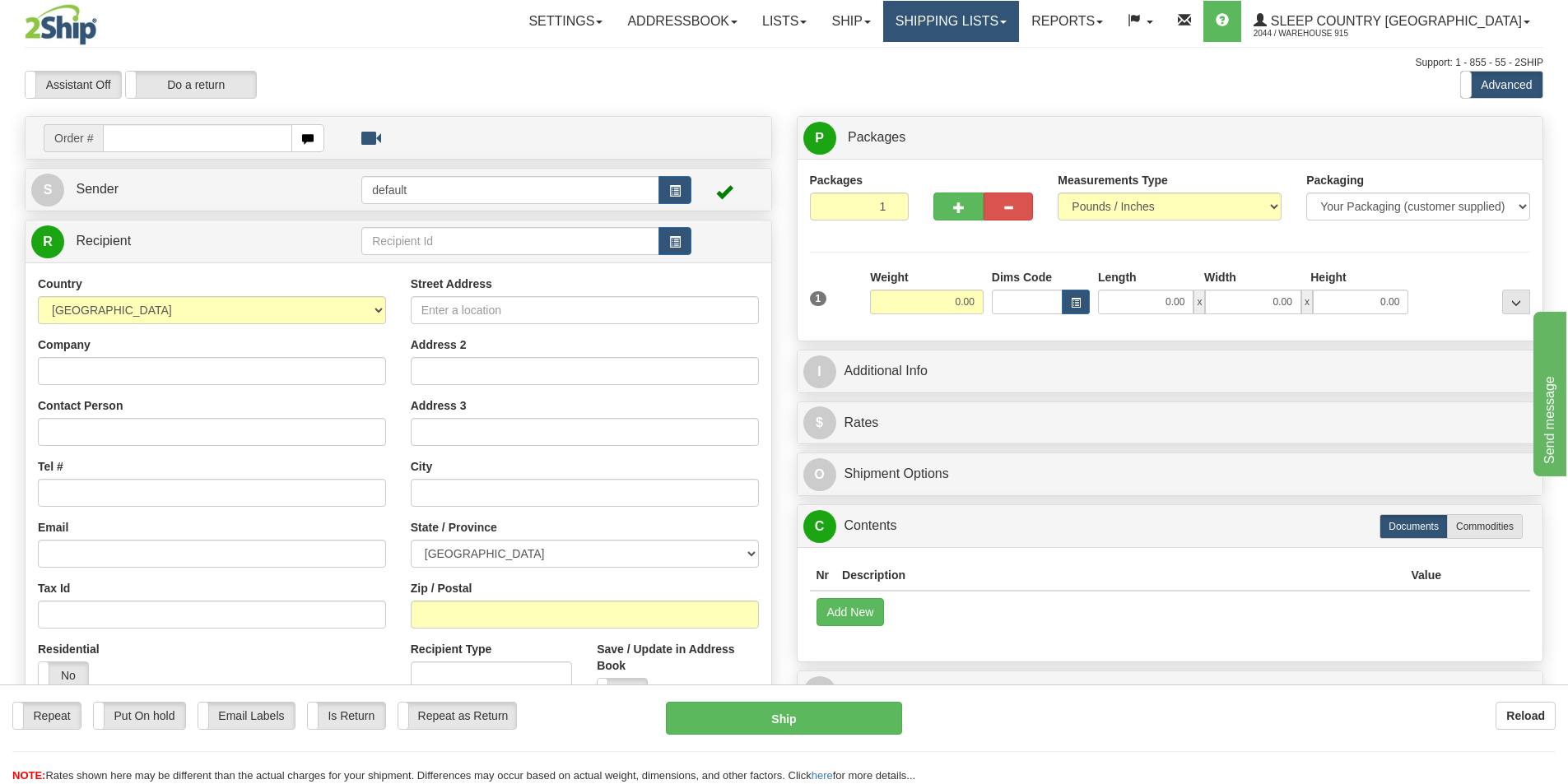
click at [1019, 34] on link "Shipping lists" at bounding box center [951, 21] width 136 height 42
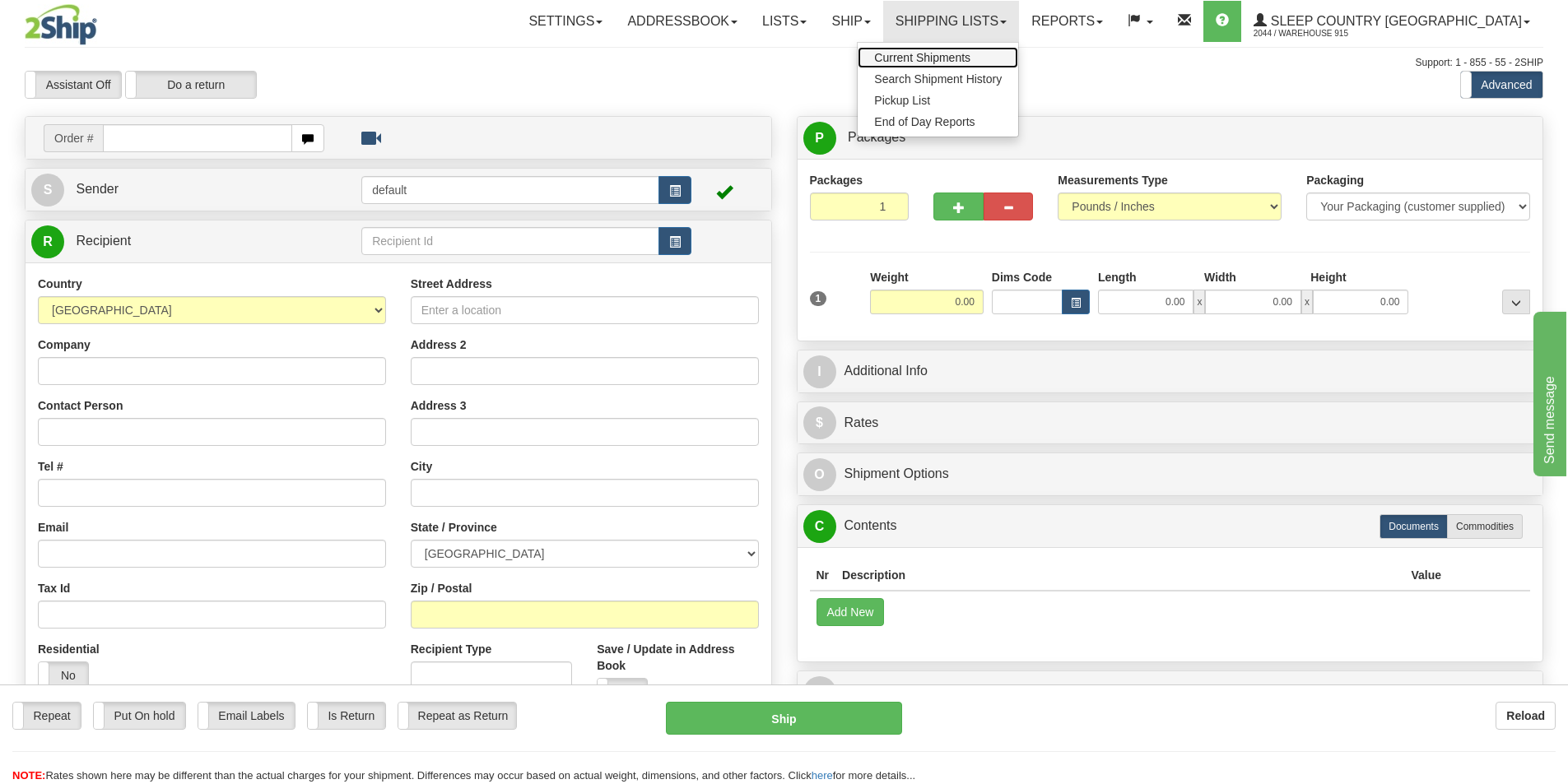
click at [1018, 53] on link "Current Shipments" at bounding box center [938, 57] width 161 height 21
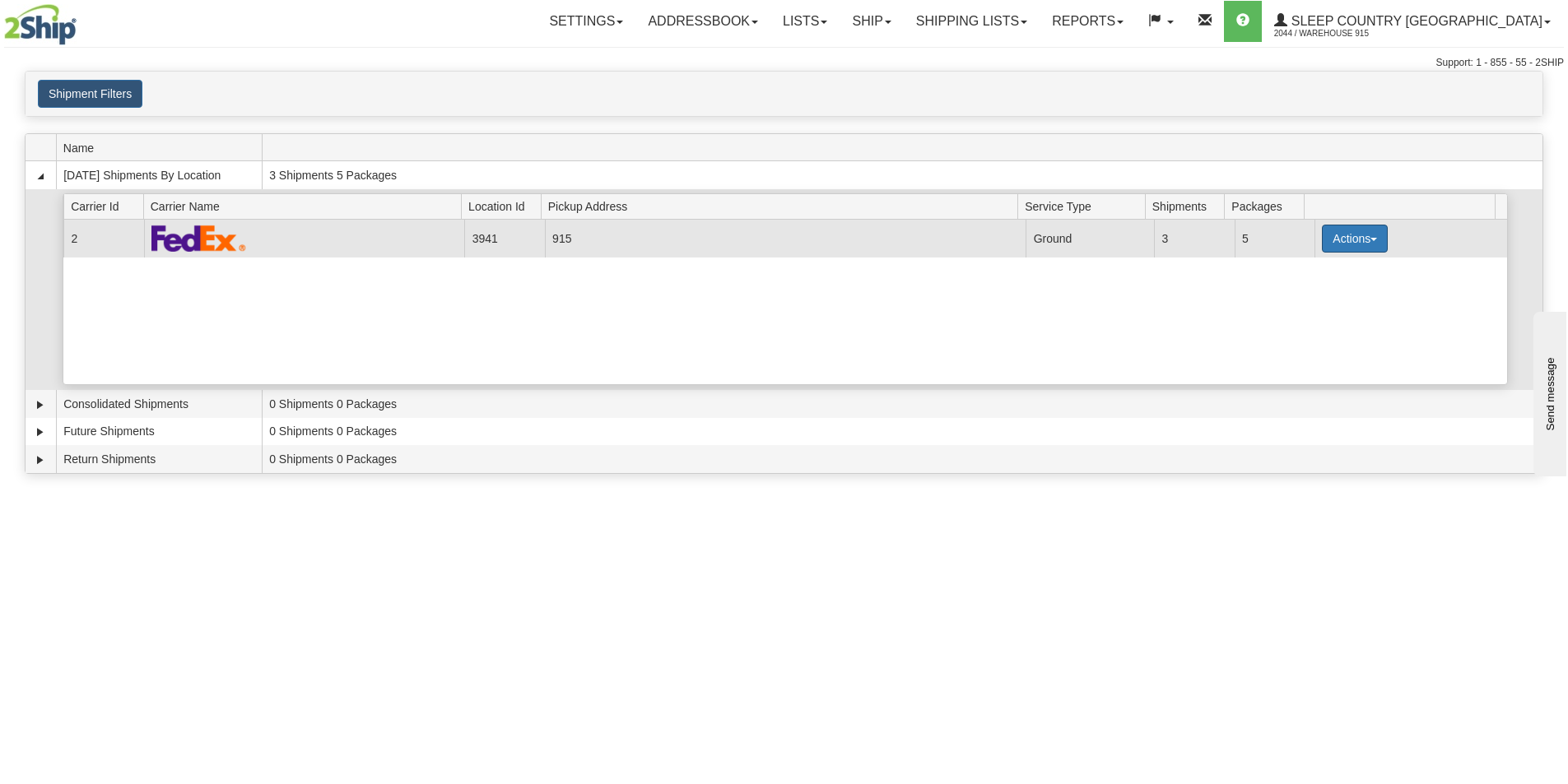
click at [1371, 237] on button "Actions" at bounding box center [1354, 239] width 66 height 28
click at [1314, 357] on link "Print" at bounding box center [1321, 355] width 132 height 21
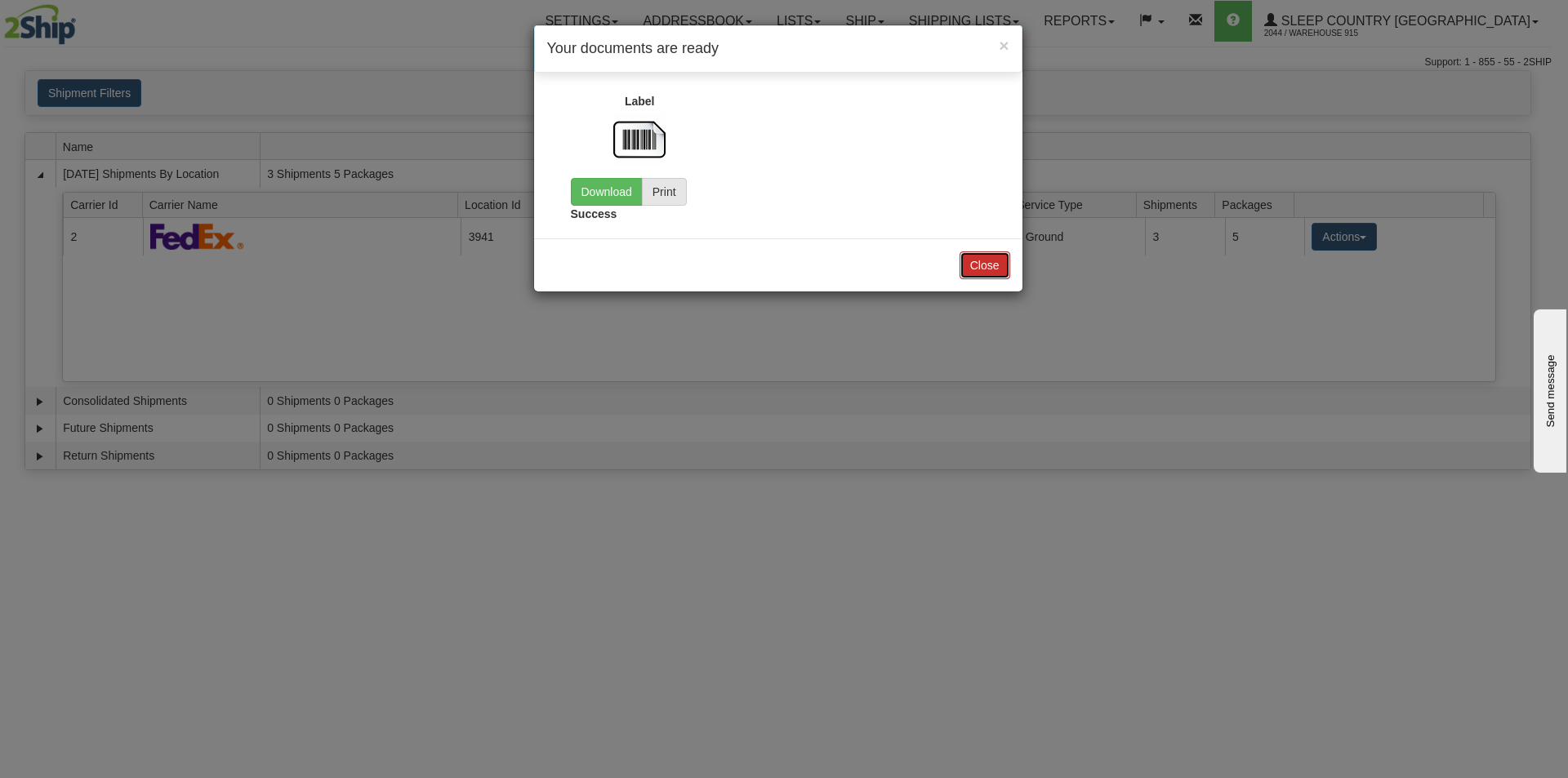
click at [993, 266] on button "Close" at bounding box center [984, 265] width 50 height 27
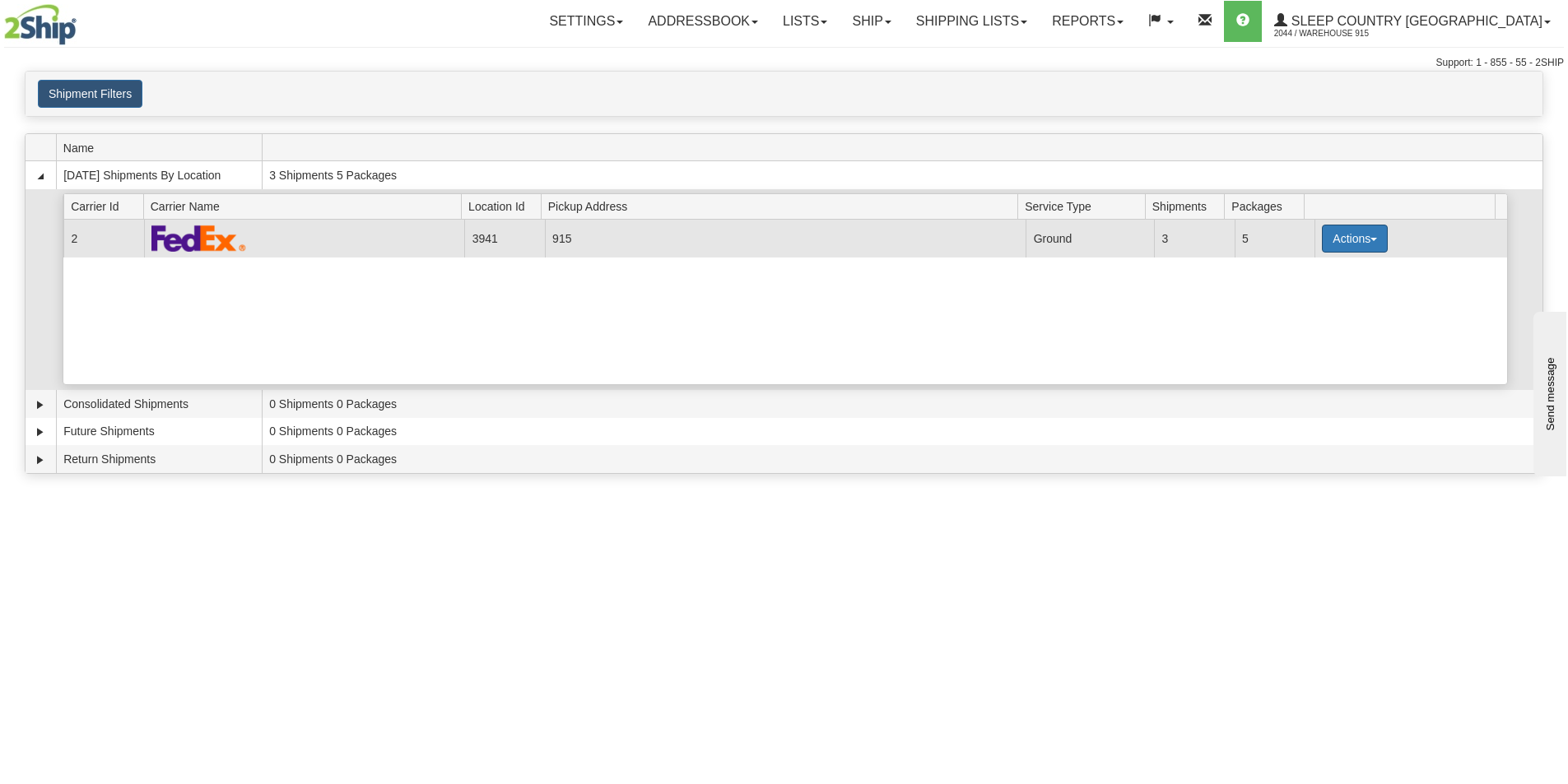
click at [1339, 235] on button "Actions" at bounding box center [1354, 239] width 66 height 28
click at [1312, 358] on link "Print" at bounding box center [1321, 355] width 132 height 21
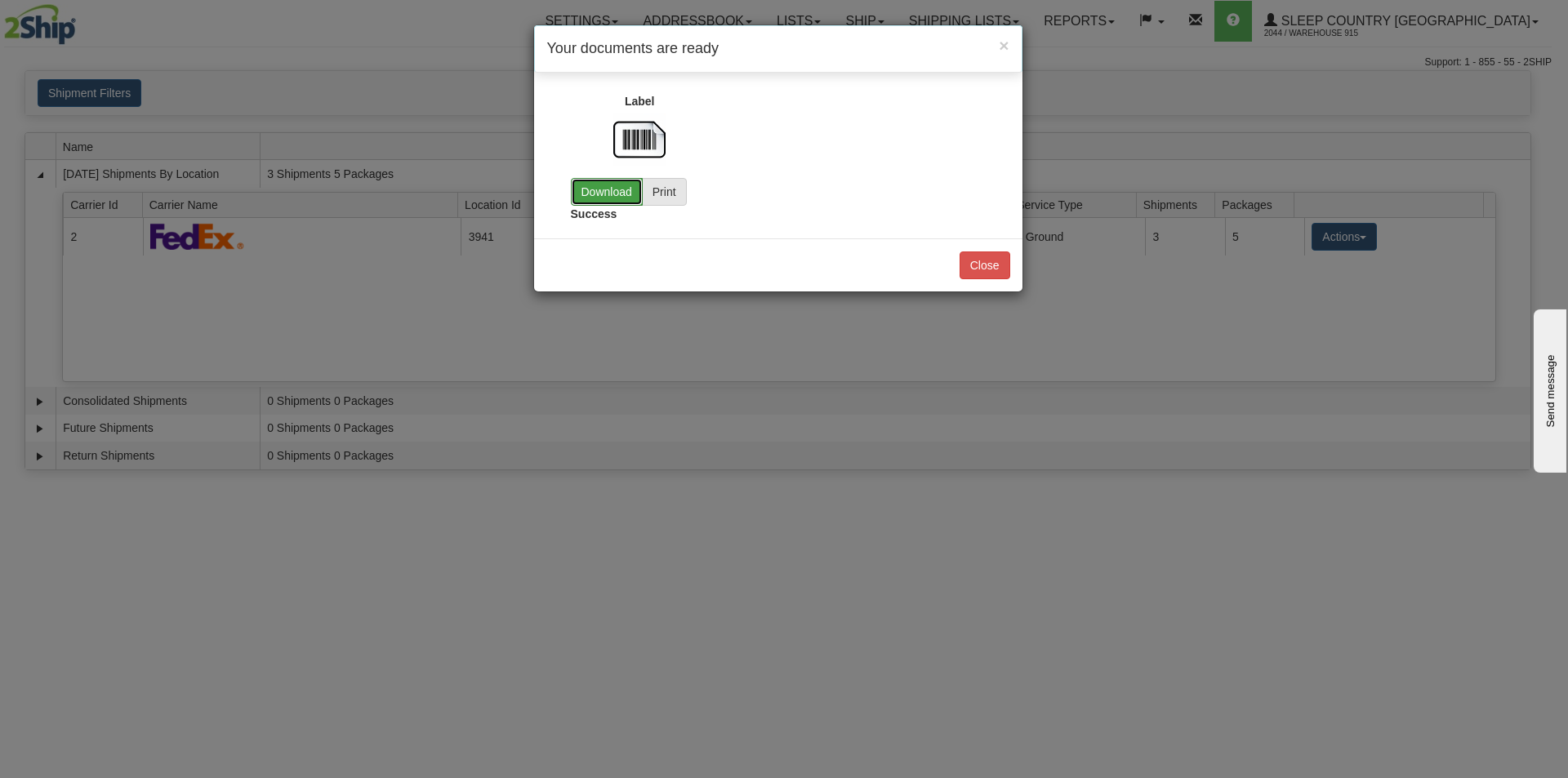
click at [614, 189] on link "Download" at bounding box center [606, 191] width 71 height 27
click at [971, 261] on button "Close" at bounding box center [984, 265] width 50 height 27
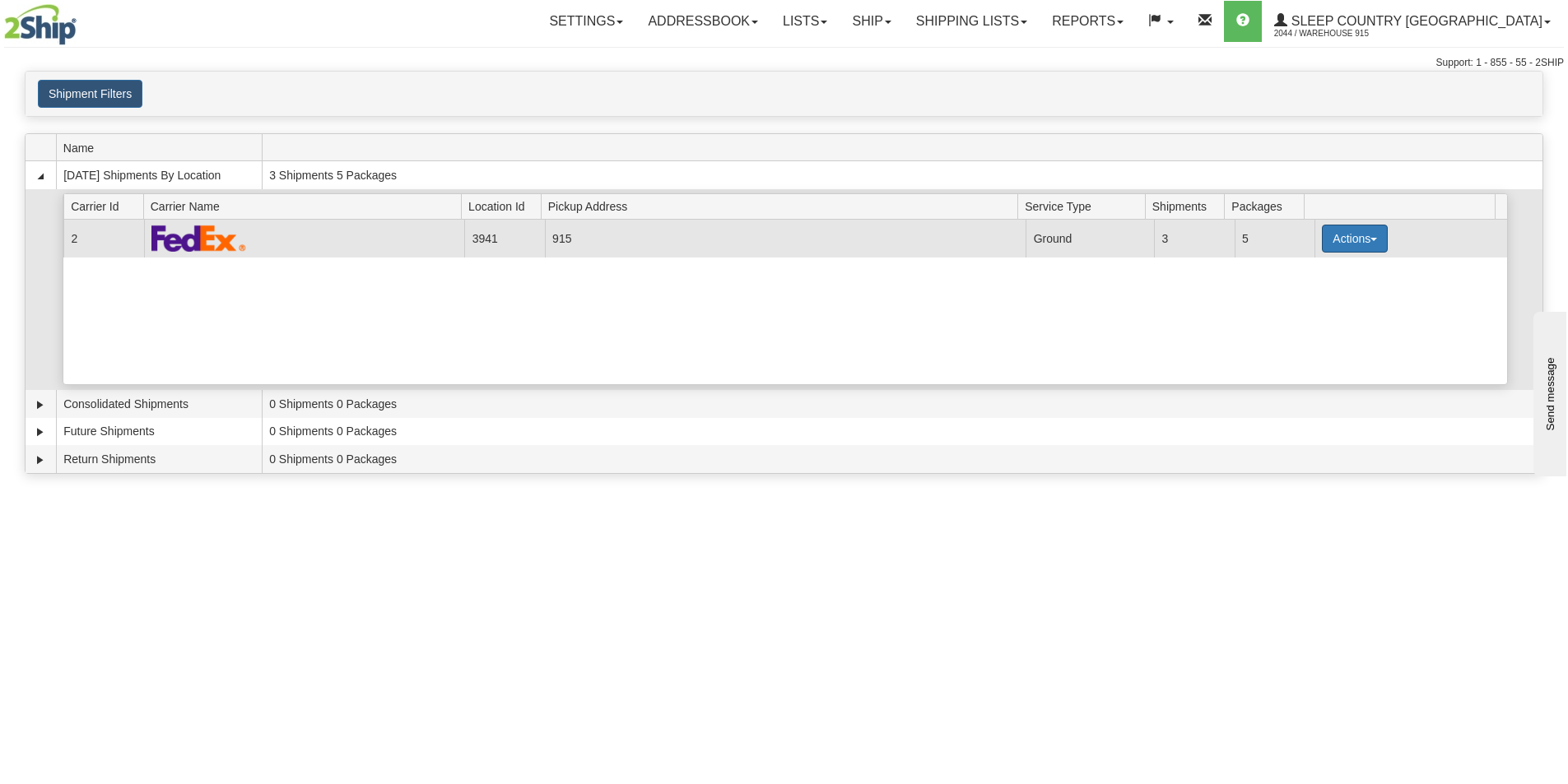
click at [1341, 233] on button "Actions" at bounding box center [1354, 239] width 66 height 28
click at [1325, 292] on link "Close" at bounding box center [1321, 291] width 132 height 21
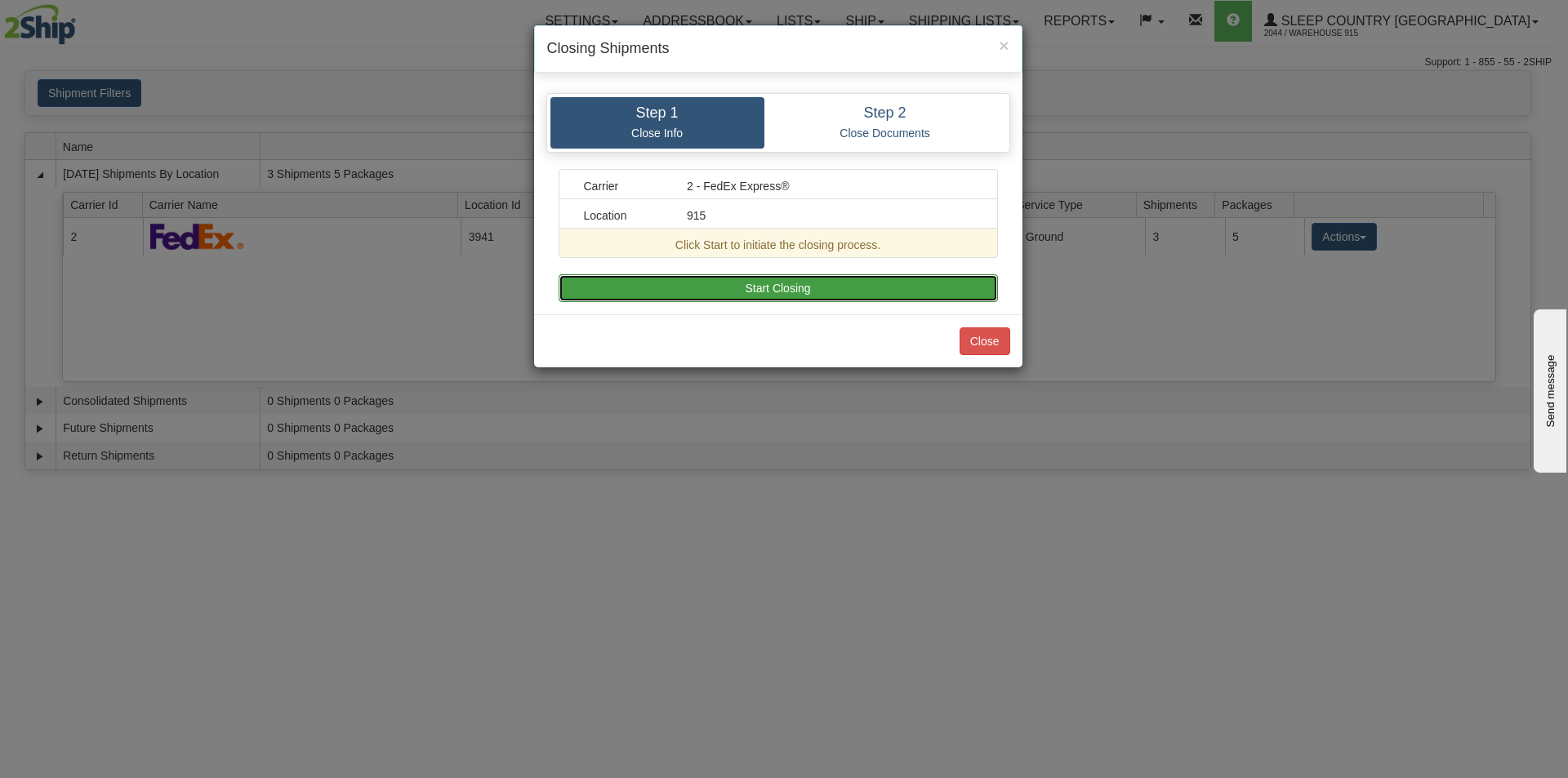
click at [829, 295] on button "Start Closing" at bounding box center [778, 288] width 439 height 27
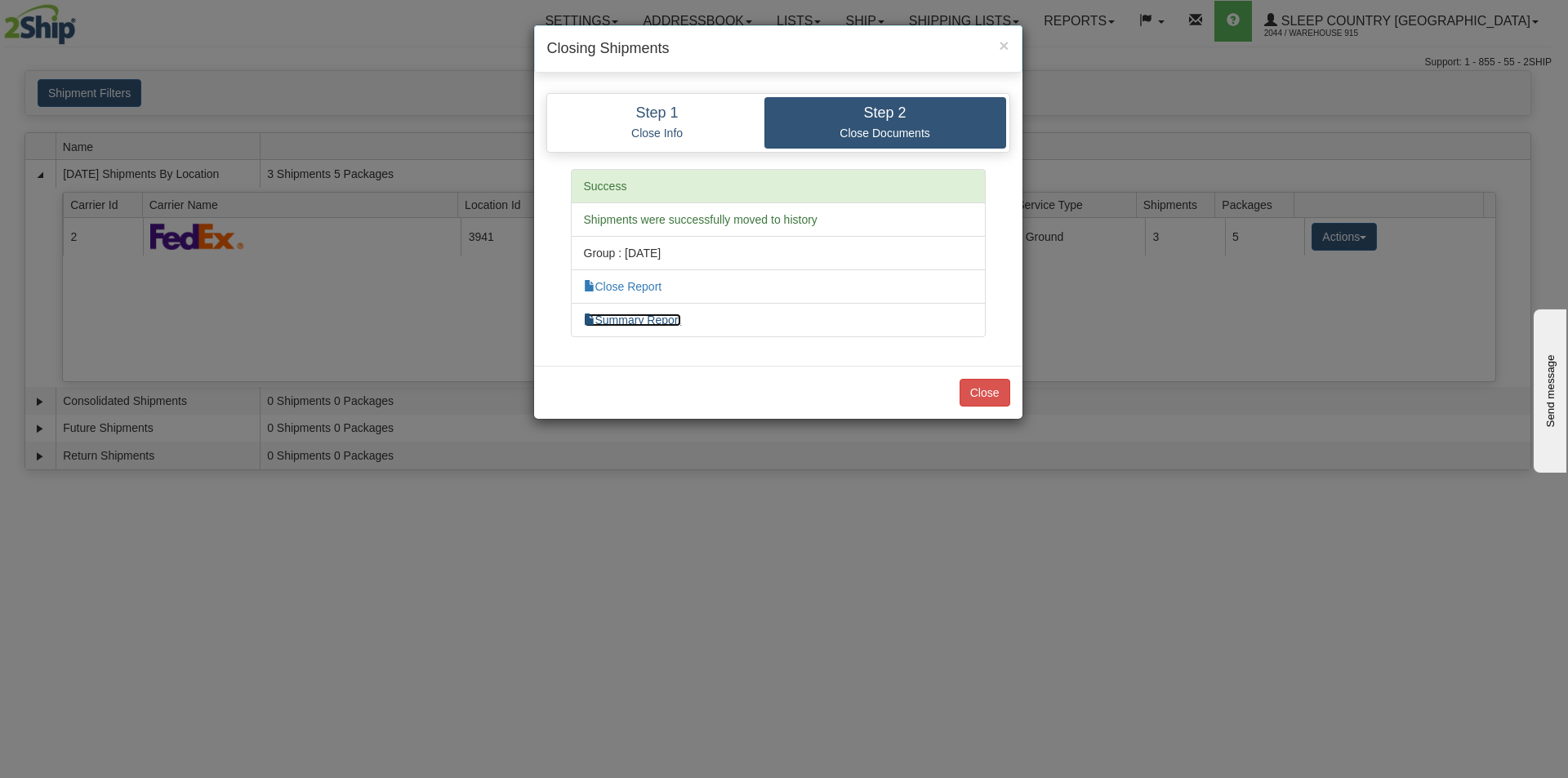
click at [659, 317] on link "Summary Report" at bounding box center [633, 320] width 98 height 13
click at [655, 286] on link "Close Report" at bounding box center [623, 286] width 79 height 13
click at [998, 394] on button "Close" at bounding box center [984, 393] width 50 height 27
